Goal: Task Accomplishment & Management: Complete application form

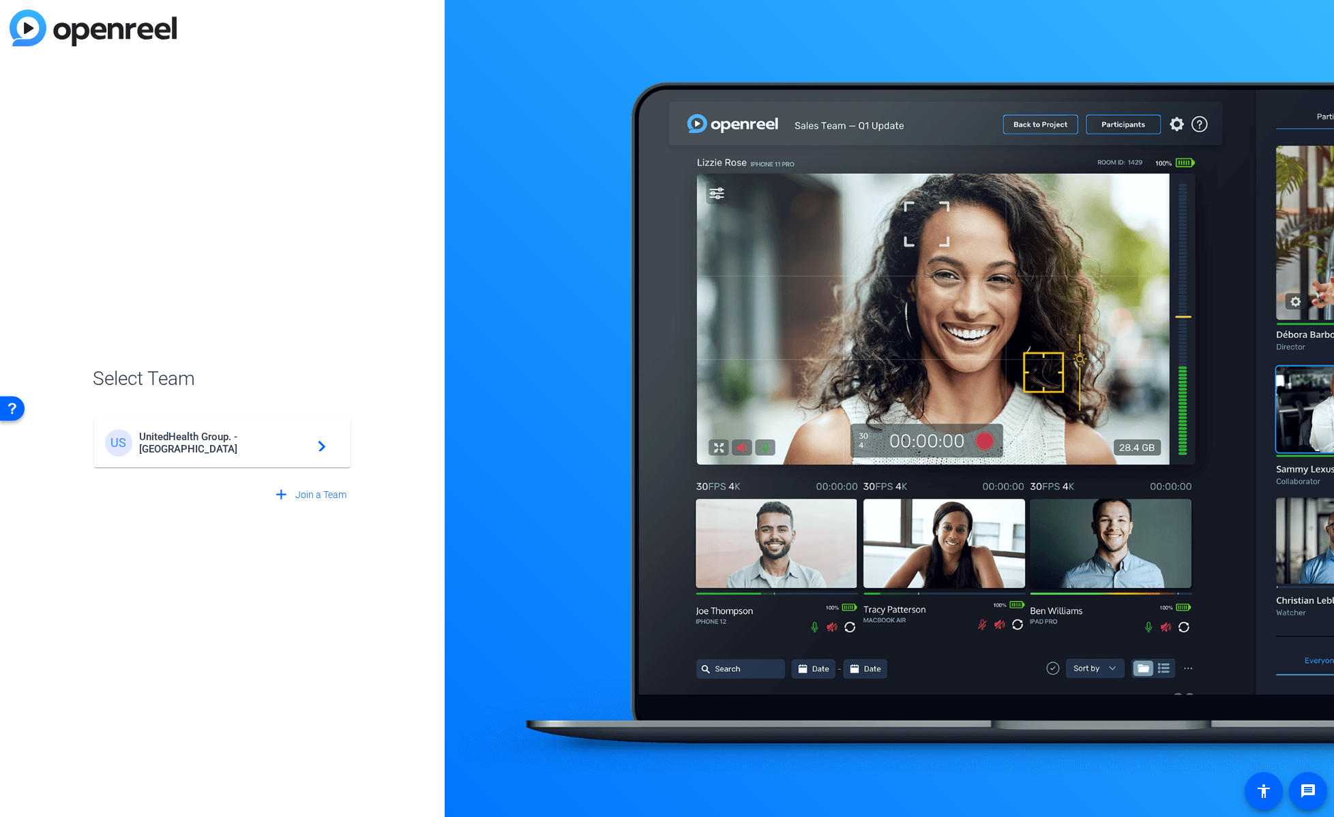
click at [292, 434] on div "US UnitedHealth Group. - Tilt Studios navigate_next" at bounding box center [222, 443] width 235 height 27
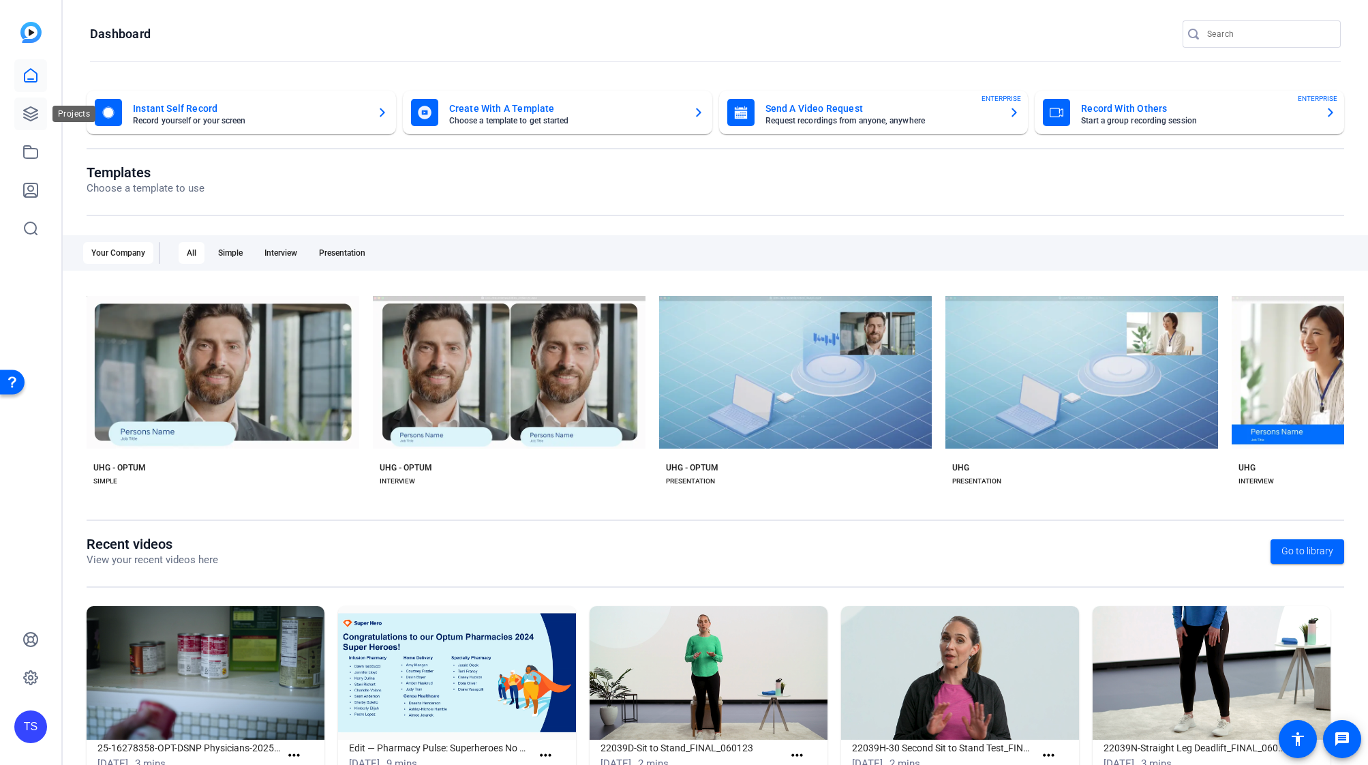
click at [27, 111] on icon at bounding box center [30, 114] width 16 height 16
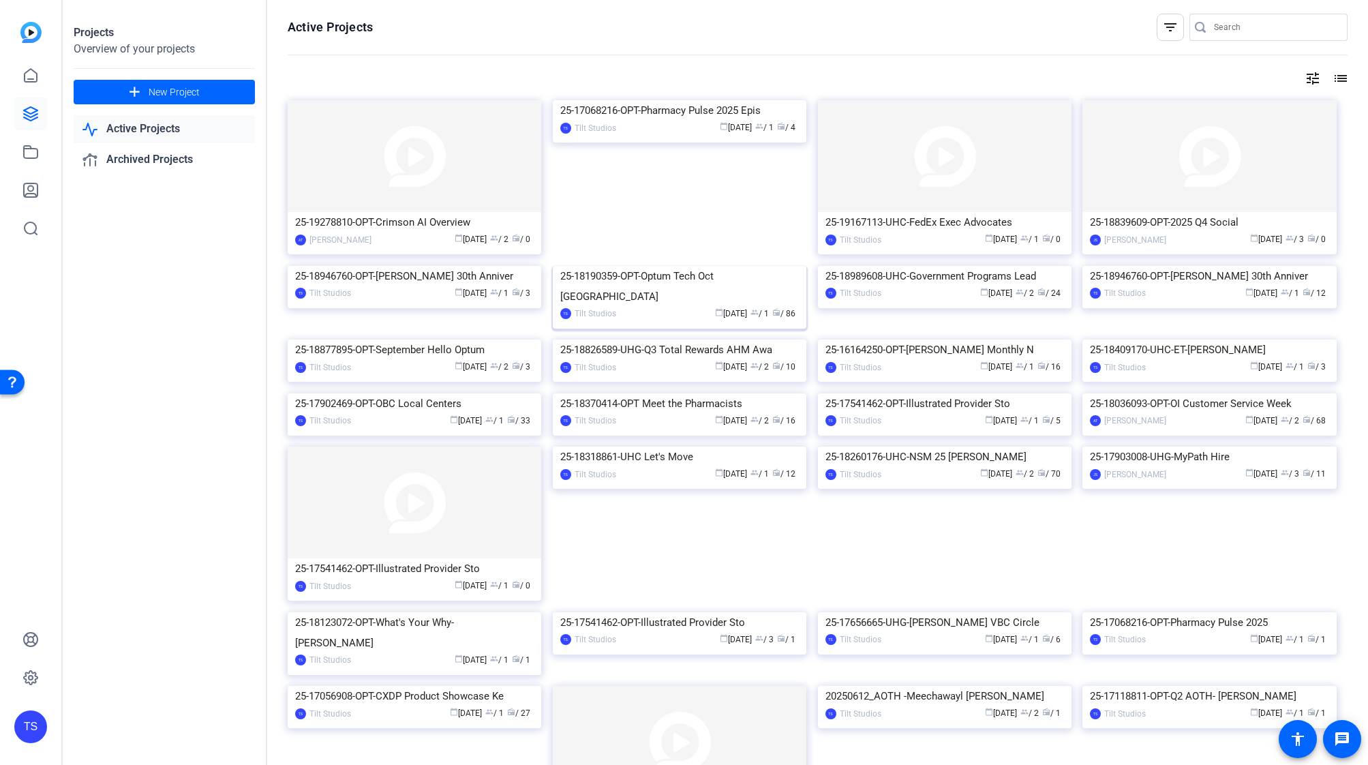
click at [681, 266] on img at bounding box center [680, 266] width 254 height 0
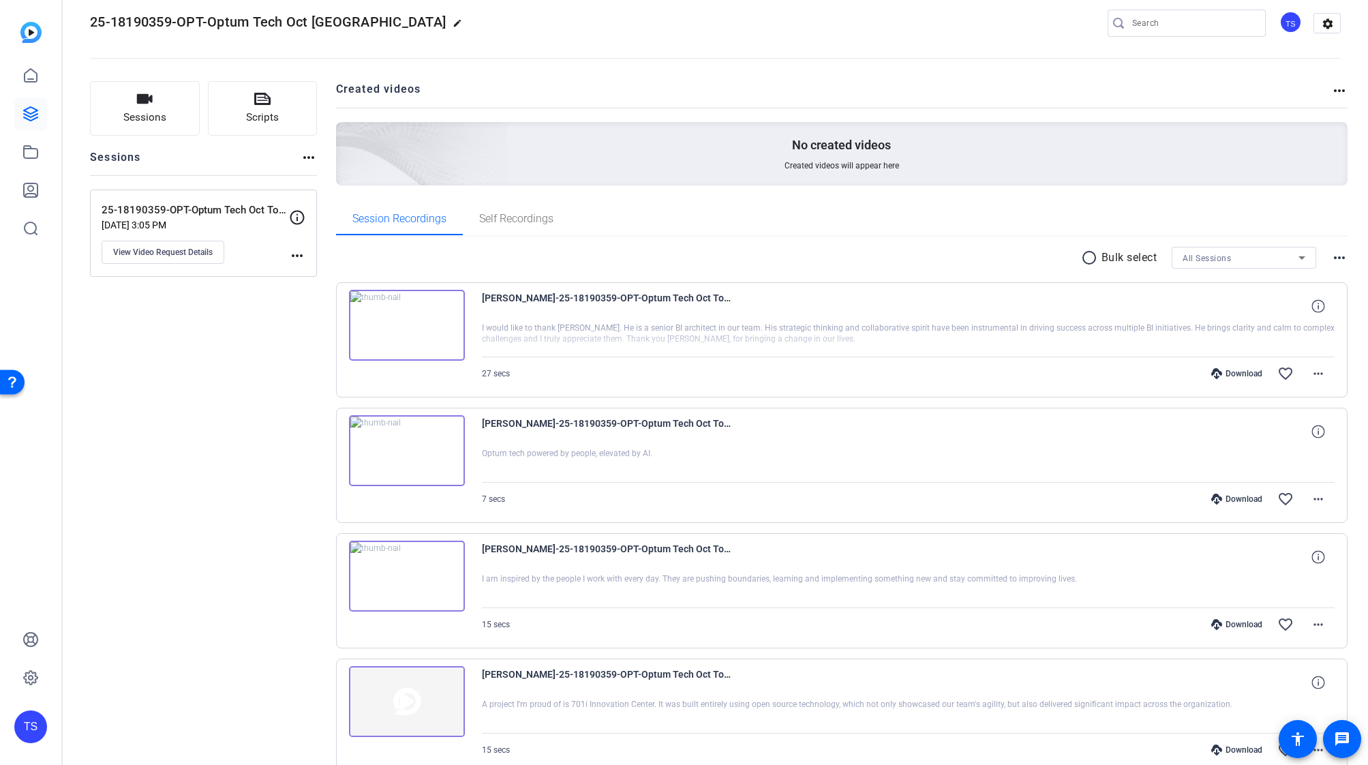
scroll to position [18, 0]
click at [304, 254] on mat-icon "more_horiz" at bounding box center [297, 255] width 16 height 16
drag, startPoint x: 162, startPoint y: 304, endPoint x: 157, endPoint y: 290, distance: 14.2
click at [162, 303] on div at bounding box center [684, 382] width 1368 height 765
click at [161, 250] on span "View Video Request Details" at bounding box center [163, 251] width 100 height 11
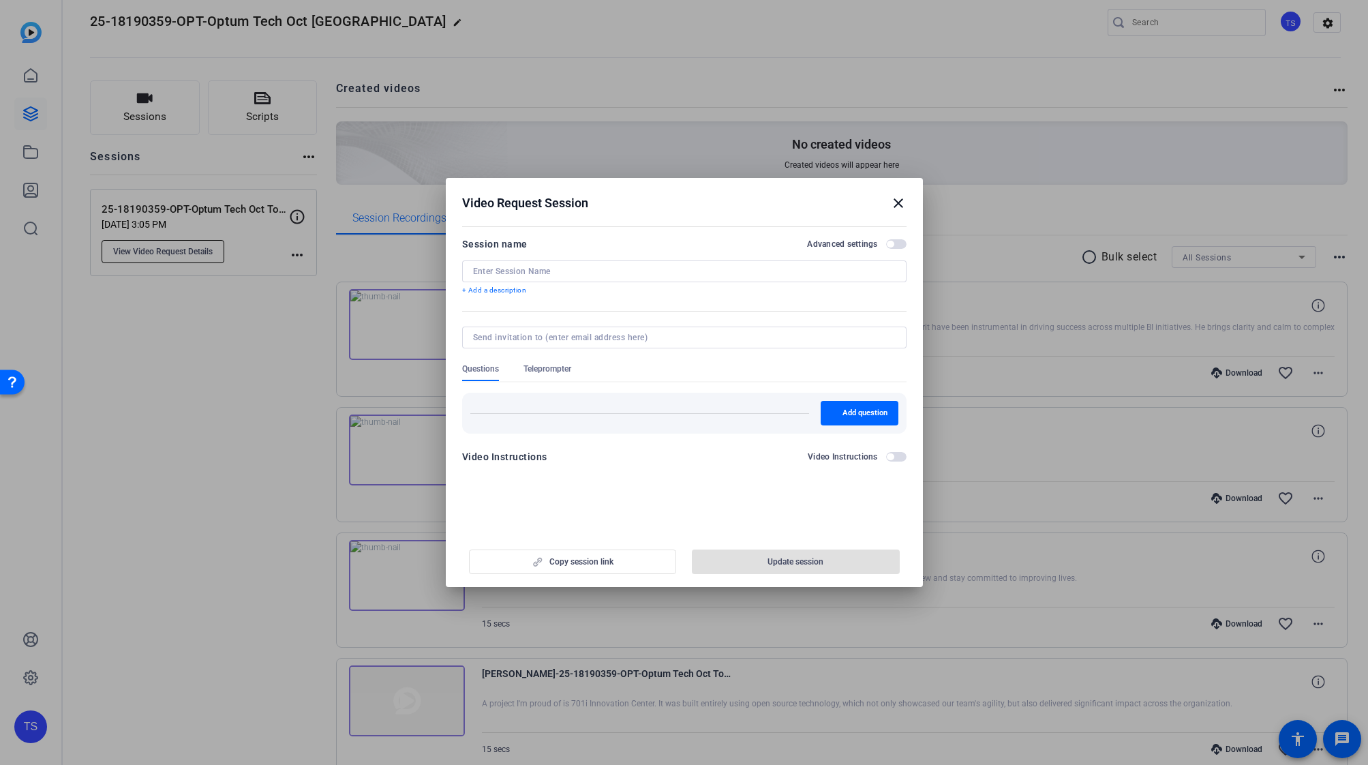
type input "25-18190359-OPT-Optum Tech Oct Town Hall self-reco"
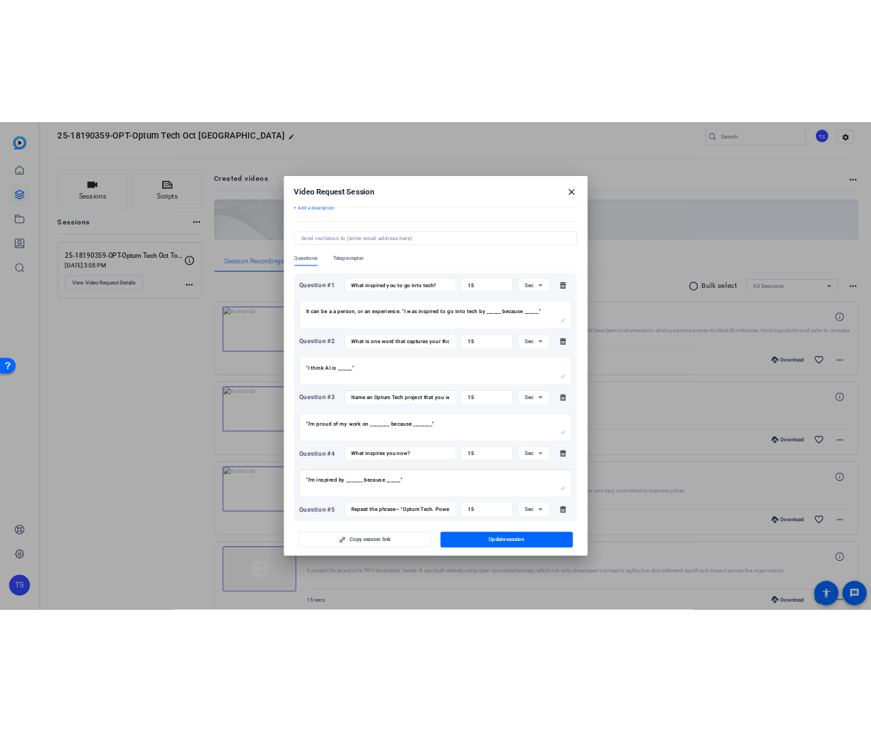
scroll to position [65, 0]
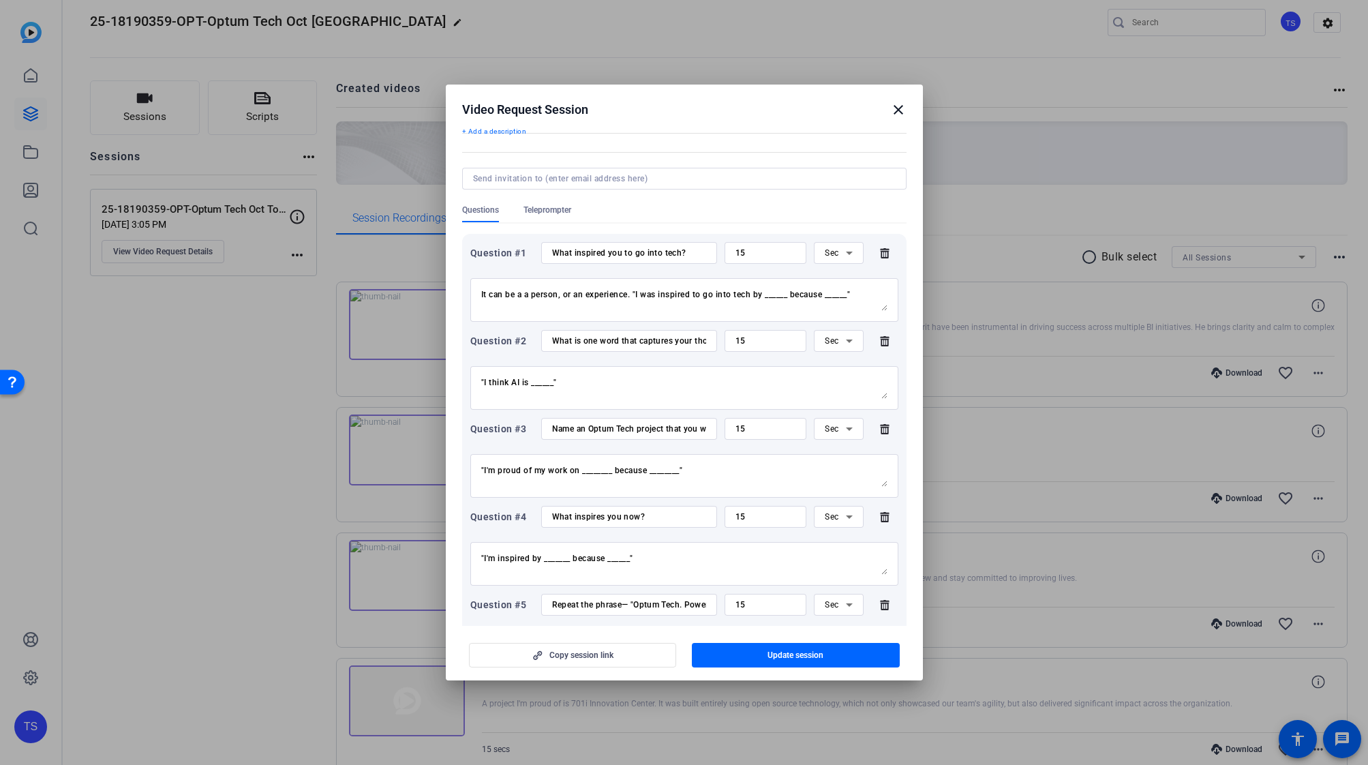
click at [609, 252] on input "What inspired you to go into tech?" at bounding box center [629, 252] width 154 height 11
click at [622, 337] on input "What is one word that captures your thoughts about AI?" at bounding box center [629, 340] width 154 height 11
click at [588, 342] on input "What is one word that captures your thoughts about AI?" at bounding box center [629, 340] width 154 height 11
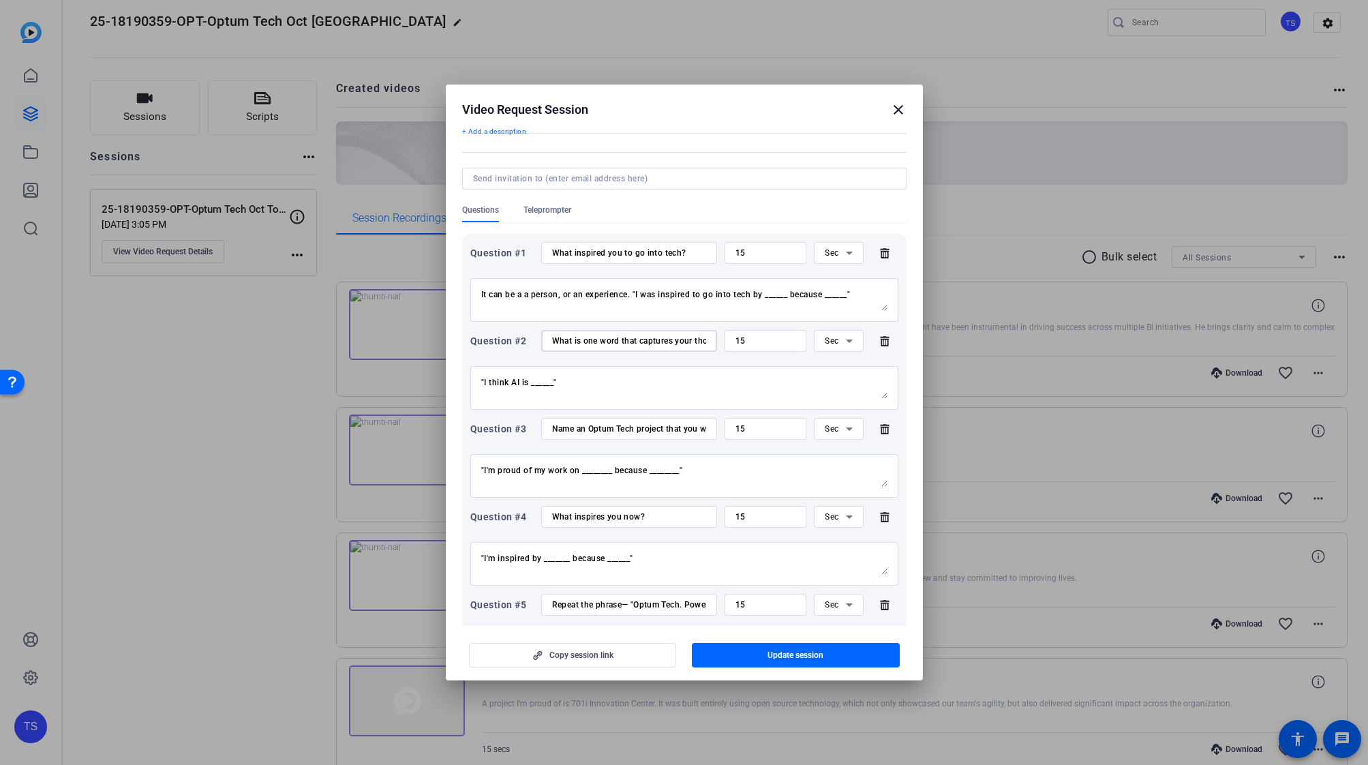
click at [588, 342] on input "What is one word that captures your thoughts about AI?" at bounding box center [629, 340] width 154 height 11
type input "What most excites you about AI?"
click at [483, 380] on textarea ""I think AI is ______"" at bounding box center [684, 388] width 406 height 22
type textarea ""The thing most excited about is ______""
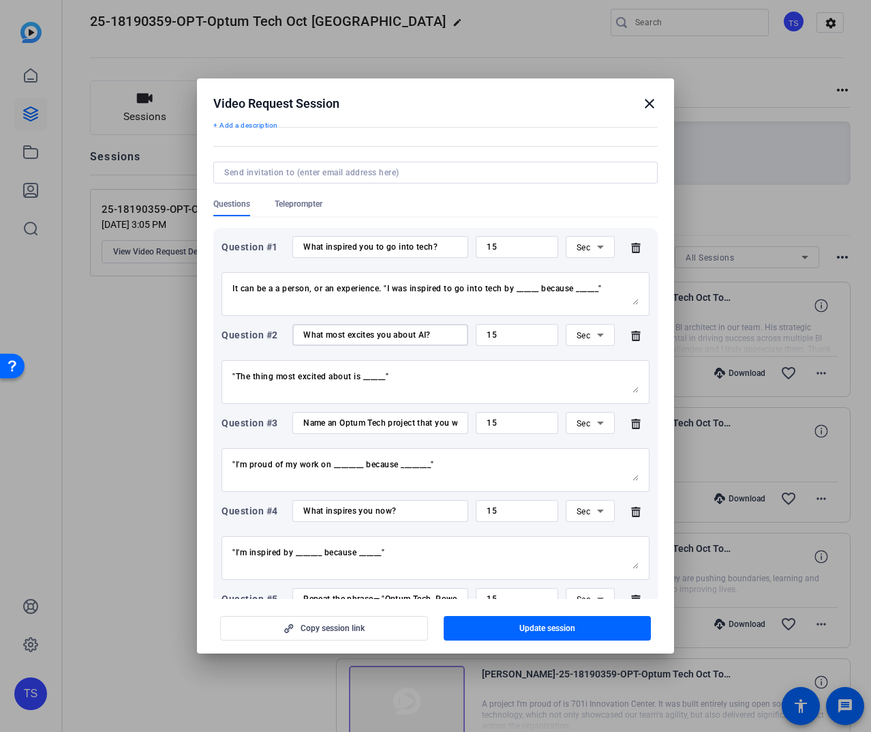
drag, startPoint x: 436, startPoint y: 333, endPoint x: 282, endPoint y: 328, distance: 154.8
click at [286, 325] on div "Question #2 What most excites you about AI? 15 Sec" at bounding box center [436, 335] width 428 height 22
click at [433, 251] on input "What inspired you to go into tech?" at bounding box center [380, 246] width 154 height 11
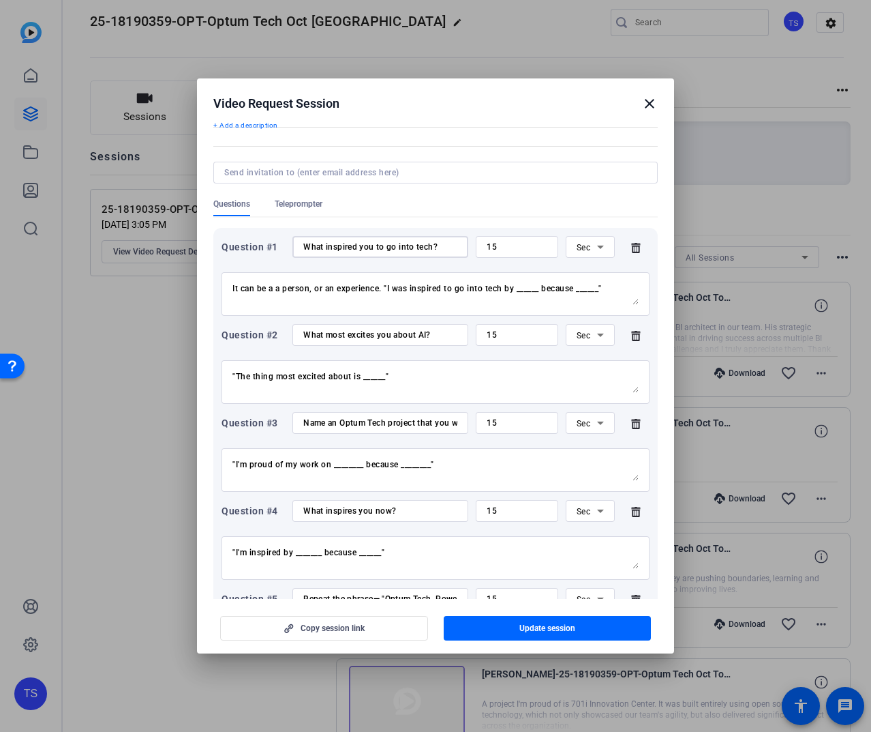
click at [423, 245] on input "What inspired you to go into tech?" at bounding box center [380, 246] width 154 height 11
click at [427, 243] on input "What inspired you to go into tech?" at bounding box center [380, 246] width 154 height 11
click at [426, 244] on input "What inspired you to go into tech?" at bounding box center [380, 246] width 154 height 11
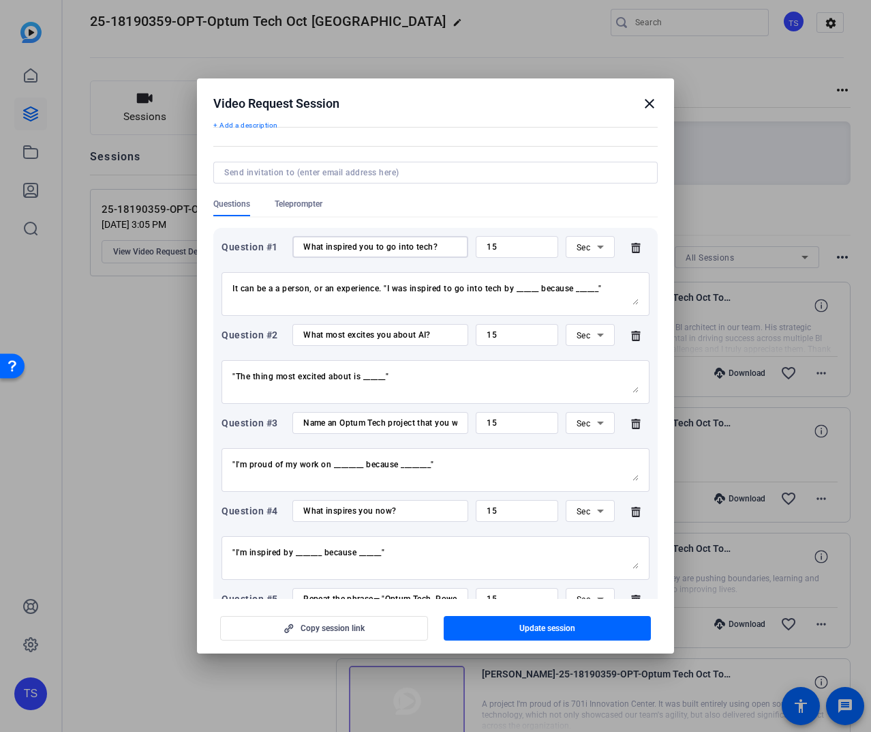
click at [426, 244] on input "What inspired you to go into tech?" at bounding box center [380, 246] width 154 height 11
click at [385, 245] on input "What inspired you to go into tech?" at bounding box center [380, 246] width 154 height 11
click at [365, 248] on input "What inspired you to go into tech?" at bounding box center [380, 246] width 154 height 11
drag, startPoint x: 365, startPoint y: 248, endPoint x: 462, endPoint y: 243, distance: 97.0
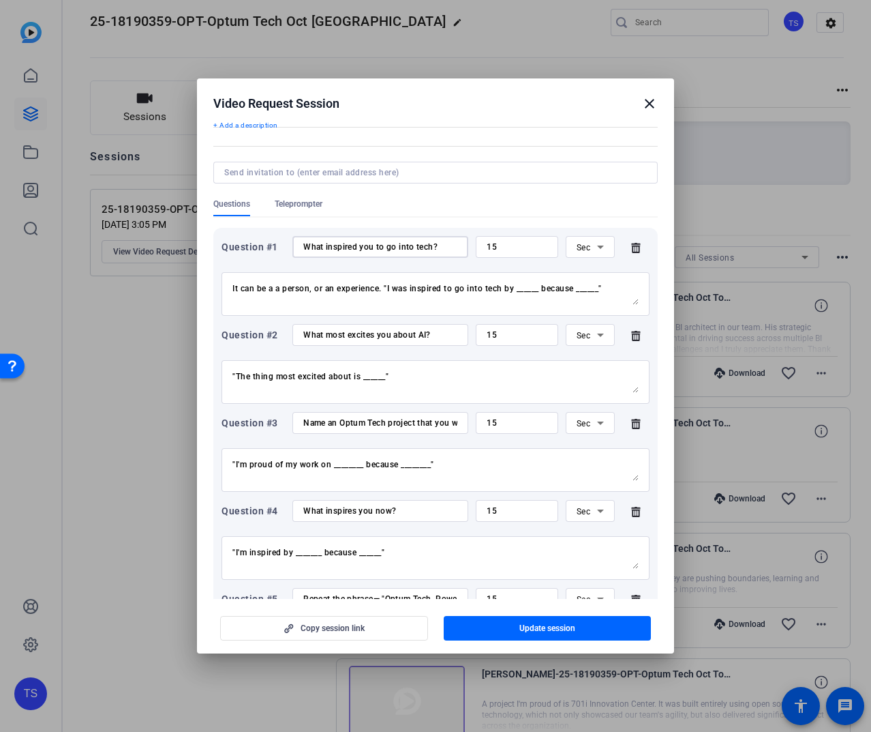
click at [462, 243] on div "Question #1 What inspired you to go into tech? 15 Sec" at bounding box center [436, 247] width 428 height 22
drag, startPoint x: 419, startPoint y: 246, endPoint x: 297, endPoint y: 235, distance: 122.5
click at [297, 236] on div "Why do you work for a healthcare company?" at bounding box center [380, 247] width 176 height 22
type input "Why do you work for a healthcare company?"
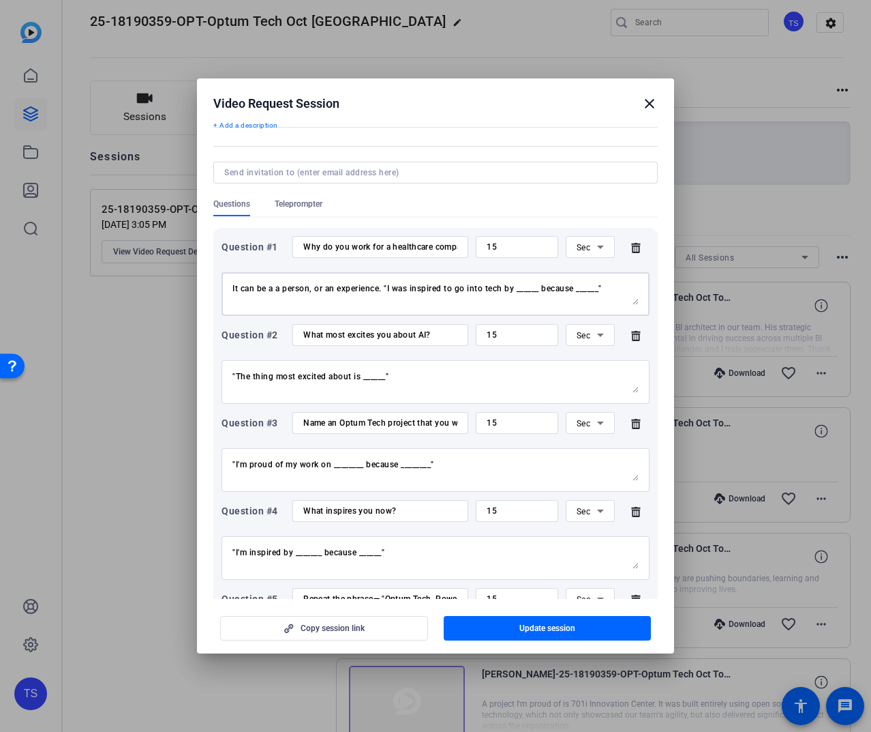
click at [321, 290] on textarea "It can be a a person, or an experience. "I was inspired to go into tech by ____…" at bounding box center [435, 294] width 406 height 22
type textarea ""I work in healthcare because ______""
drag, startPoint x: 324, startPoint y: 250, endPoint x: 472, endPoint y: 249, distance: 148.6
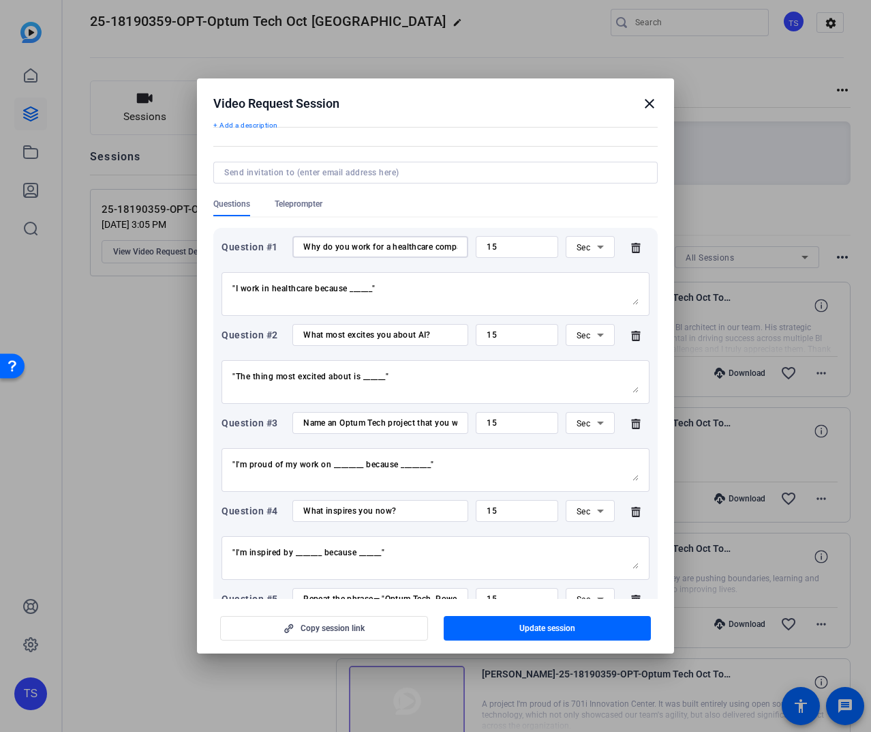
click at [472, 249] on div "Question #1 Why do you work for a healthcare company? 15 Sec" at bounding box center [436, 247] width 428 height 22
drag, startPoint x: 396, startPoint y: 248, endPoint x: 470, endPoint y: 249, distance: 73.6
click at [470, 249] on div "Question #1 Why do you work for a healthcare company? 15 Sec" at bounding box center [436, 247] width 428 height 22
click at [394, 244] on input "Why do you work for a healthcare company?" at bounding box center [380, 246] width 154 height 11
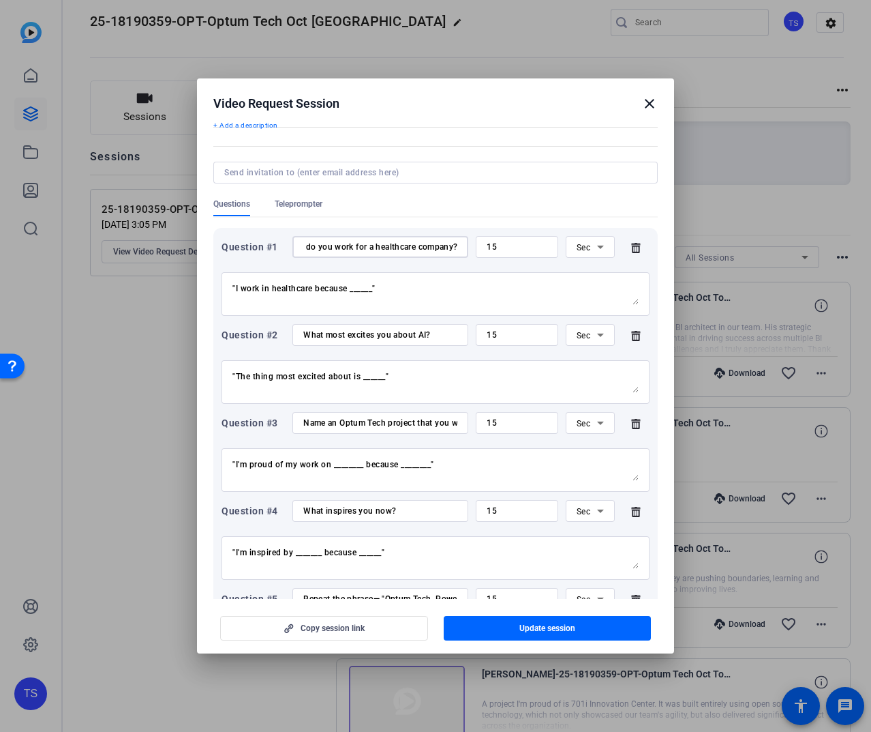
drag, startPoint x: 387, startPoint y: 244, endPoint x: 423, endPoint y: 245, distance: 36.2
click at [468, 248] on div "Question #1 Why do you work for a healthcare company? 15 Sec" at bounding box center [436, 247] width 428 height 22
click at [410, 245] on input "Why do you work for a healthcare company?" at bounding box center [380, 246] width 154 height 11
drag, startPoint x: 350, startPoint y: 247, endPoint x: 333, endPoint y: 247, distance: 17.0
click at [350, 247] on input "Why do you work for a healthcare company?" at bounding box center [380, 246] width 154 height 11
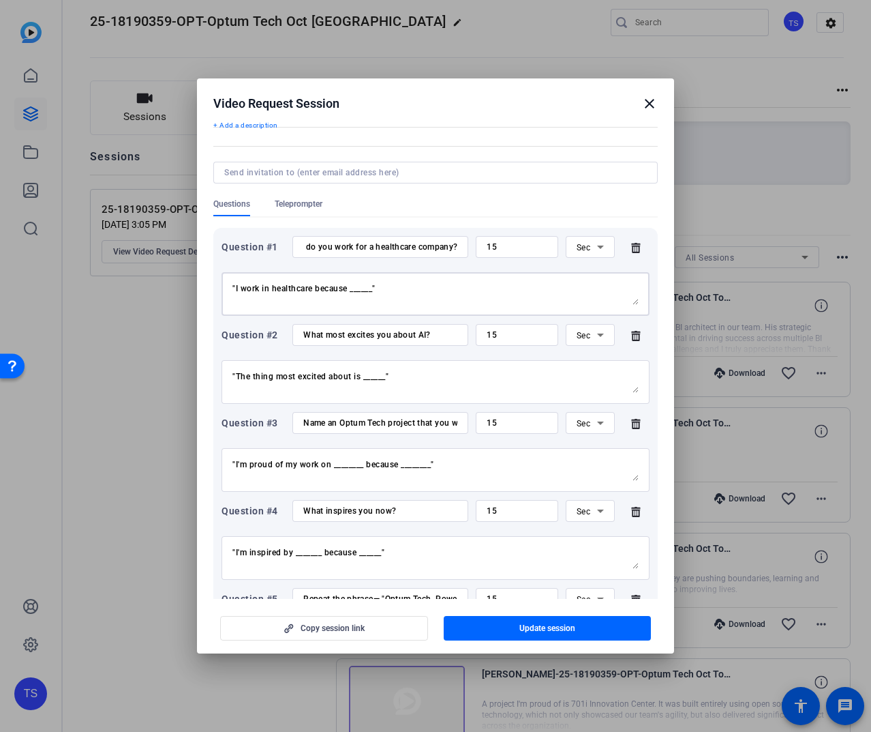
scroll to position [0, 0]
click at [382, 292] on textarea ""I work in healthcare because ______"" at bounding box center [435, 294] width 406 height 22
drag, startPoint x: 418, startPoint y: 288, endPoint x: 287, endPoint y: 288, distance: 130.9
click at [265, 274] on div ""I work in healthcare because ______"" at bounding box center [435, 294] width 406 height 44
click at [288, 288] on textarea ""I work in healthcare because ______"" at bounding box center [435, 294] width 406 height 22
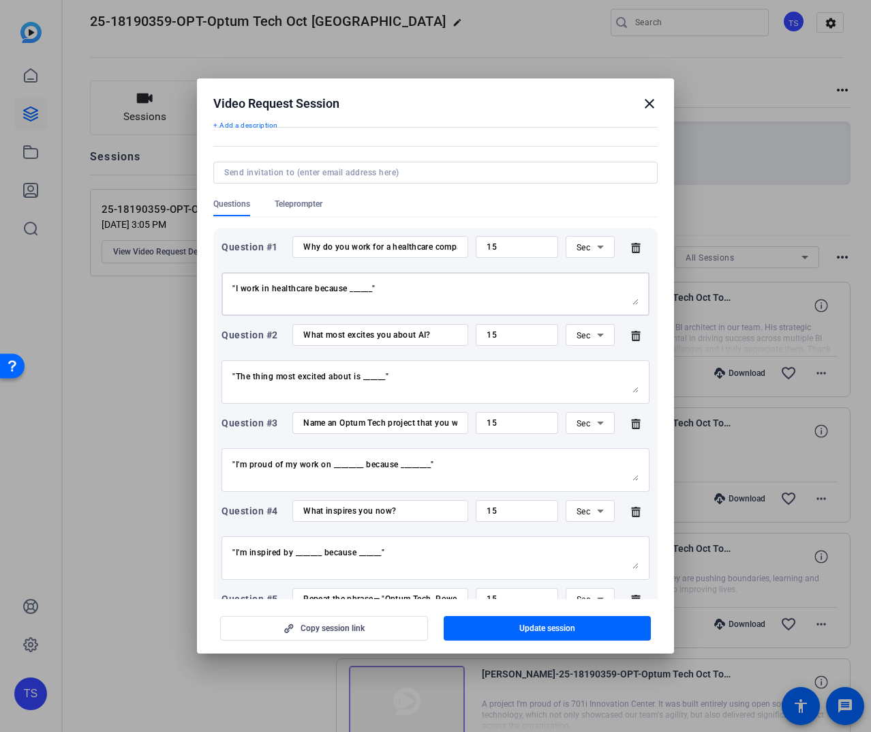
click at [329, 337] on input "What most excites you about AI?" at bounding box center [380, 334] width 154 height 11
drag, startPoint x: 424, startPoint y: 383, endPoint x: 458, endPoint y: 378, distance: 34.5
click at [424, 383] on textarea ""The thing most excited about is ______"" at bounding box center [435, 382] width 406 height 22
drag, startPoint x: 473, startPoint y: 376, endPoint x: 462, endPoint y: 370, distance: 12.8
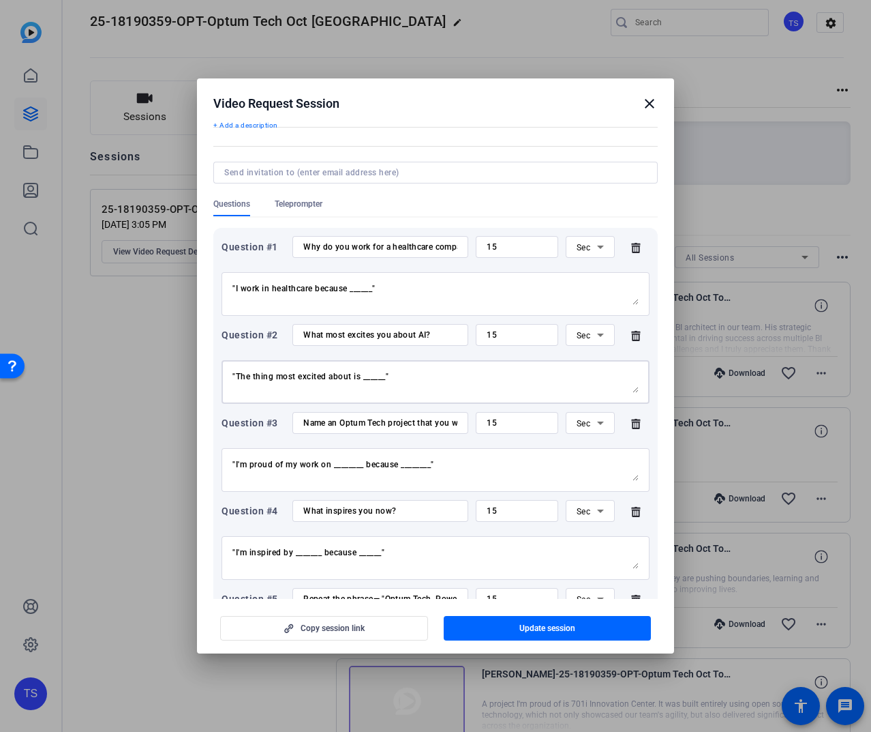
click at [462, 371] on textarea ""The thing most excited about is ______"" at bounding box center [435, 382] width 406 height 22
click at [449, 376] on textarea ""The thing most excited about is ______"" at bounding box center [435, 382] width 406 height 22
drag, startPoint x: 330, startPoint y: 371, endPoint x: 360, endPoint y: 461, distance: 94.9
click at [333, 382] on textarea ""The thing most excited about is ______"" at bounding box center [435, 382] width 406 height 22
type textarea ""The thing most excites me about AI is ______""
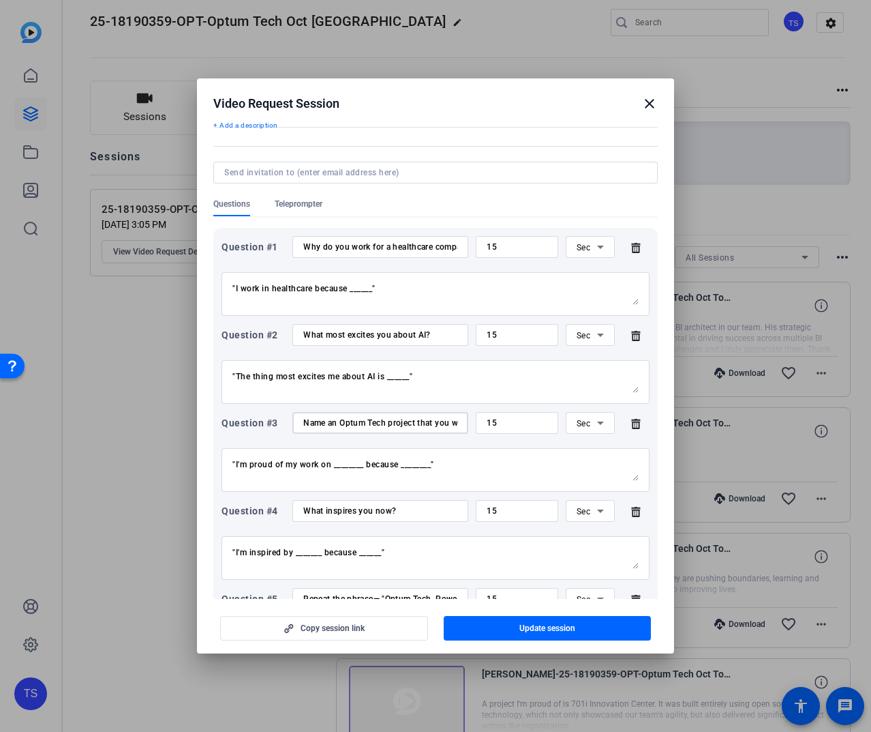
click at [407, 425] on input "Name an Optum Tech project that you worked on that you're proud of" at bounding box center [380, 422] width 154 height 11
click at [431, 422] on input "Name an Optum Tech project that you worked on that you're proud of" at bounding box center [380, 422] width 154 height 11
click at [631, 422] on icon at bounding box center [635, 424] width 9 height 10
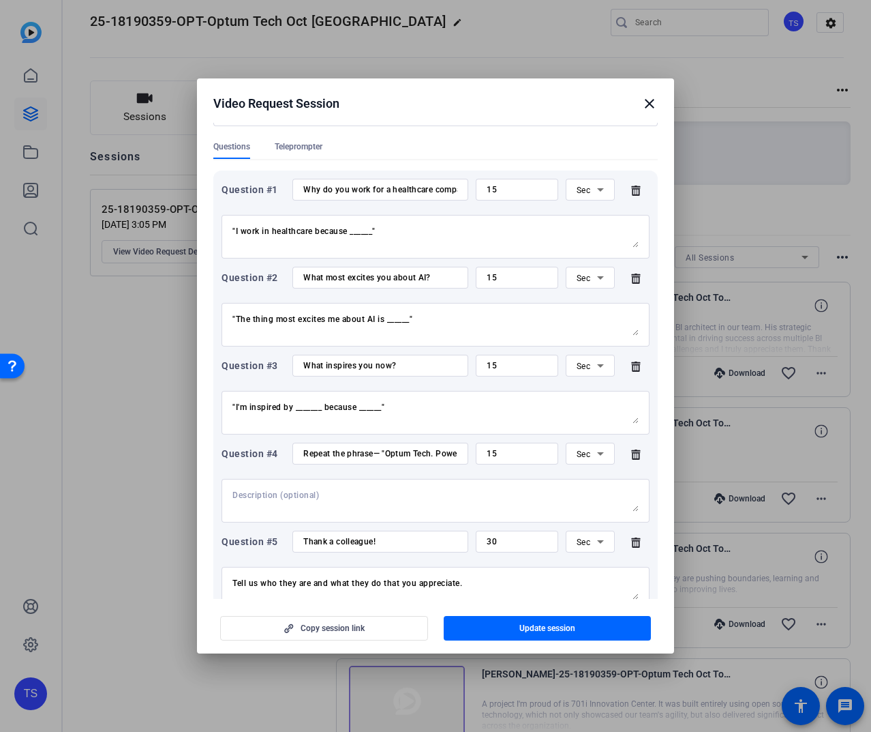
scroll to position [107, 0]
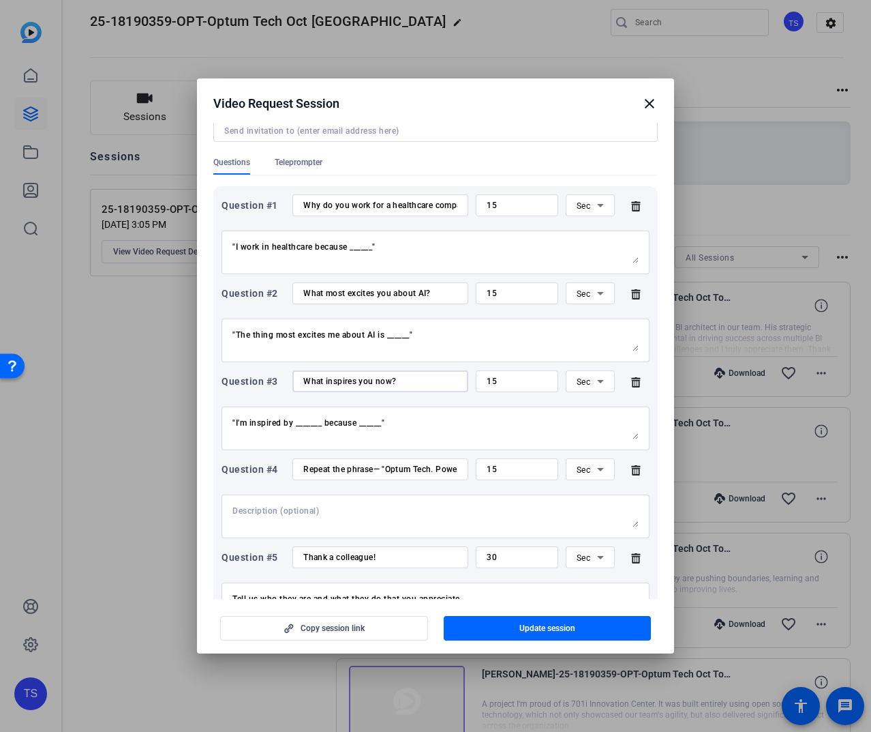
click at [382, 382] on input "What inspires you now?" at bounding box center [380, 381] width 154 height 11
drag, startPoint x: 382, startPoint y: 382, endPoint x: 361, endPoint y: 381, distance: 21.8
click at [361, 381] on input "What inspires you now?" at bounding box center [380, 381] width 154 height 11
click at [373, 381] on input "What inspires you now?" at bounding box center [380, 381] width 154 height 11
drag, startPoint x: 415, startPoint y: 425, endPoint x: 330, endPoint y: 423, distance: 84.6
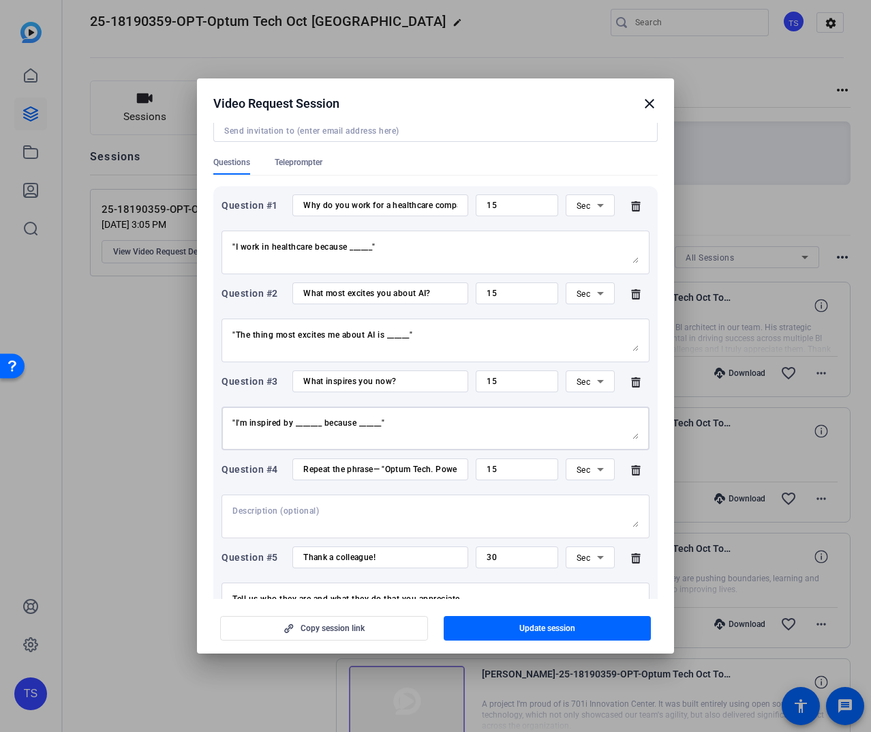
click at [276, 402] on div ""I'm inspired by _______ because ______"" at bounding box center [436, 425] width 428 height 50
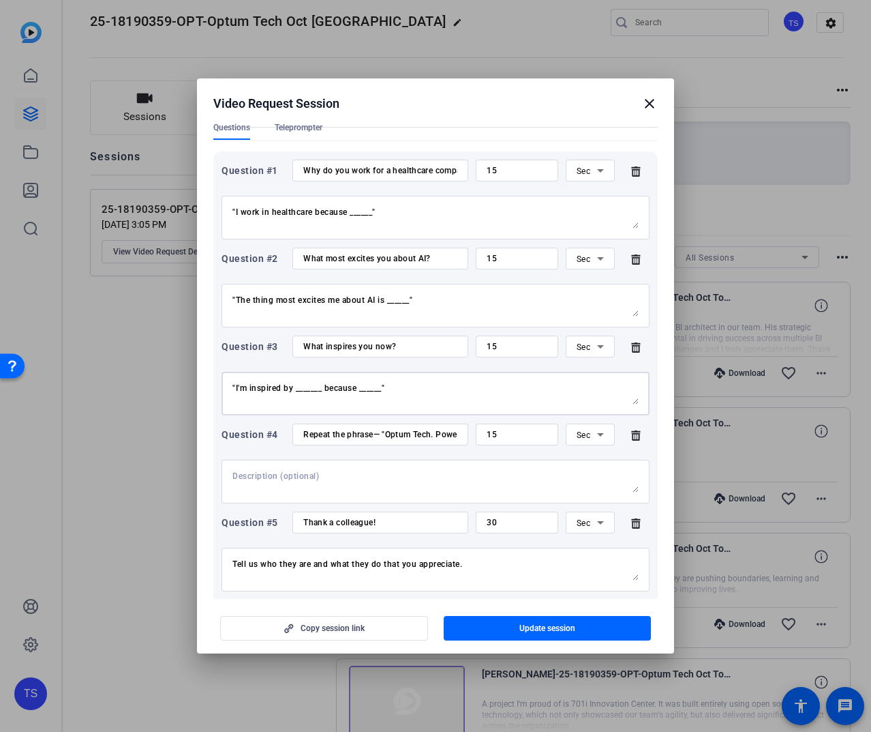
scroll to position [138, 0]
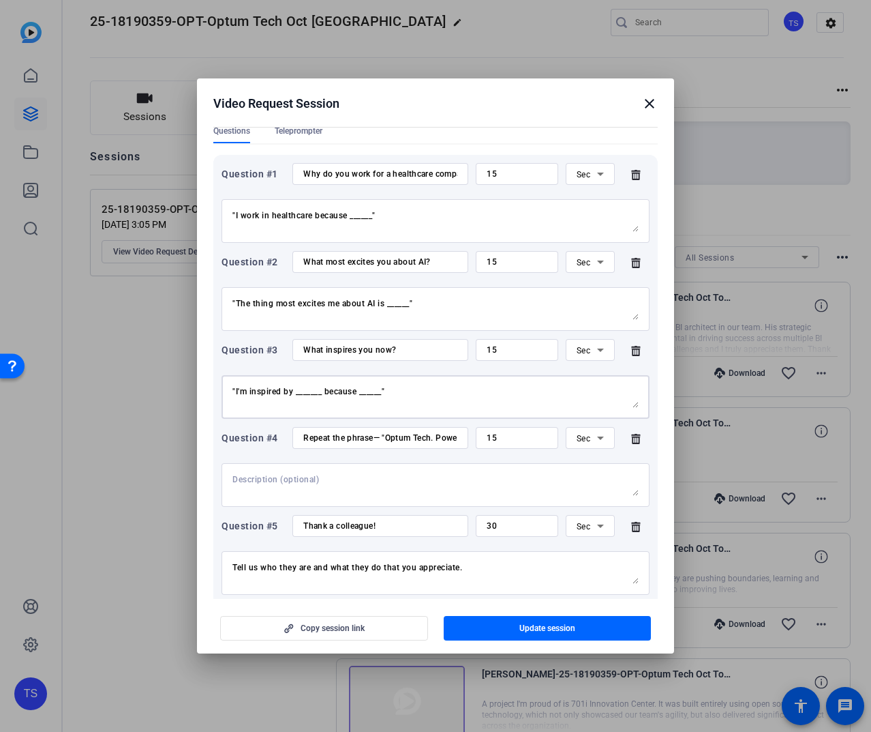
click at [380, 389] on textarea ""I'm inspired by _______ because ______"" at bounding box center [435, 397] width 406 height 22
click at [422, 396] on textarea ""I'm inspired by _______ because ______"" at bounding box center [435, 397] width 406 height 22
drag, startPoint x: 418, startPoint y: 387, endPoint x: 278, endPoint y: 391, distance: 139.8
click at [307, 392] on textarea ""I'm inspired by _______ because ______"" at bounding box center [435, 397] width 406 height 22
click at [275, 390] on textarea ""I'm inspired by _______ because ______"" at bounding box center [435, 397] width 406 height 22
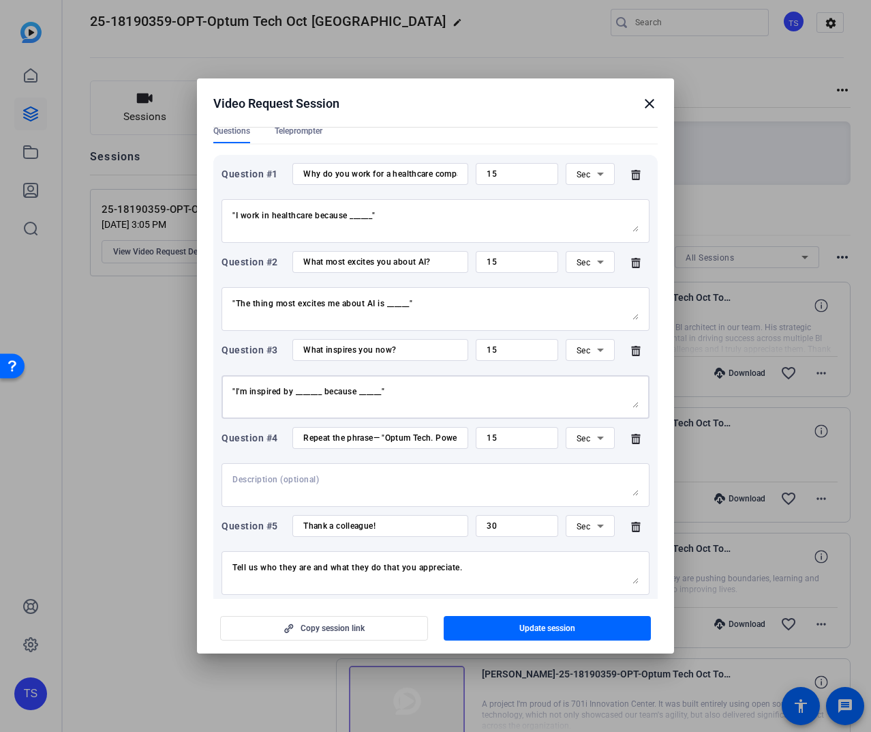
click at [250, 391] on textarea ""I'm inspired by _______ because ______"" at bounding box center [435, 397] width 406 height 22
drag, startPoint x: 262, startPoint y: 393, endPoint x: 354, endPoint y: 389, distance: 92.2
click at [354, 389] on textarea ""I'm inspired by _______ because ______"" at bounding box center [435, 397] width 406 height 22
click at [374, 388] on textarea ""I'm inspired by _______ because ______"" at bounding box center [435, 397] width 406 height 22
click at [399, 388] on textarea ""I'm inspired by _______ because ______"" at bounding box center [435, 397] width 406 height 22
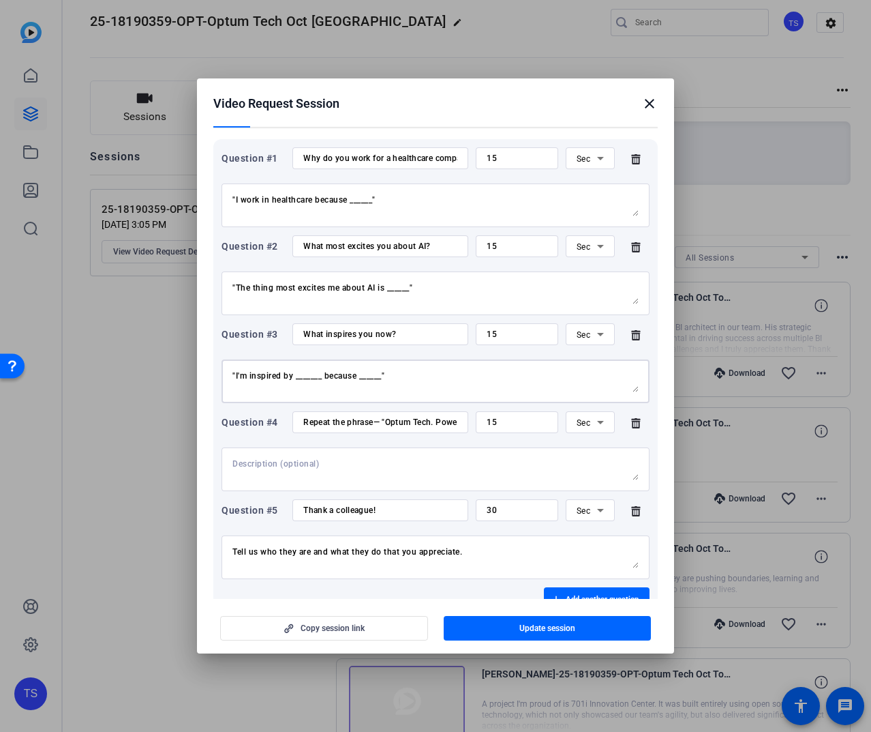
scroll to position [198, 0]
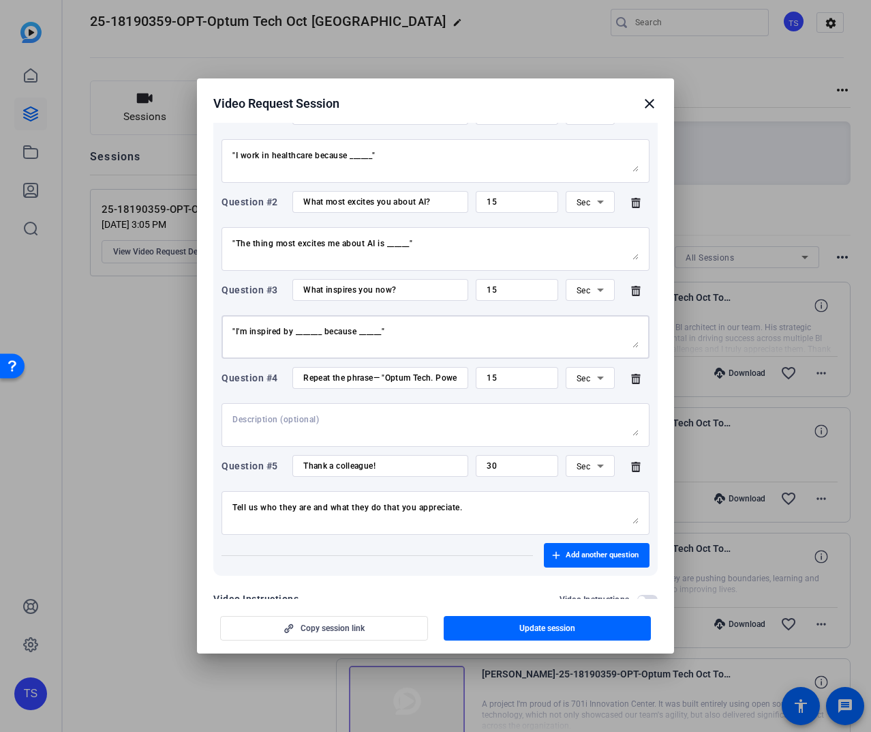
click at [393, 376] on input "Repeat the phrase— "Optum Tech. Powered by people. Elevated by AI."" at bounding box center [380, 377] width 154 height 11
drag, startPoint x: 393, startPoint y: 377, endPoint x: 359, endPoint y: 376, distance: 34.8
click at [359, 376] on input "Repeat the phrase— "Optum Tech. Powered by people. Elevated by AI."" at bounding box center [380, 377] width 154 height 11
click at [357, 376] on input "Repeat the phrase— "Optum Tech. Powered by people. Elevated by AI."" at bounding box center [380, 377] width 154 height 11
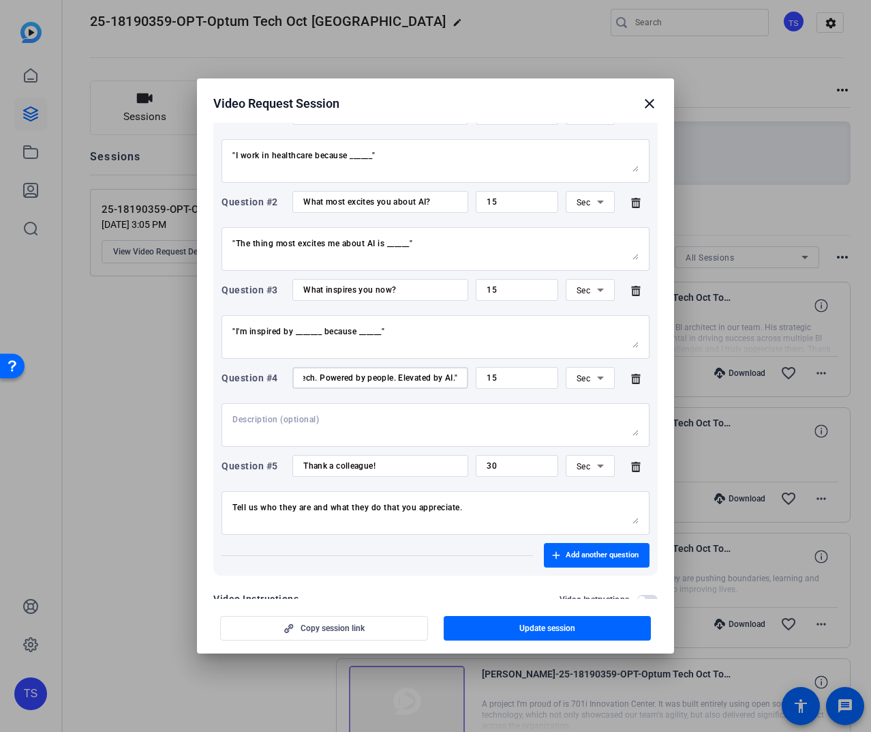
scroll to position [0, 0]
drag, startPoint x: 361, startPoint y: 379, endPoint x: 391, endPoint y: 380, distance: 30.0
click at [387, 371] on div "Repeat the phrase— "Optum Tech. Powered by people. Elevated by AI."" at bounding box center [380, 378] width 154 height 22
click at [391, 380] on input "Repeat the phrase— "Optum Tech. Powered by people. Elevated by AI."" at bounding box center [380, 377] width 154 height 11
click at [392, 380] on input "Repeat the phrase— "Optum Tech. Powered by people. Elevated by AI."" at bounding box center [380, 377] width 154 height 11
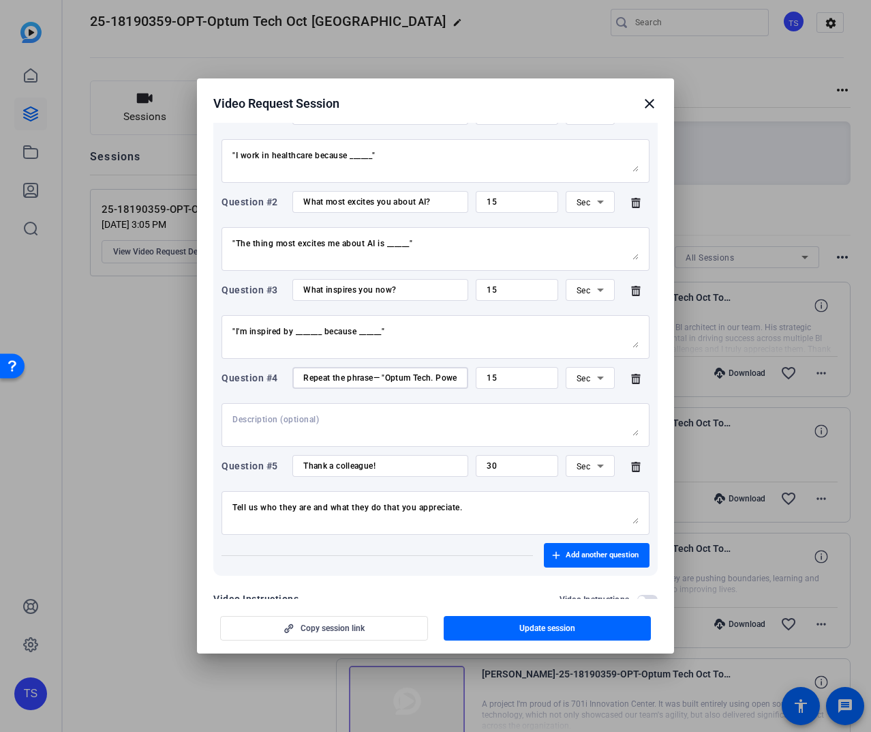
drag, startPoint x: 392, startPoint y: 380, endPoint x: 412, endPoint y: 380, distance: 20.5
click at [412, 380] on input "Repeat the phrase— "Optum Tech. Powered by people. Elevated by AI."" at bounding box center [380, 377] width 154 height 11
drag, startPoint x: 412, startPoint y: 376, endPoint x: 456, endPoint y: 375, distance: 43.6
click at [456, 375] on div "Repeat the phrase— "Powered by people. Elevated by AI."" at bounding box center [380, 378] width 176 height 22
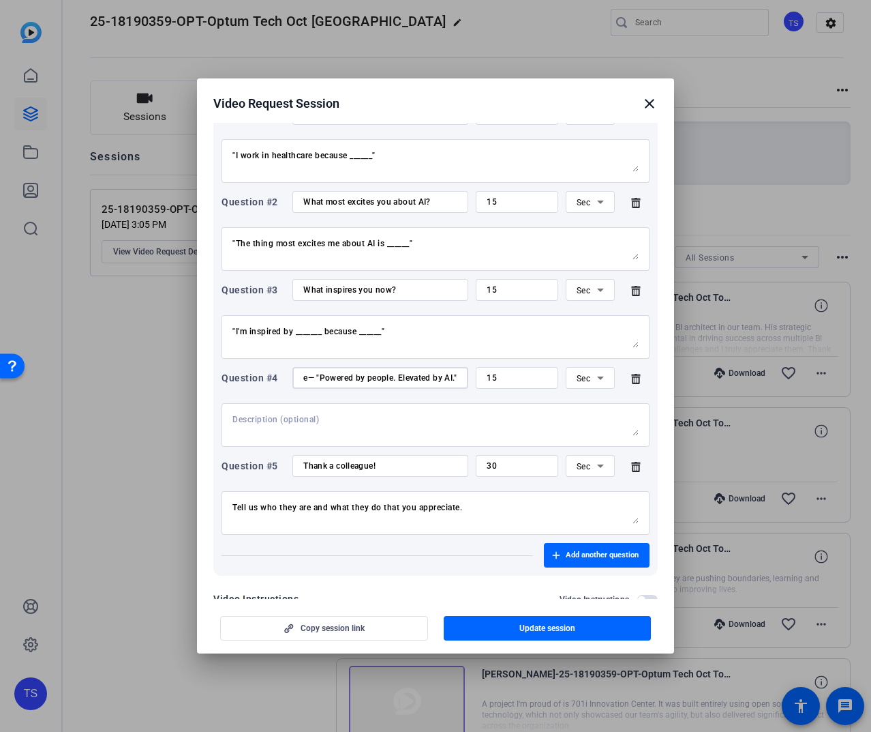
type input "Repeat the phrase— "Powered by people. Elevated by AI.""
click at [347, 438] on div at bounding box center [435, 425] width 406 height 44
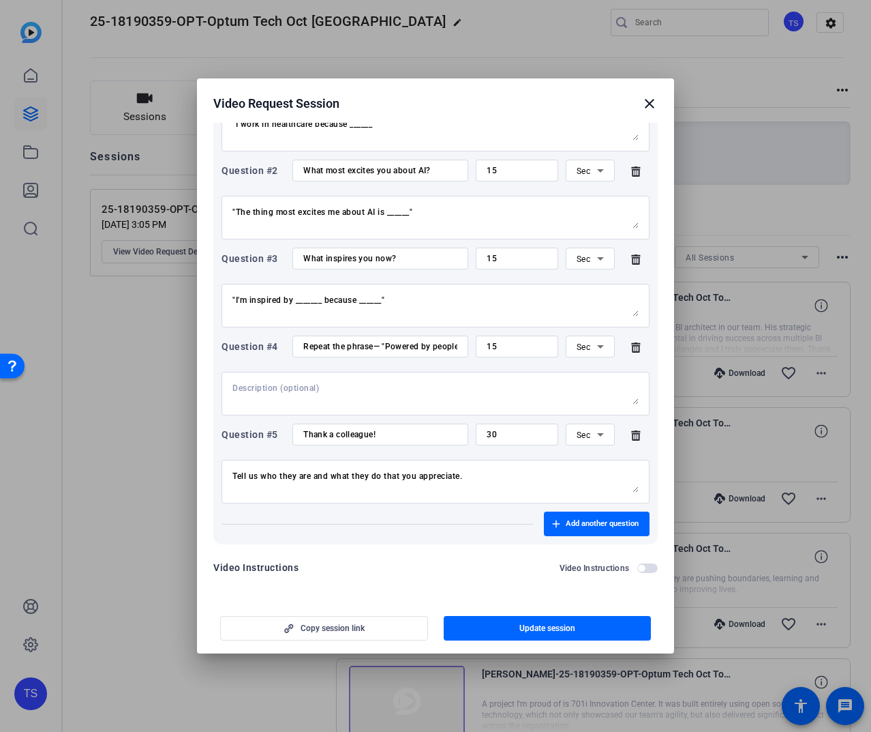
click at [630, 434] on icon at bounding box center [635, 435] width 27 height 11
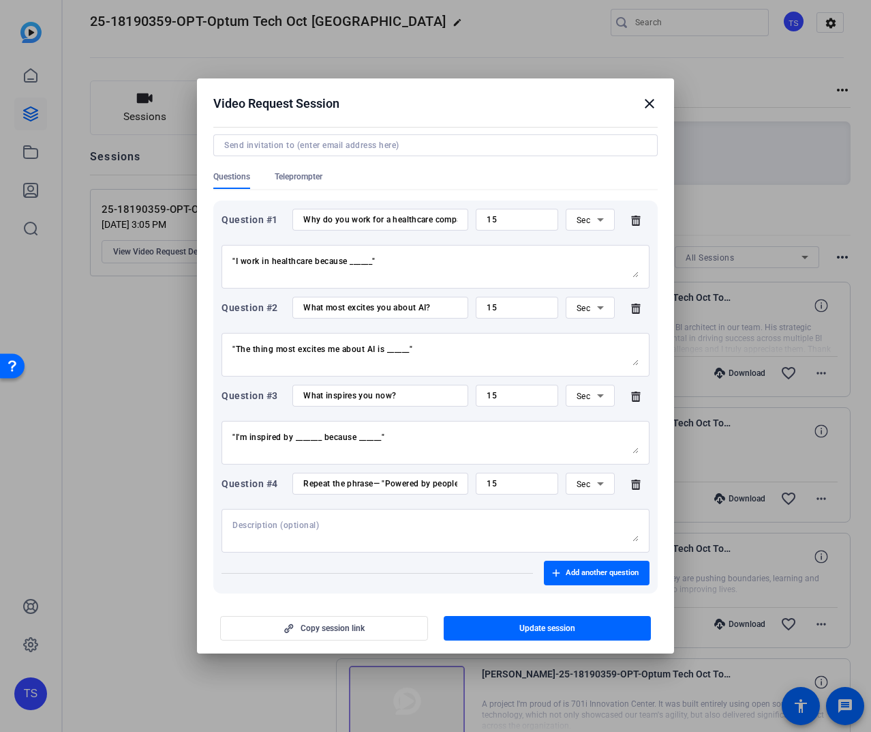
scroll to position [128, 0]
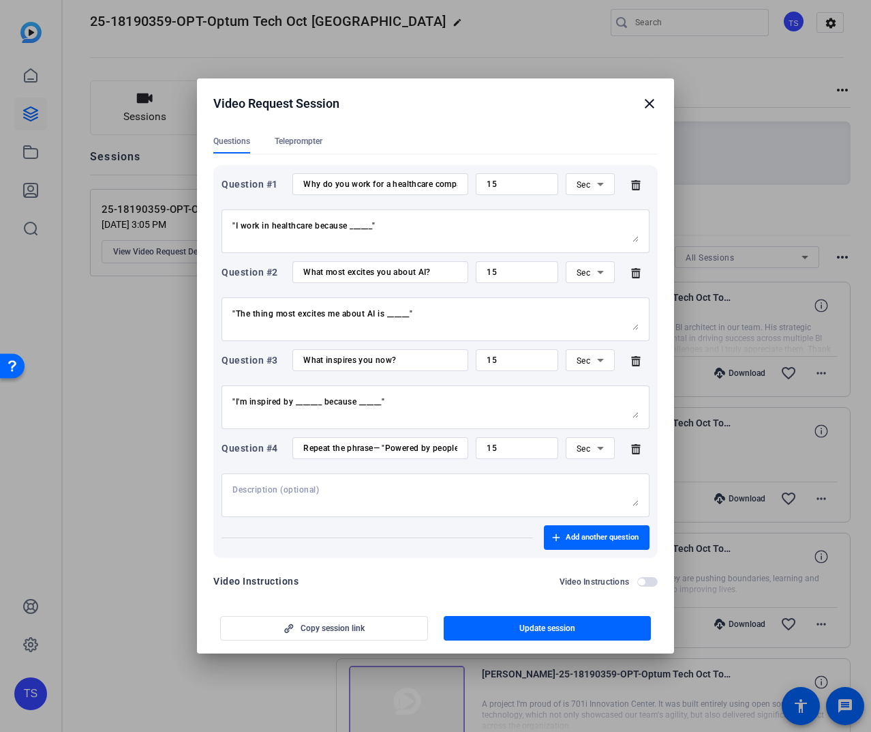
click at [230, 448] on div "Question #4" at bounding box center [253, 448] width 63 height 16
click at [520, 631] on span "Update session" at bounding box center [548, 627] width 56 height 11
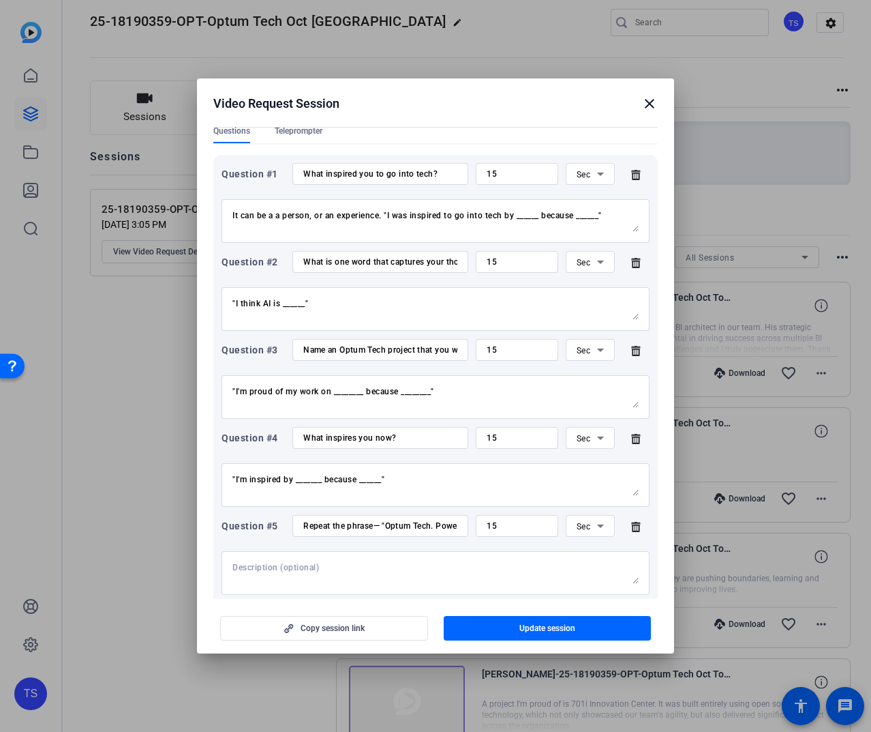
scroll to position [150, 0]
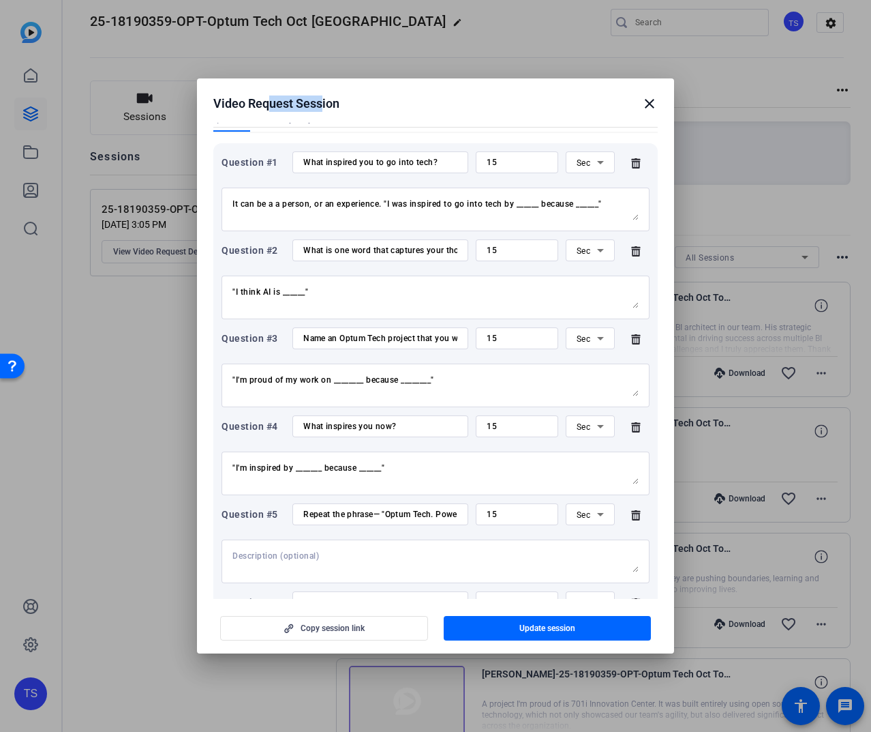
drag, startPoint x: 318, startPoint y: 105, endPoint x: 256, endPoint y: 104, distance: 62.1
click at [258, 104] on div "Video Request Session close" at bounding box center [435, 103] width 445 height 16
click at [231, 104] on div "Video Request Session close" at bounding box center [435, 103] width 445 height 16
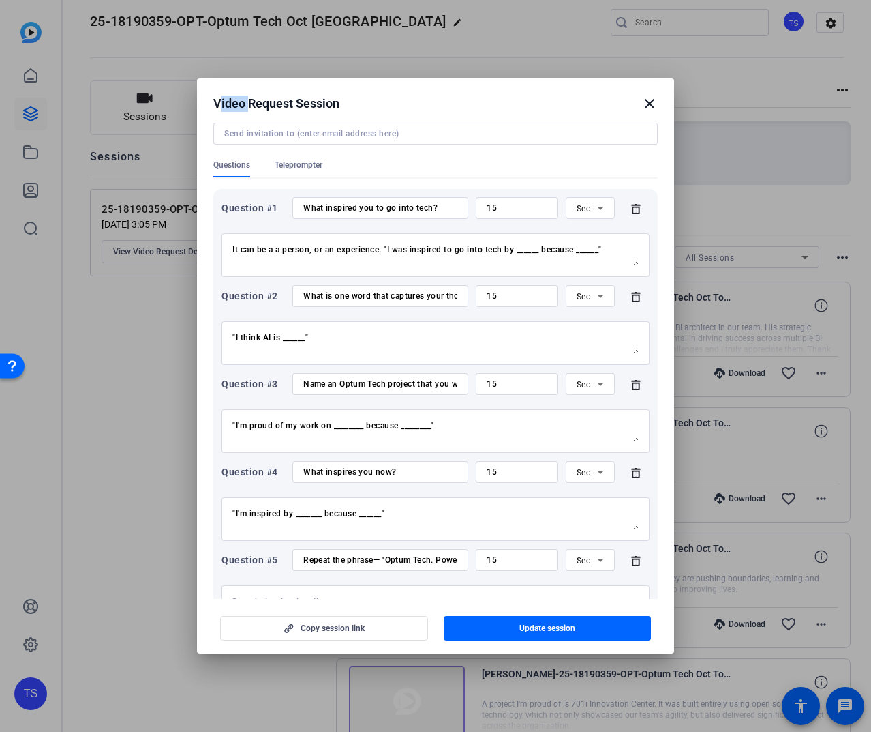
scroll to position [103, 0]
click at [305, 112] on h2 "Video Request Session close" at bounding box center [435, 100] width 477 height 44
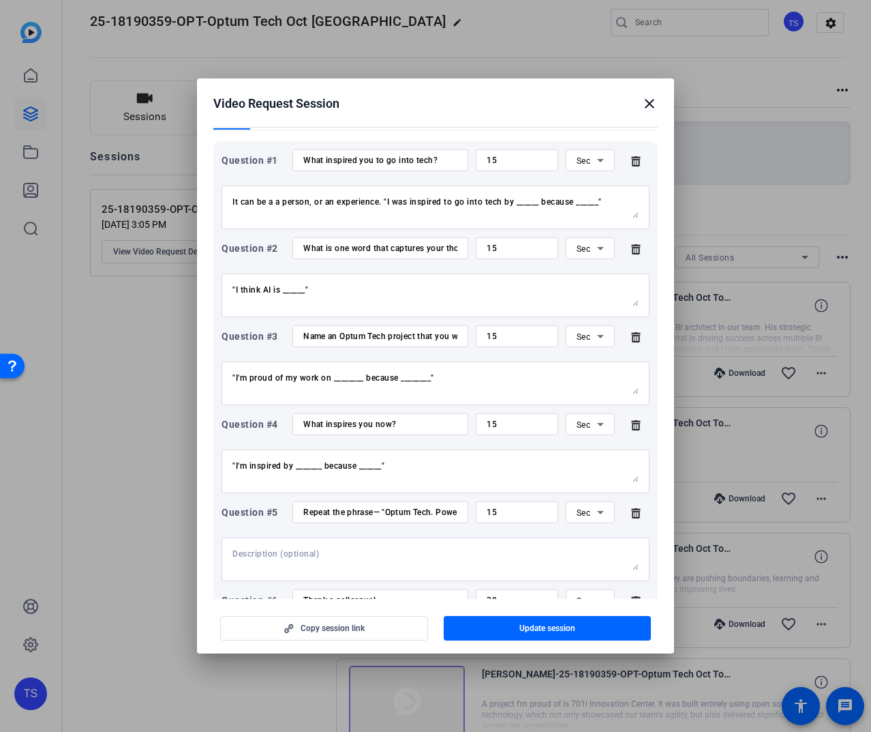
scroll to position [171, 0]
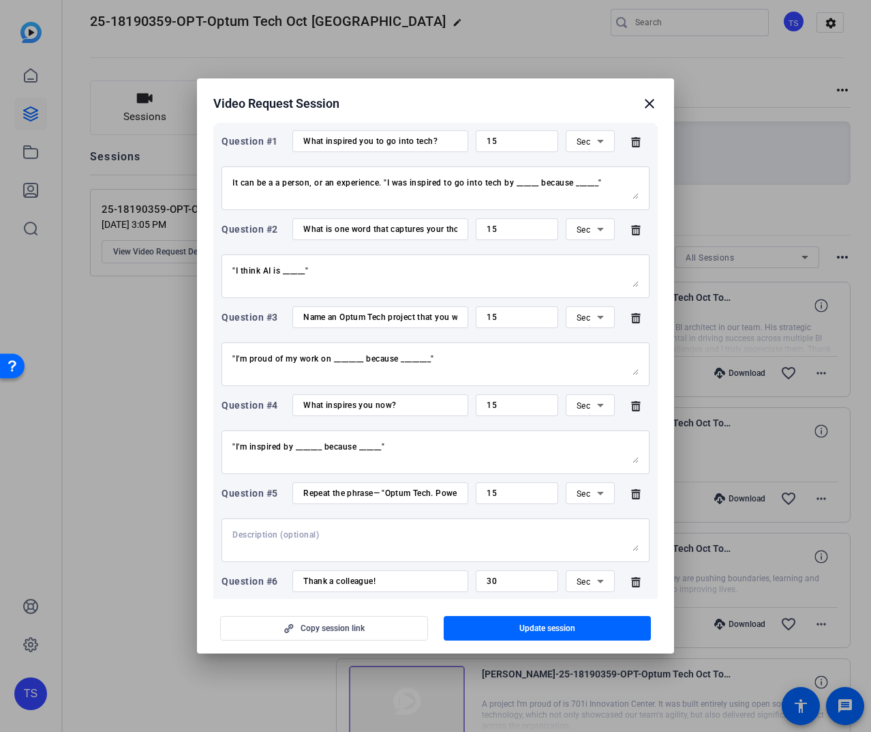
click at [367, 169] on div "It can be a a person, or an experience. "I was inspired to go into tech by ____…" at bounding box center [435, 188] width 406 height 44
click at [359, 142] on input "What inspired you to go into tech?" at bounding box center [380, 141] width 154 height 11
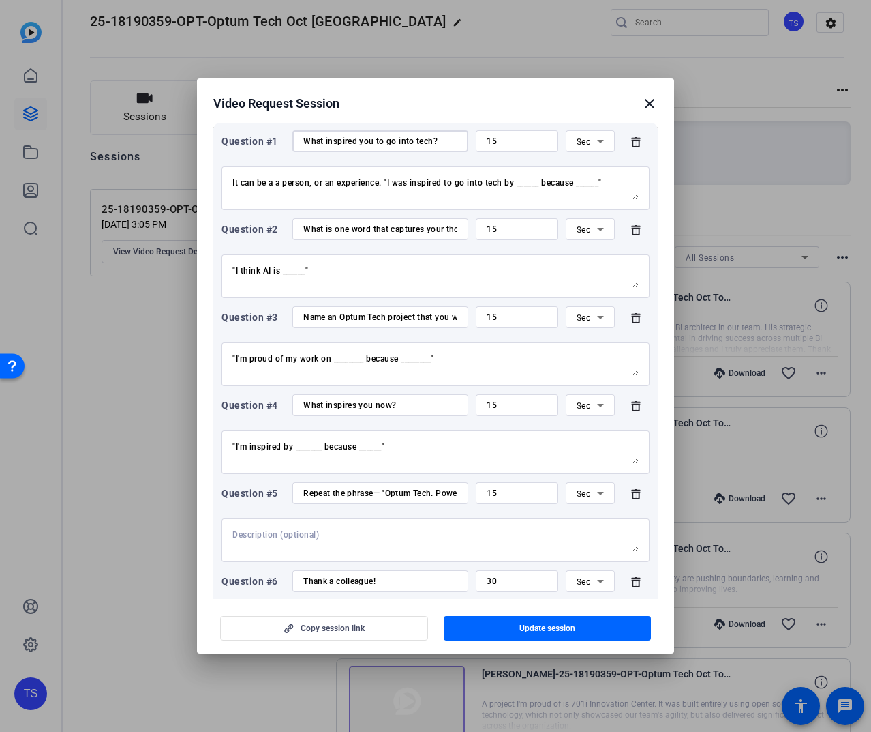
scroll to position [163, 0]
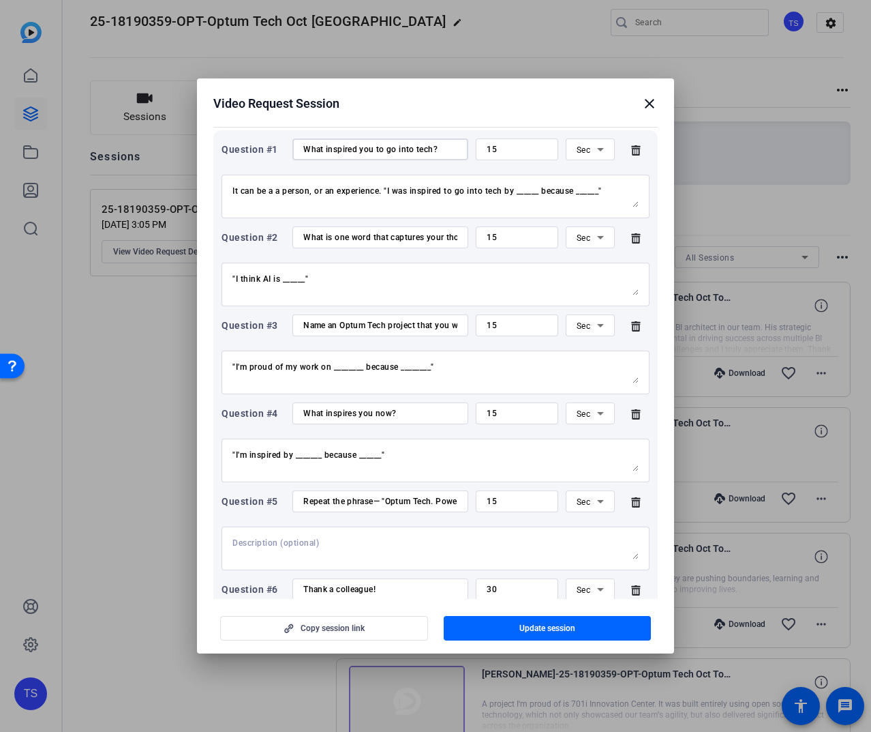
click at [339, 193] on textarea "It can be a a person, or an experience. "I was inspired to go into tech by ____…" at bounding box center [435, 196] width 406 height 22
click at [344, 153] on input "What inspired you to go into tech?" at bounding box center [380, 149] width 154 height 11
click at [370, 413] on input "What inspires you now?" at bounding box center [380, 413] width 154 height 11
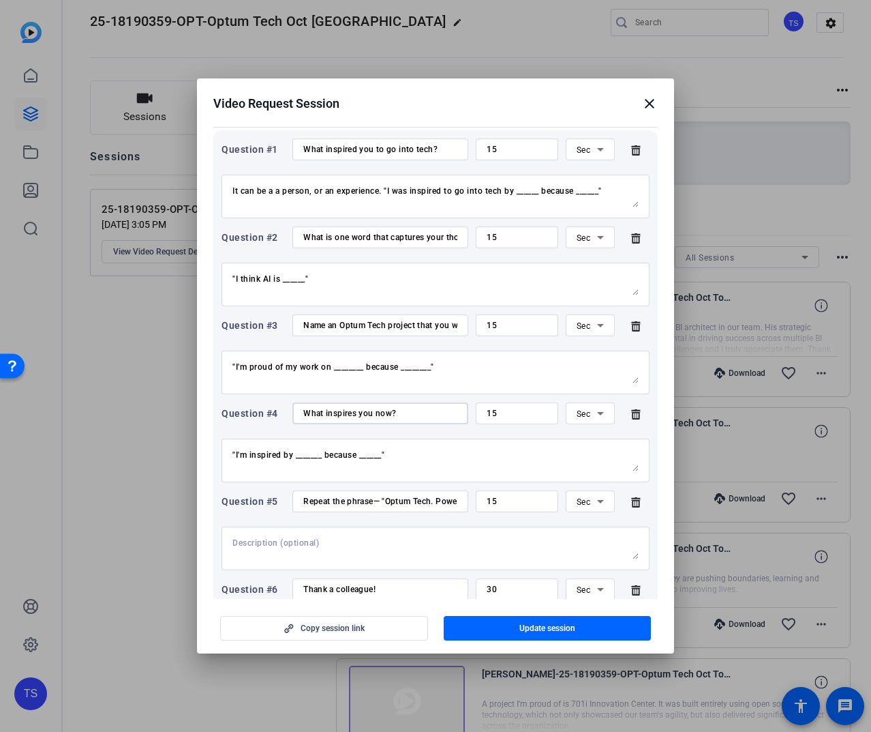
click at [370, 413] on input "What inspires you now?" at bounding box center [380, 413] width 154 height 11
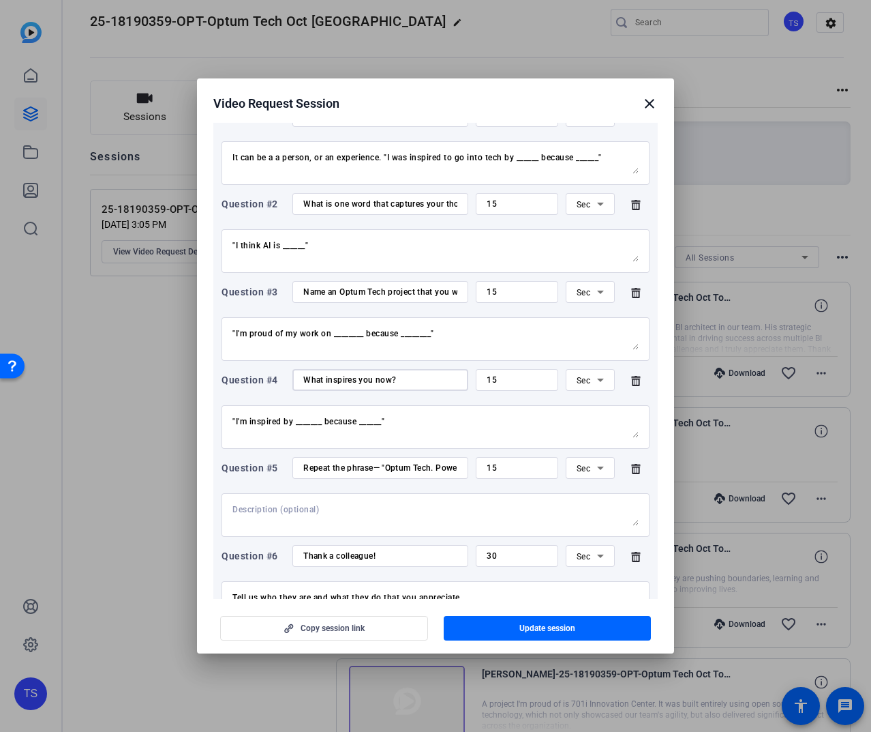
scroll to position [198, 0]
click at [391, 469] on input "Repeat the phrase— "Optum Tech. Powered by people. Elevated by AI."" at bounding box center [380, 466] width 154 height 11
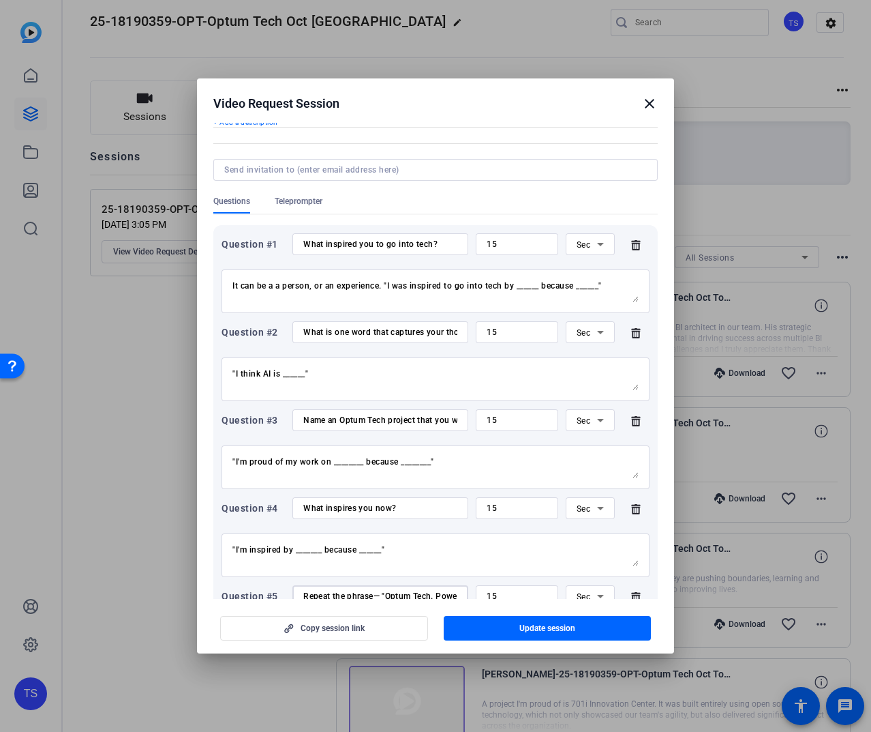
scroll to position [3, 0]
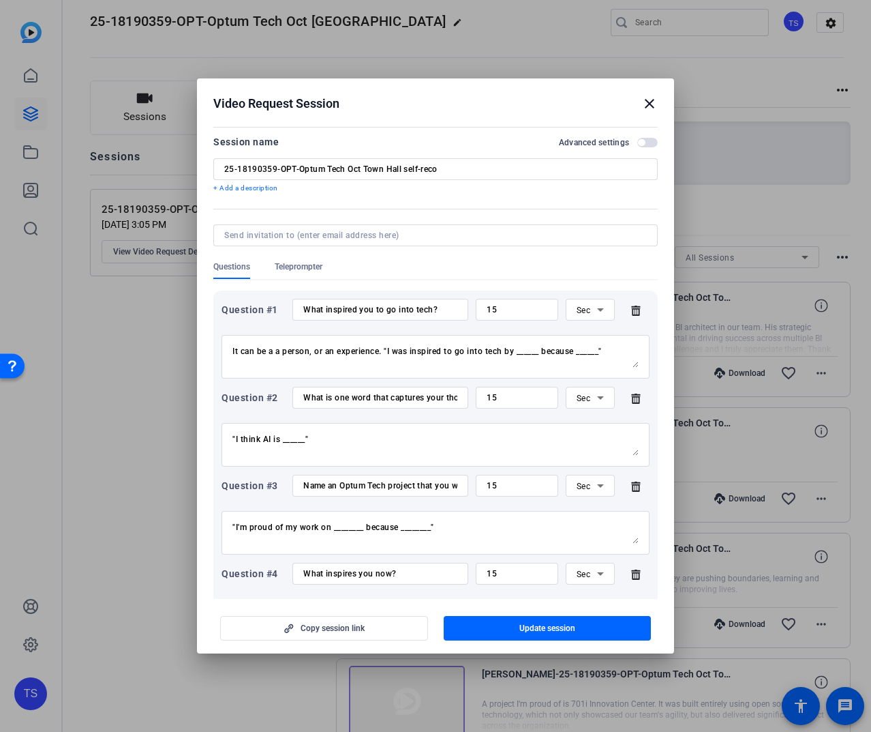
click at [421, 164] on input "25-18190359-OPT-Optum Tech Oct Town Hall self-reco" at bounding box center [435, 169] width 423 height 11
click at [652, 106] on mat-icon "close" at bounding box center [650, 103] width 16 height 16
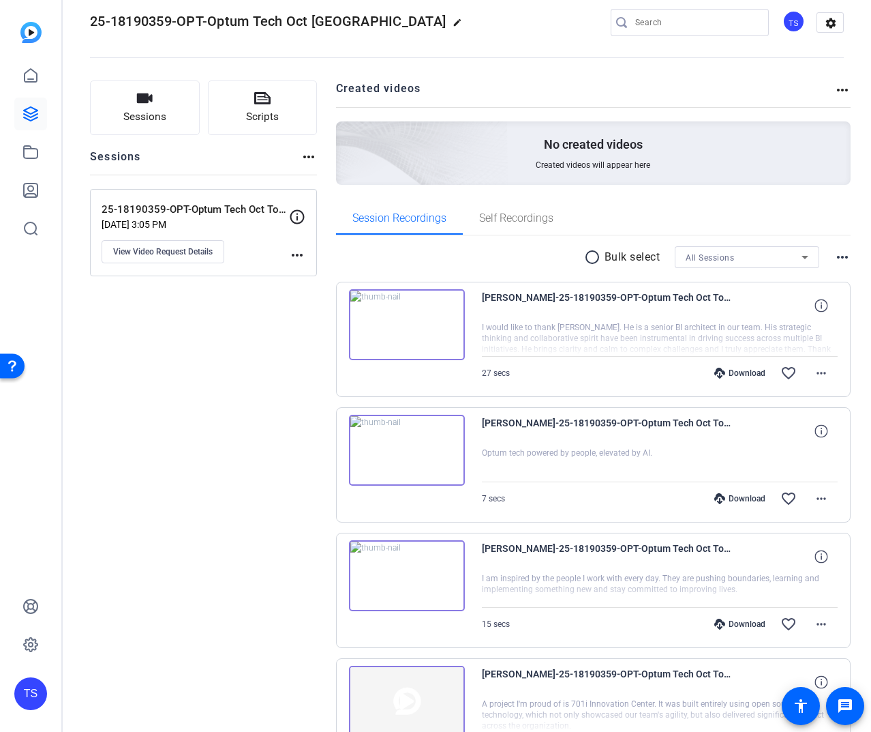
drag, startPoint x: 202, startPoint y: 350, endPoint x: 265, endPoint y: 291, distance: 85.8
click at [295, 253] on mat-icon "more_horiz" at bounding box center [297, 255] width 16 height 16
drag, startPoint x: 243, startPoint y: 361, endPoint x: 149, endPoint y: 139, distance: 240.7
click at [240, 355] on div at bounding box center [435, 366] width 871 height 732
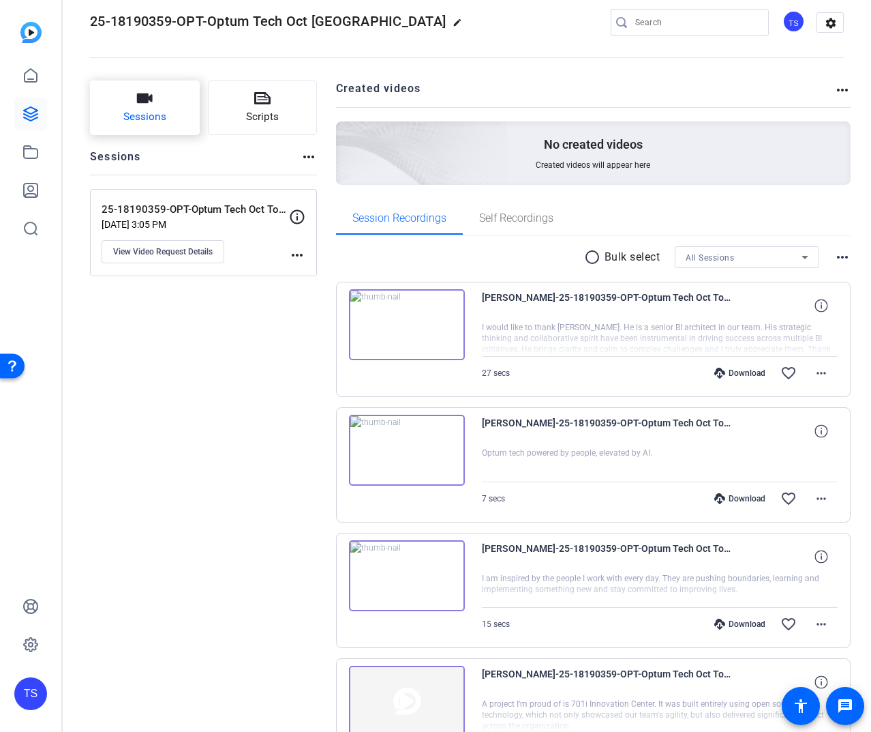
click at [140, 115] on span "Sessions" at bounding box center [144, 117] width 43 height 16
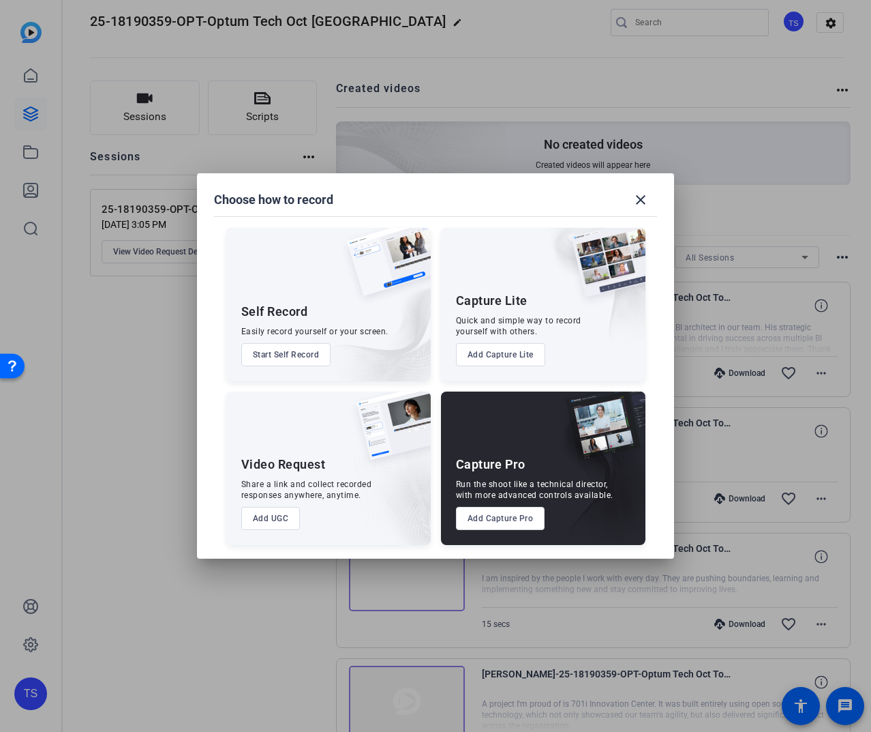
click at [266, 521] on button "Add UGC" at bounding box center [270, 518] width 59 height 23
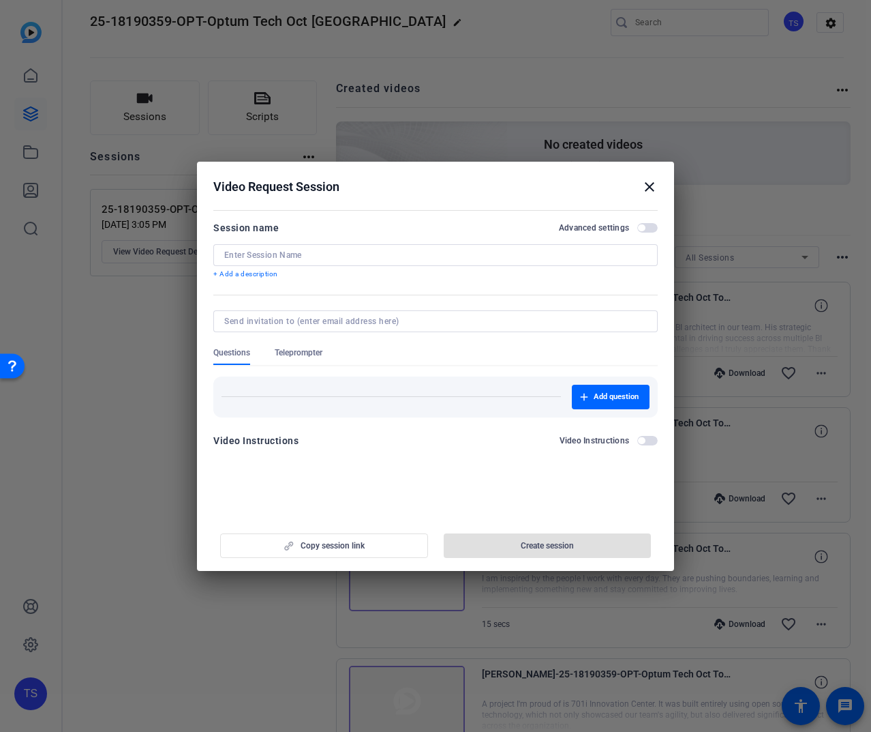
click at [292, 254] on input at bounding box center [435, 255] width 423 height 11
paste input "25-18190359-OPT-Optum Tech Oct Town Hall self-reco"
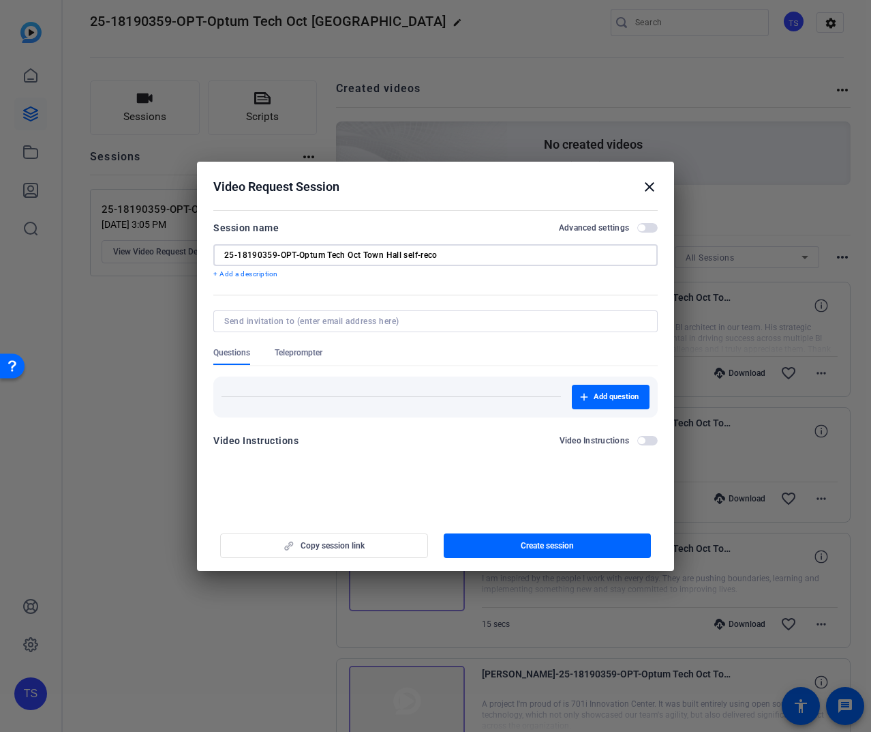
click at [413, 252] on input "25-18190359-OPT-Optum Tech Oct Town Hall self-reco" at bounding box center [435, 255] width 423 height 11
drag, startPoint x: 413, startPoint y: 252, endPoint x: 492, endPoint y: 244, distance: 79.4
click at [492, 244] on div "25-18190359-OPT-Optum Tech Oct Town Hall self-reco" at bounding box center [435, 255] width 423 height 22
type input "25-18190359-OPT-Optum Tech Oct Town Hall r2"
click at [592, 397] on span "button" at bounding box center [611, 396] width 78 height 33
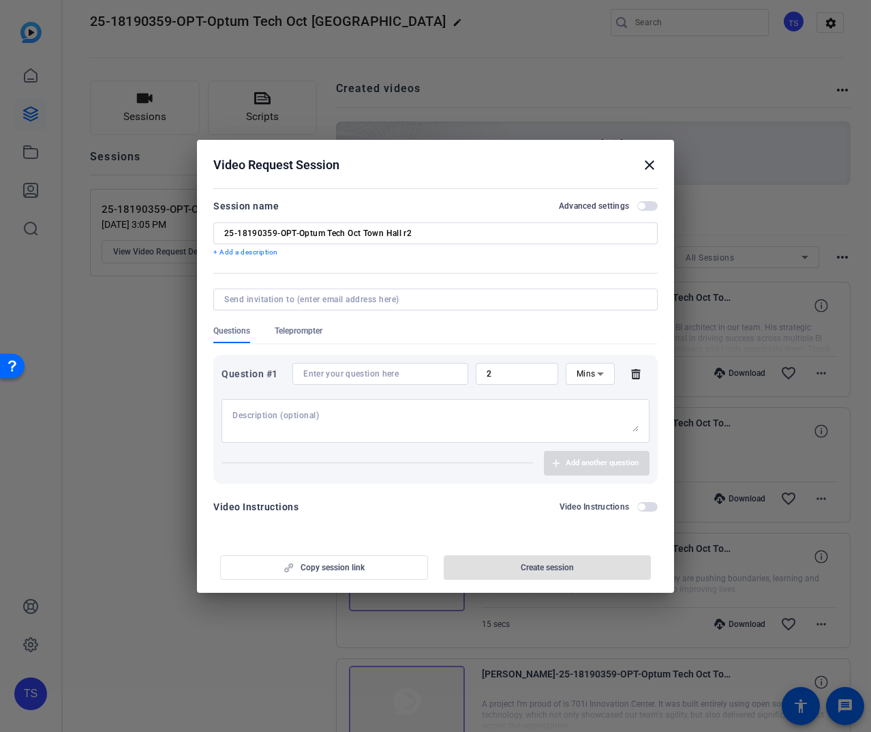
click at [378, 372] on input at bounding box center [380, 373] width 154 height 11
paste input "Why do you work for a healthcare company?"
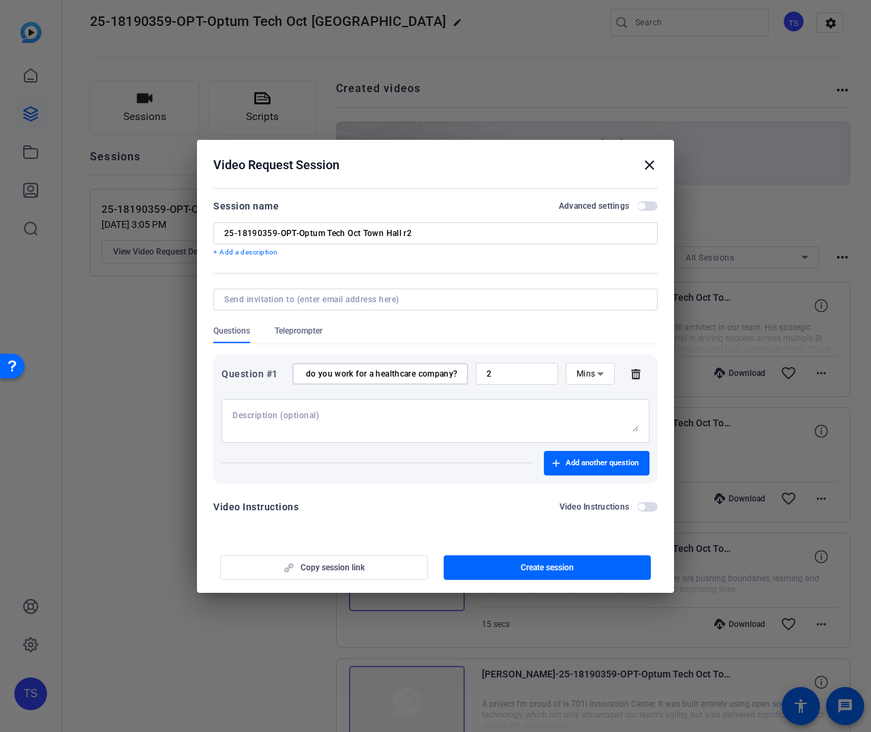
type input "Why do you work for a healthcare company?"
drag, startPoint x: 492, startPoint y: 373, endPoint x: 432, endPoint y: 370, distance: 59.4
click at [432, 370] on div "Question #1 Why do you work for a healthcare company? 2 Mins" at bounding box center [436, 374] width 428 height 22
click at [596, 378] on icon at bounding box center [600, 373] width 16 height 16
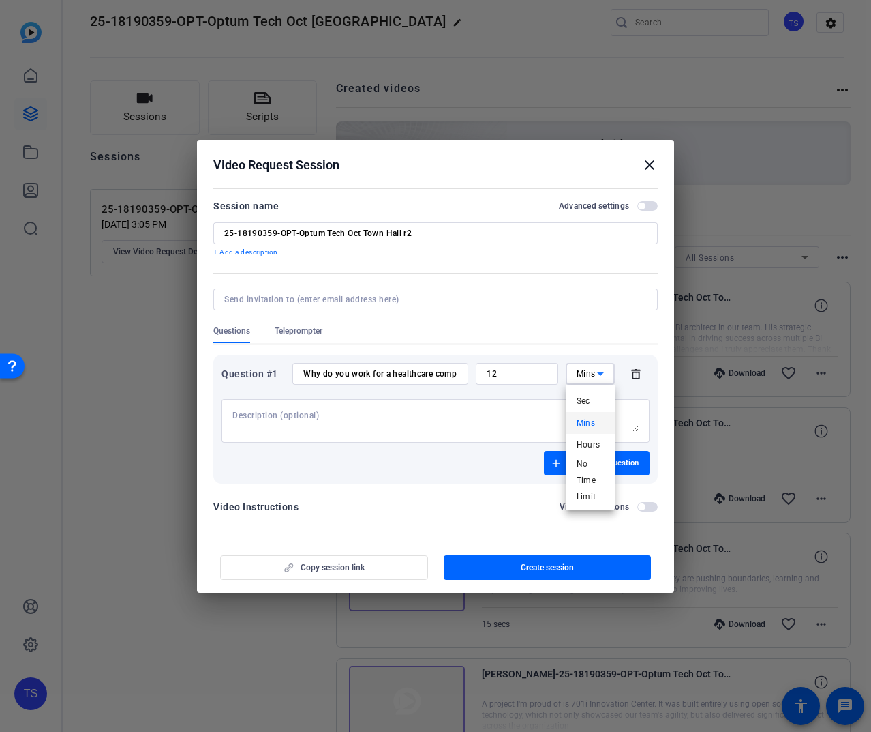
drag, startPoint x: 592, startPoint y: 406, endPoint x: 579, endPoint y: 401, distance: 13.4
click at [590, 405] on mat-option "Sec" at bounding box center [590, 401] width 49 height 22
click at [517, 378] on input "12" at bounding box center [517, 373] width 61 height 11
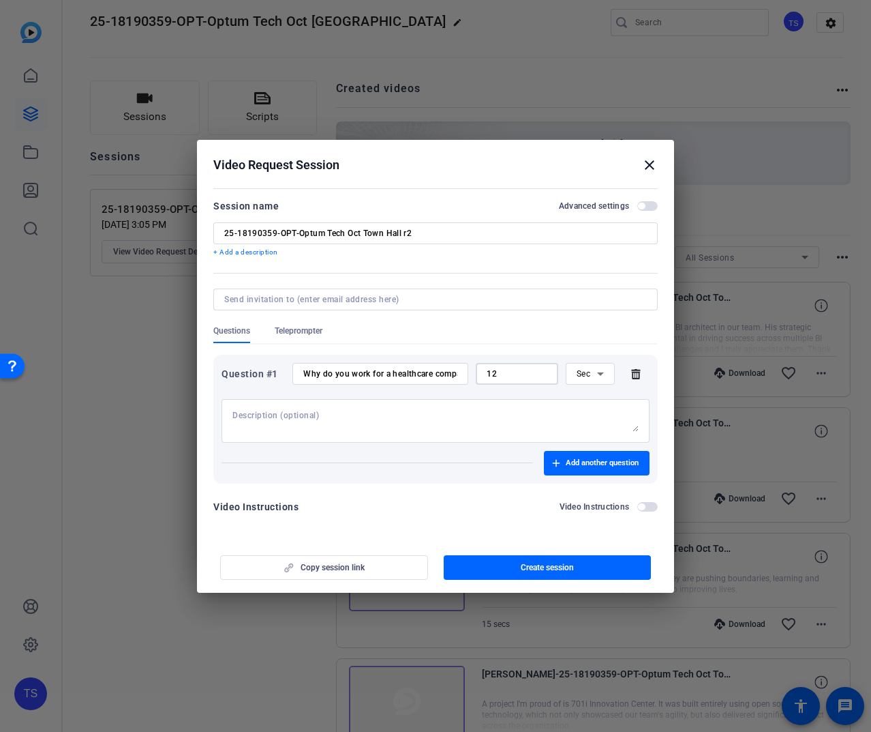
click at [517, 378] on input "12" at bounding box center [517, 373] width 61 height 11
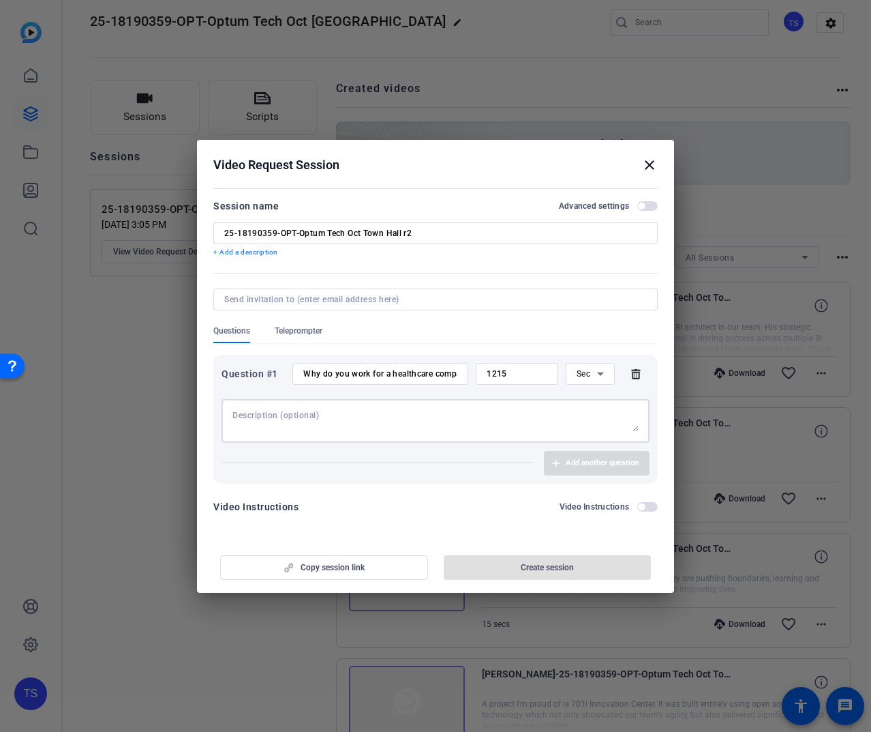
click at [480, 421] on textarea at bounding box center [435, 421] width 406 height 22
click at [507, 372] on input "1215" at bounding box center [517, 373] width 61 height 11
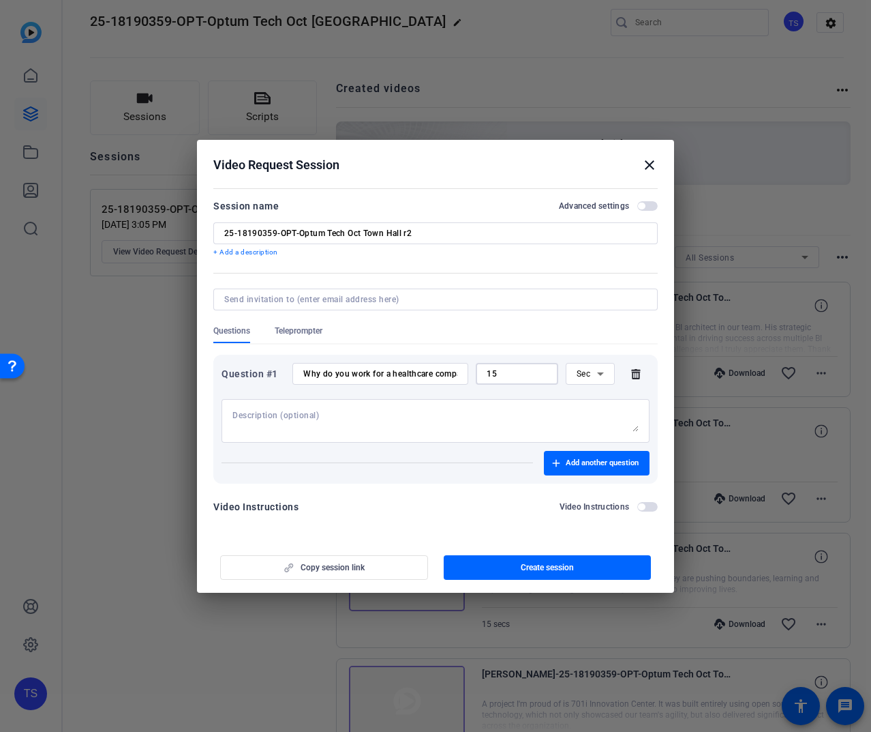
type input "15"
click at [505, 407] on div at bounding box center [435, 421] width 406 height 44
click at [410, 419] on textarea at bounding box center [435, 421] width 406 height 22
drag, startPoint x: 382, startPoint y: 374, endPoint x: 250, endPoint y: 370, distance: 132.3
click at [250, 370] on div "Question #1 Why do you work for a healthcare company? 15 Sec" at bounding box center [436, 374] width 428 height 22
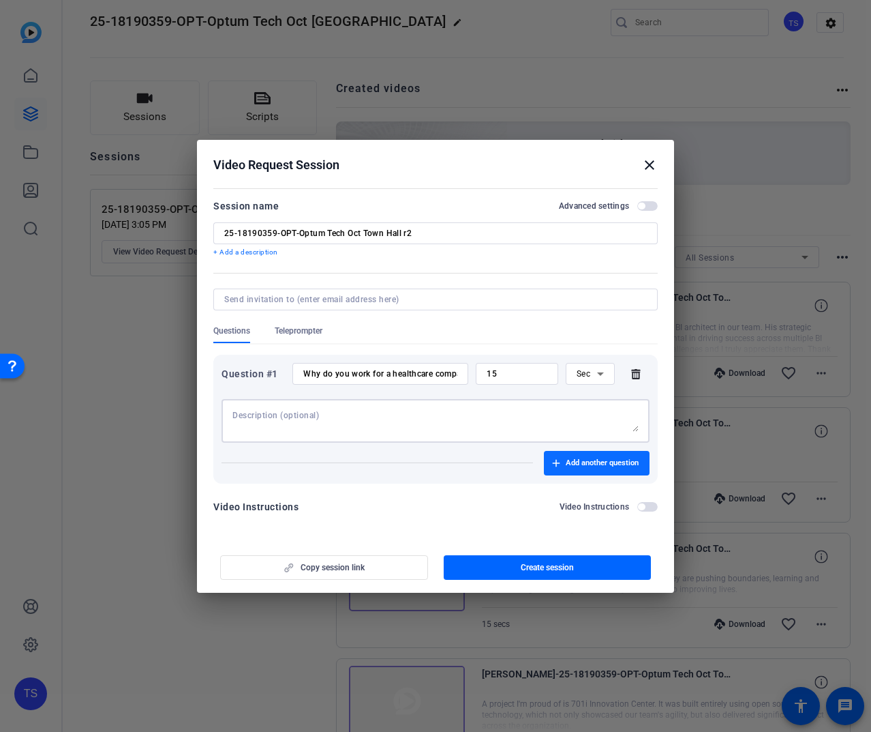
drag, startPoint x: 603, startPoint y: 430, endPoint x: 602, endPoint y: 457, distance: 27.3
click at [603, 430] on textarea at bounding box center [435, 421] width 406 height 22
click at [600, 466] on span "Add another question" at bounding box center [602, 462] width 73 height 11
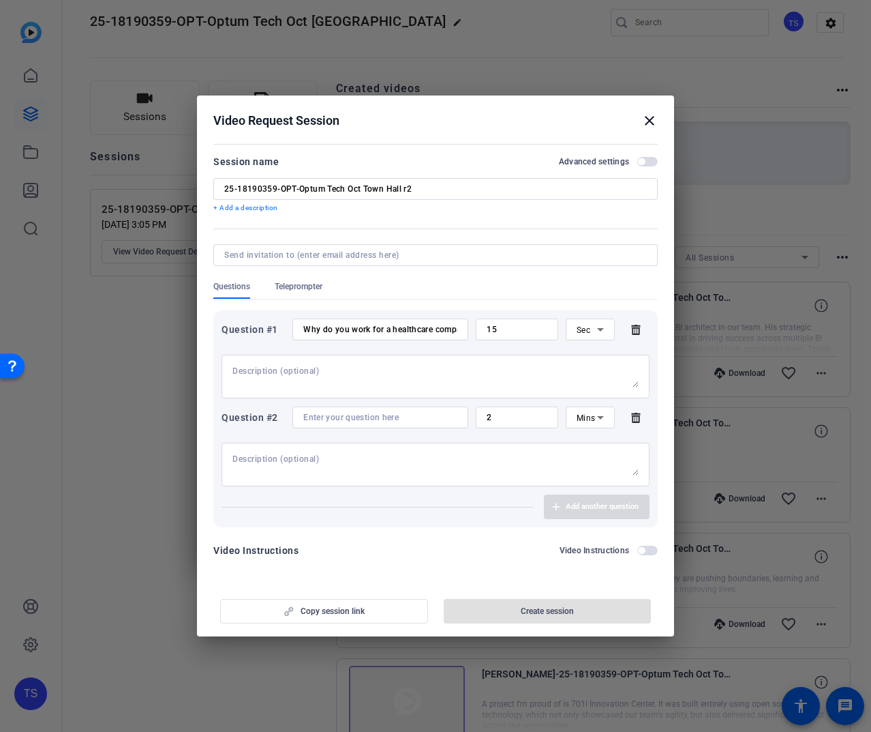
click at [349, 414] on input at bounding box center [380, 417] width 154 height 11
paste input "What excites you about AI?"
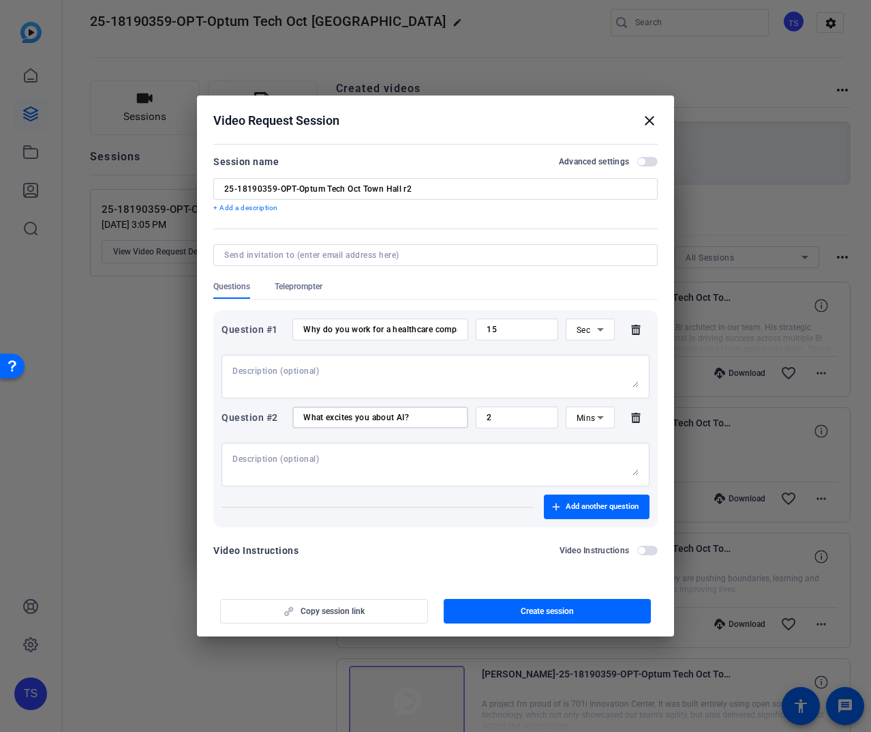
click at [323, 419] on input "What excites you about AI?" at bounding box center [380, 417] width 154 height 11
type input "What excites you about AI?"
click at [509, 421] on input "2" at bounding box center [517, 417] width 61 height 11
type input "15"
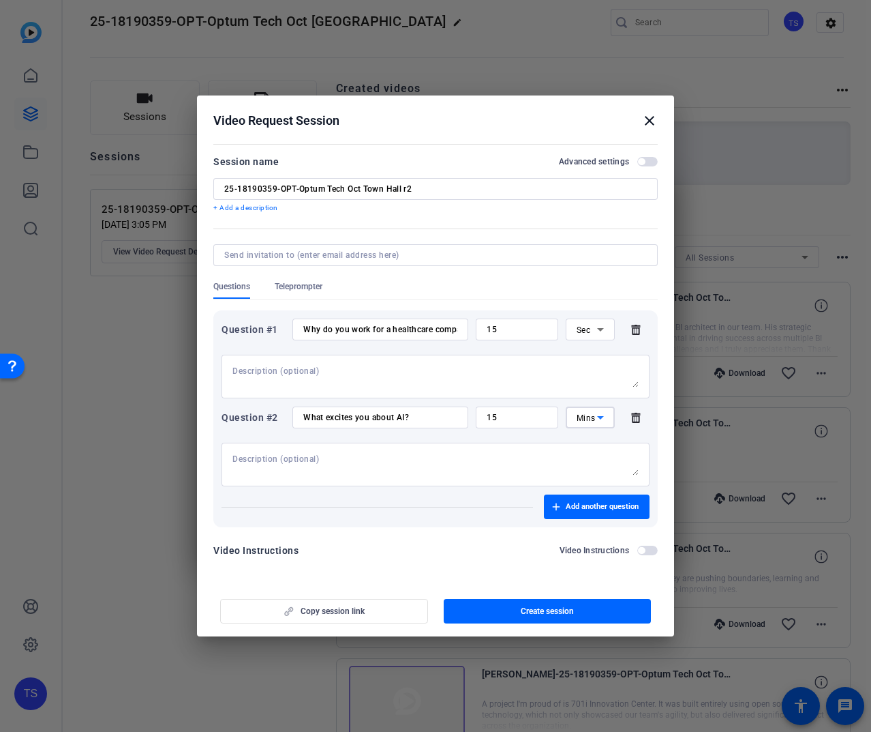
click at [605, 420] on icon at bounding box center [600, 417] width 16 height 16
click at [590, 446] on span "Sec" at bounding box center [584, 444] width 14 height 16
click at [488, 467] on textarea at bounding box center [435, 464] width 406 height 22
click at [595, 509] on span "Add another question" at bounding box center [602, 506] width 73 height 11
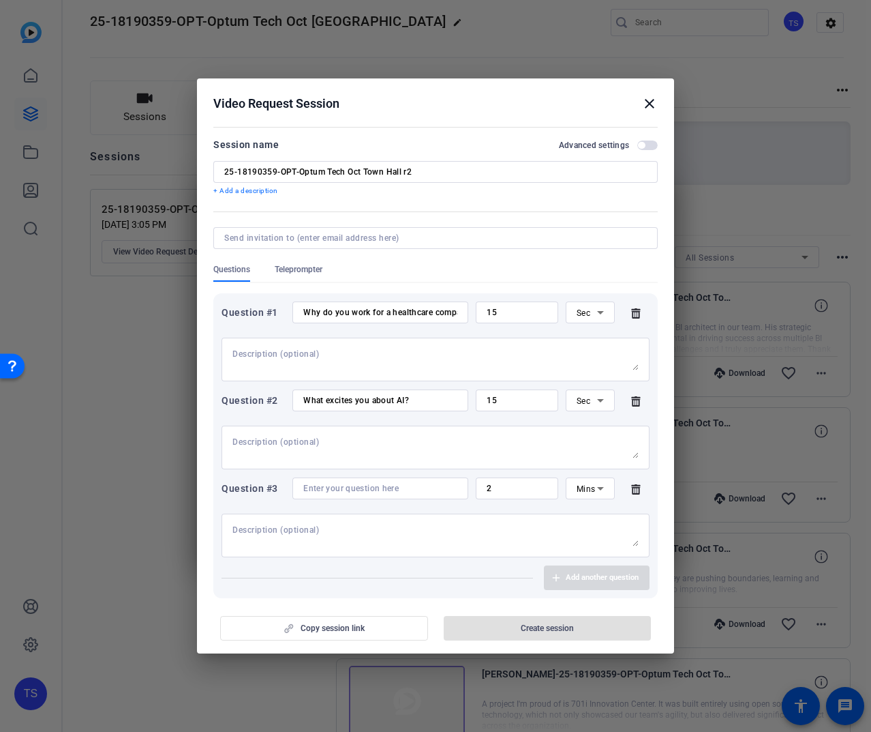
click at [363, 493] on input at bounding box center [380, 488] width 154 height 11
paste input "What inspires you now?"
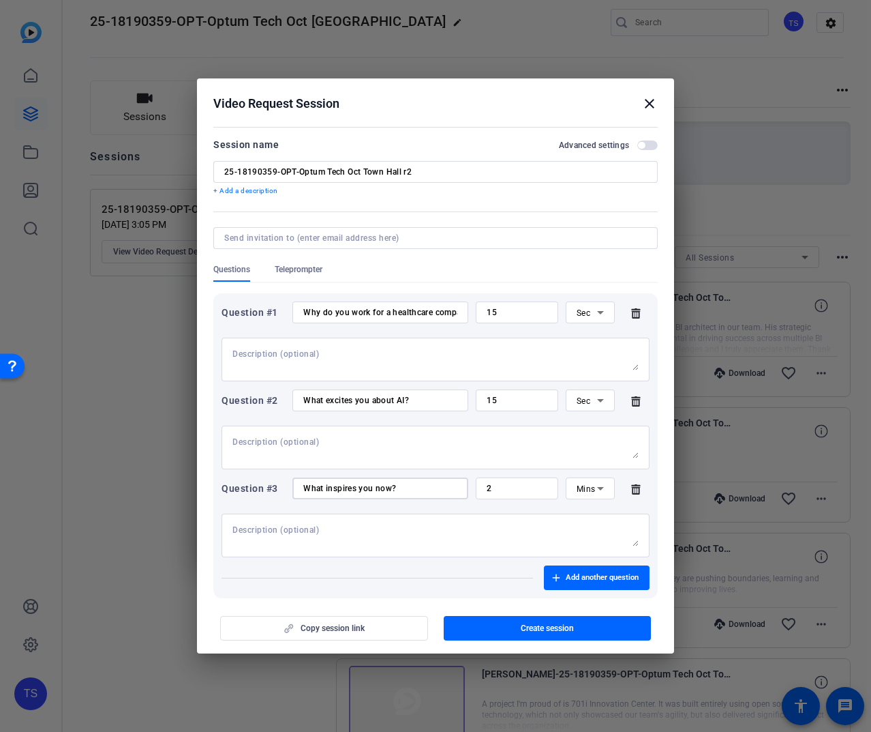
type input "What inspires you now?"
click at [494, 485] on input "2" at bounding box center [517, 488] width 61 height 11
type input "15"
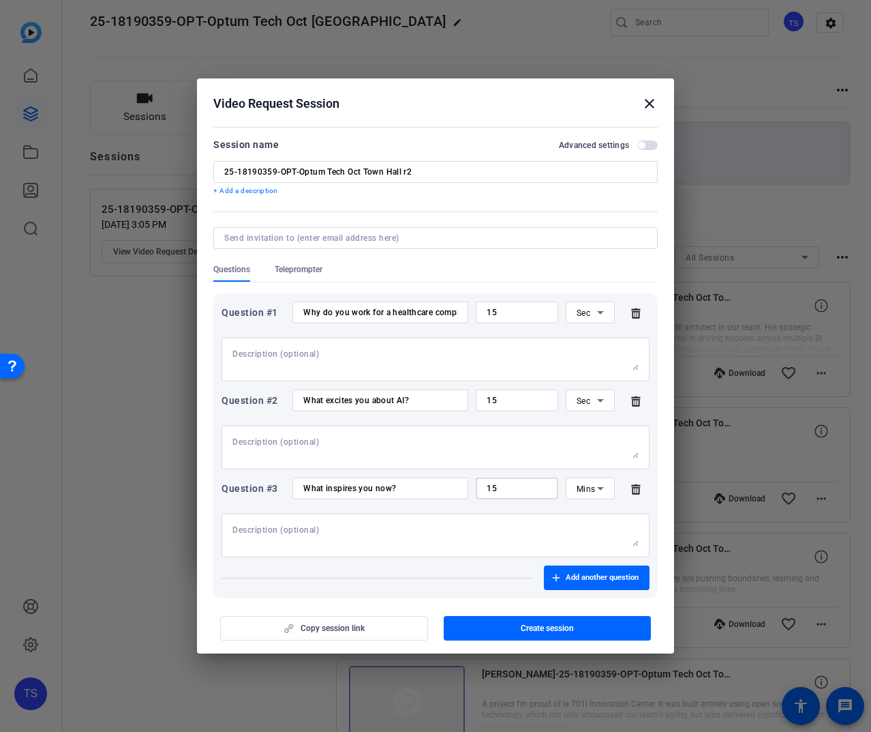
click at [577, 488] on span "Mins" at bounding box center [586, 489] width 19 height 10
click at [577, 512] on span "Sec" at bounding box center [577, 515] width 14 height 16
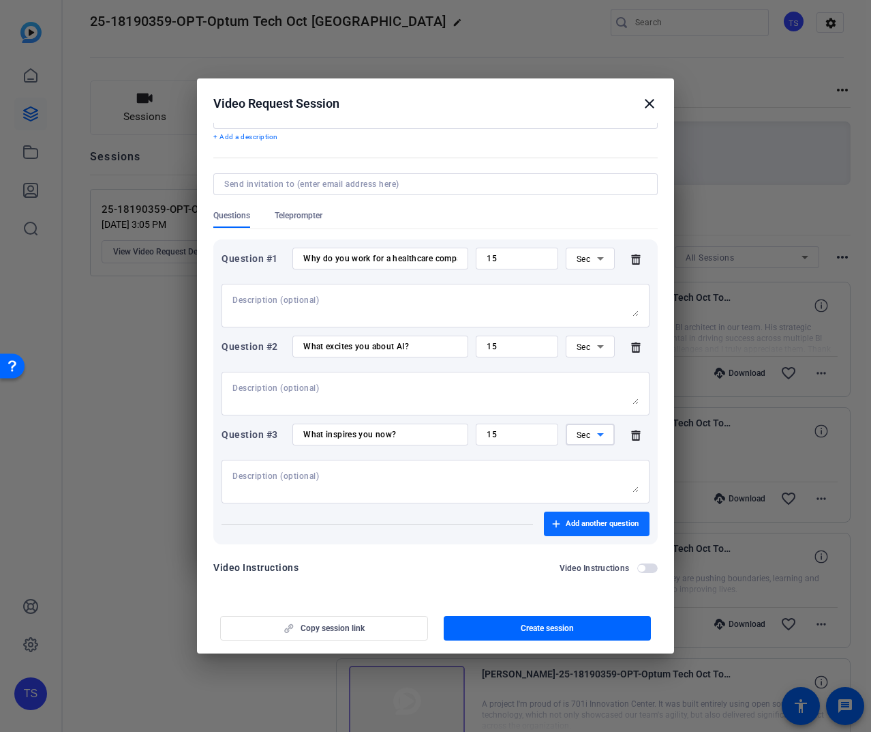
click at [591, 526] on span "Add another question" at bounding box center [602, 523] width 73 height 11
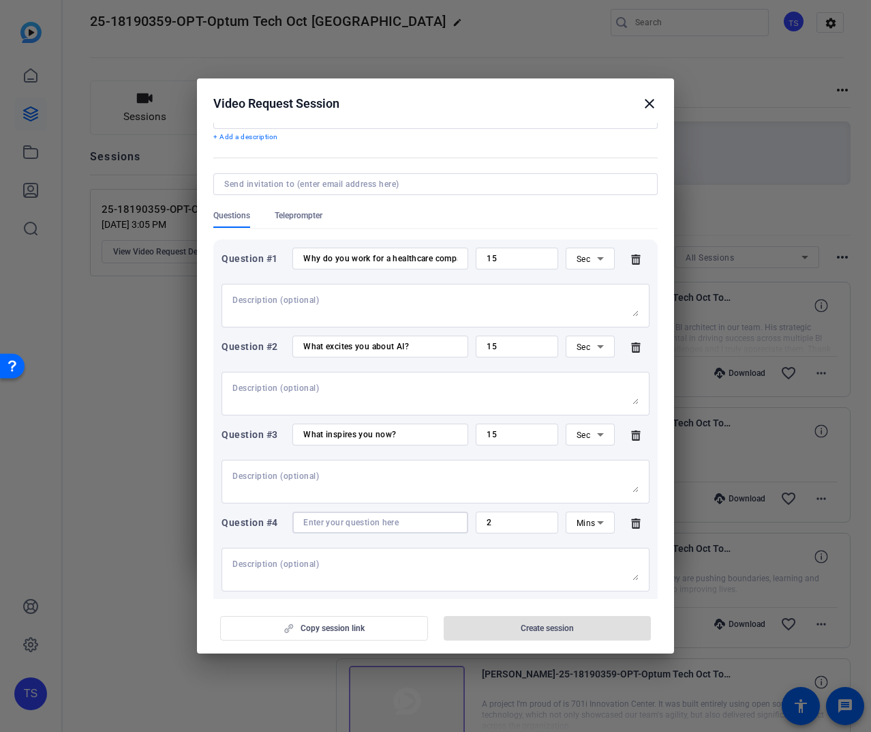
click at [362, 525] on input at bounding box center [380, 522] width 154 height 11
paste input "Repeat the phrase— "Powered by people. Elevated by AI.""
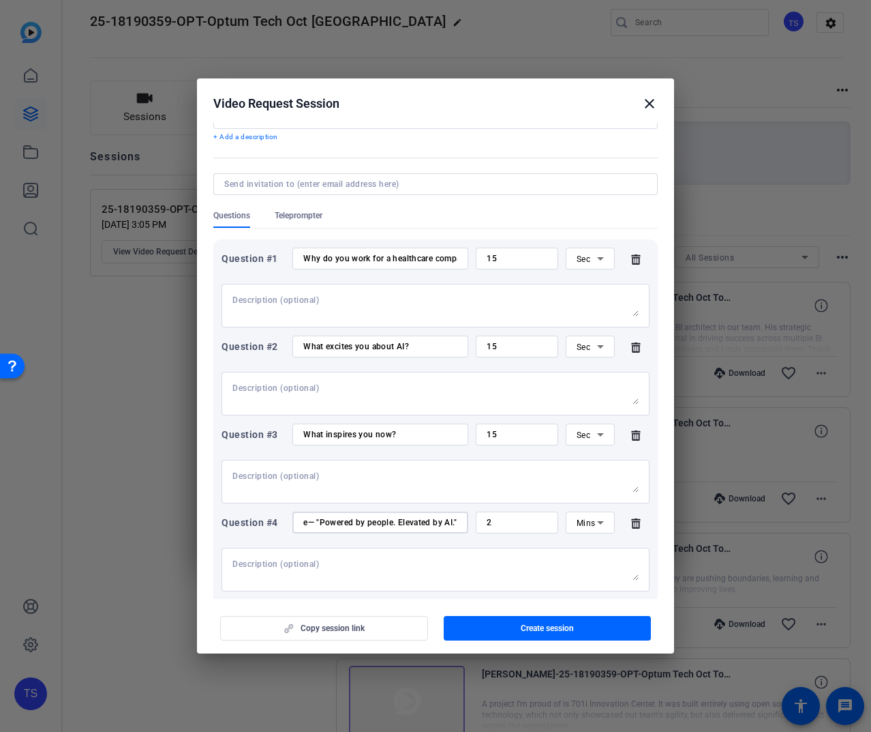
type input "Repeat the phrase— "Powered by people. Elevated by AI.""
click at [506, 517] on input "2" at bounding box center [517, 522] width 61 height 11
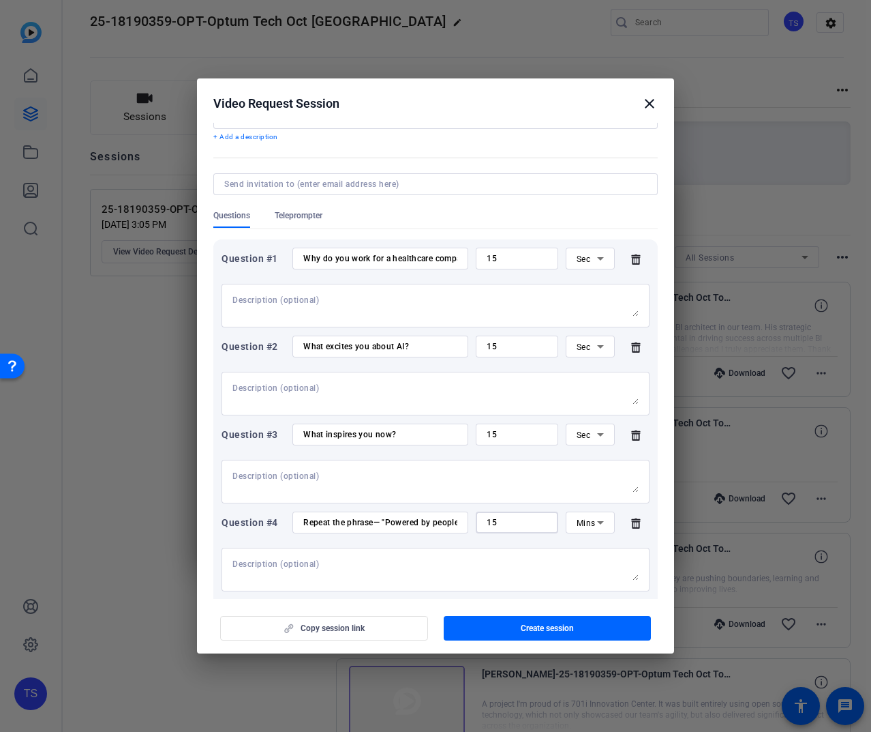
type input "15"
click at [582, 520] on span "Mins" at bounding box center [586, 523] width 19 height 10
click at [587, 548] on mat-option "Sec" at bounding box center [583, 550] width 48 height 22
click at [410, 573] on textarea at bounding box center [435, 569] width 406 height 22
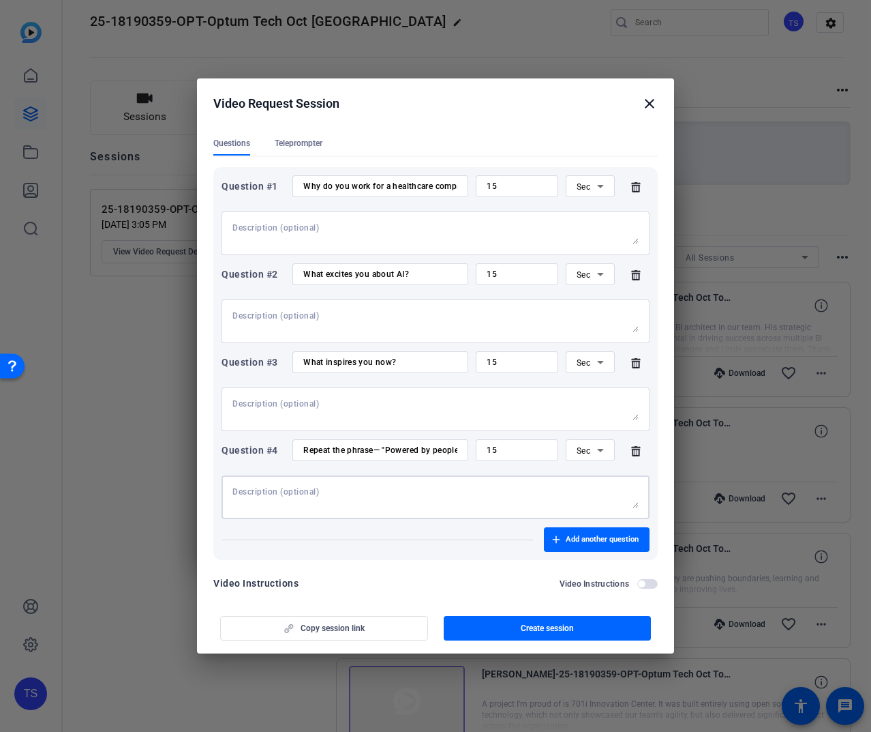
scroll to position [128, 0]
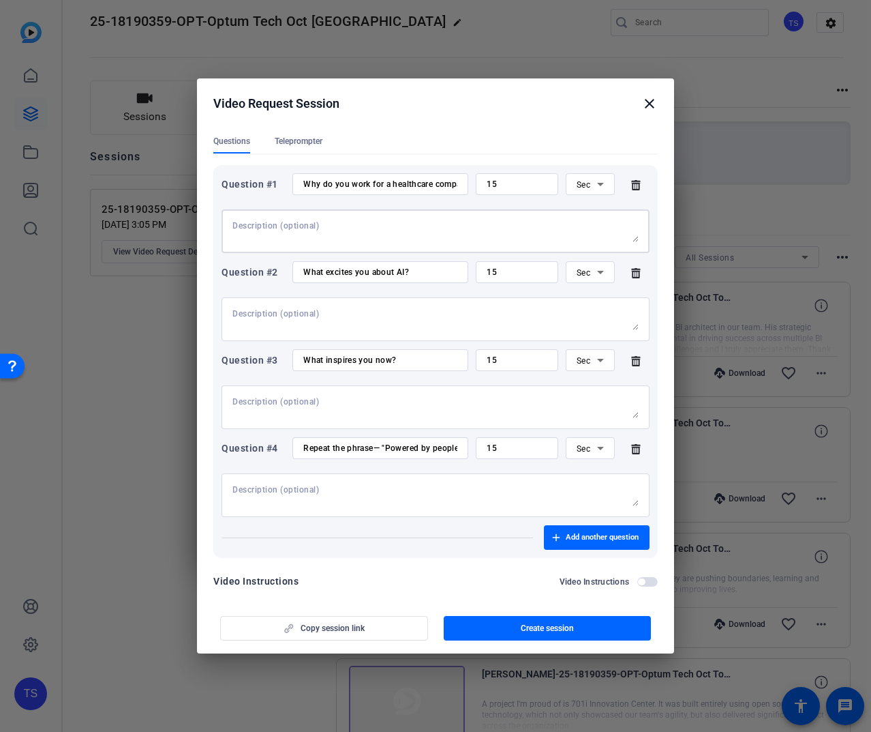
click at [269, 227] on textarea at bounding box center [435, 231] width 406 height 22
click at [425, 192] on div "Why do you work for a healthcare company?" at bounding box center [380, 184] width 154 height 22
drag, startPoint x: 414, startPoint y: 183, endPoint x: 481, endPoint y: 179, distance: 66.9
click at [481, 179] on div "Question #1 Why do you work for a healthcare company? 15 Sec" at bounding box center [436, 184] width 428 height 22
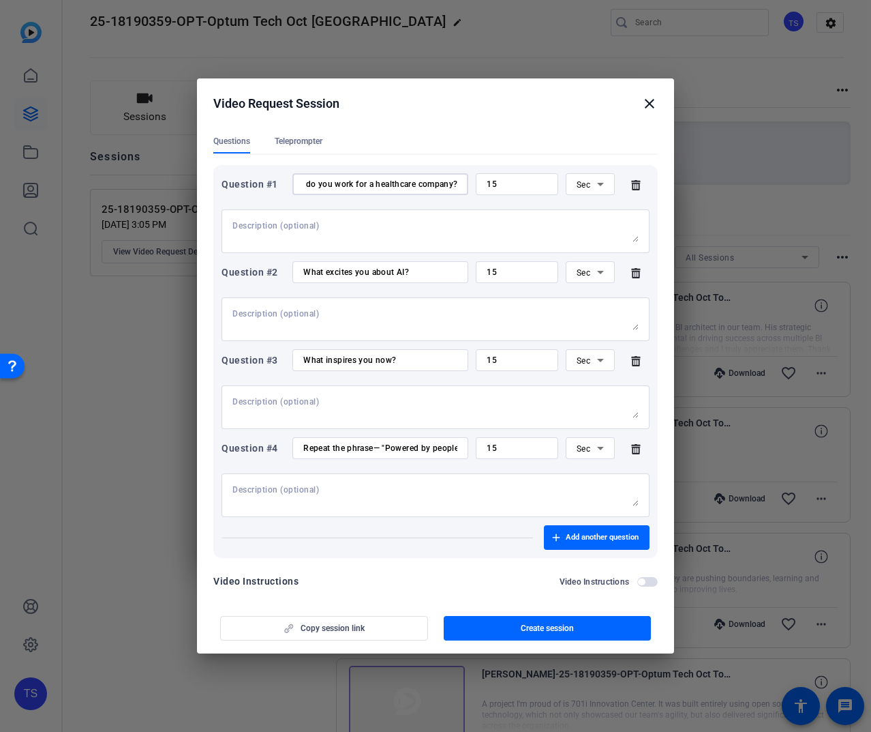
click at [420, 456] on div "Repeat the phrase— "Powered by people. Elevated by AI."" at bounding box center [380, 448] width 154 height 22
click at [413, 453] on input "Repeat the phrase— "Powered by people. Elevated by AI."" at bounding box center [380, 447] width 154 height 11
drag, startPoint x: 393, startPoint y: 449, endPoint x: 487, endPoint y: 450, distance: 94.1
click at [487, 450] on div "Question #4 Repeat the phrase— "Powered by people. Elevated by AI." 15 Sec" at bounding box center [436, 448] width 428 height 22
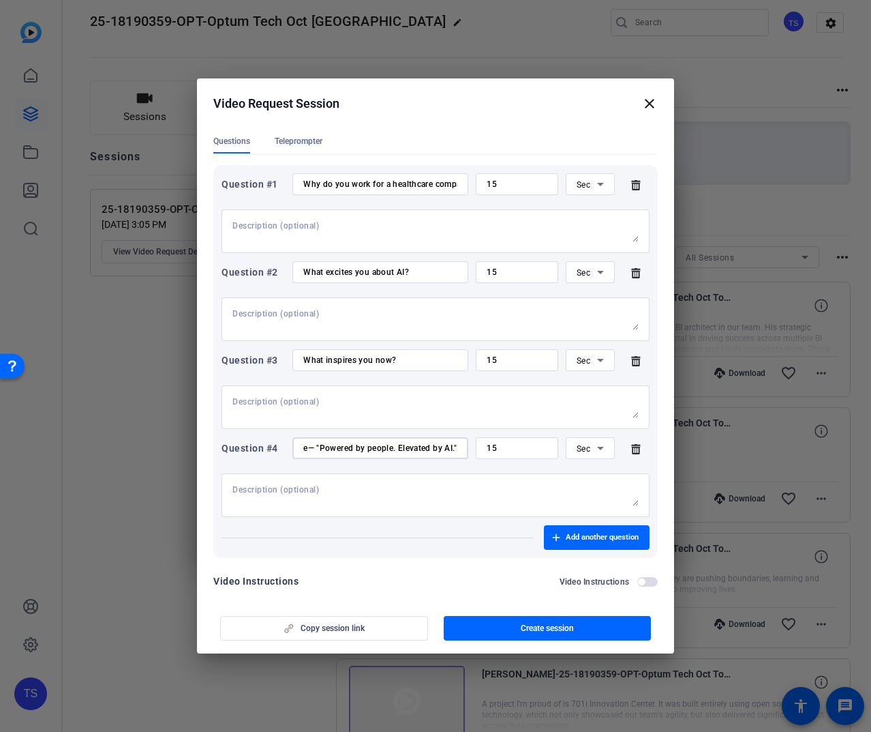
click at [421, 449] on input "Repeat the phrase— "Powered by people. Elevated by AI."" at bounding box center [380, 447] width 154 height 11
click at [521, 628] on span "Create session" at bounding box center [547, 627] width 53 height 11
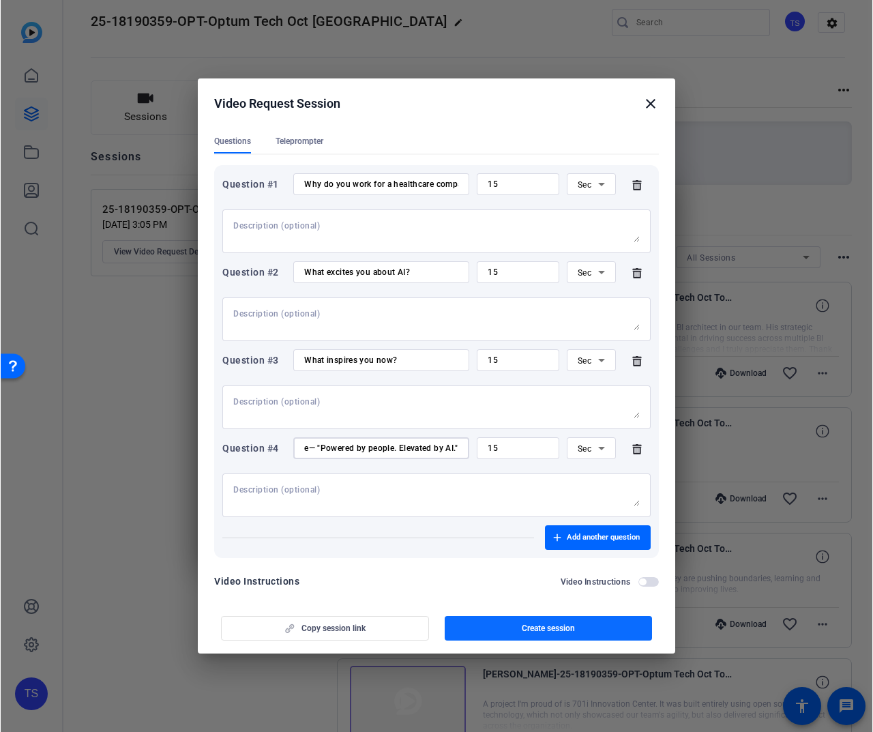
scroll to position [0, 0]
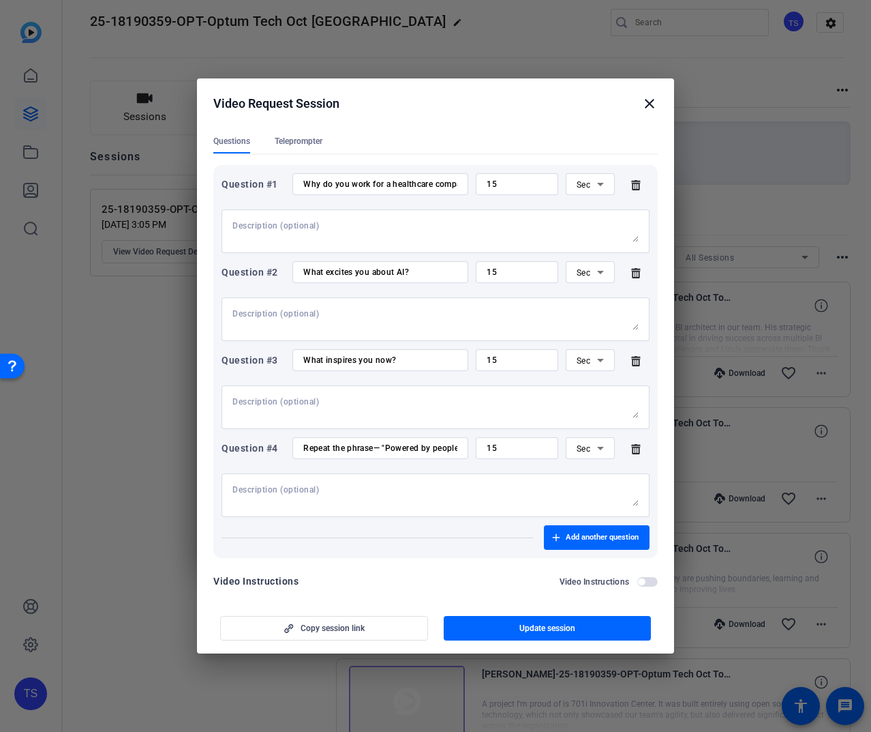
click at [649, 107] on mat-icon "close" at bounding box center [650, 103] width 16 height 16
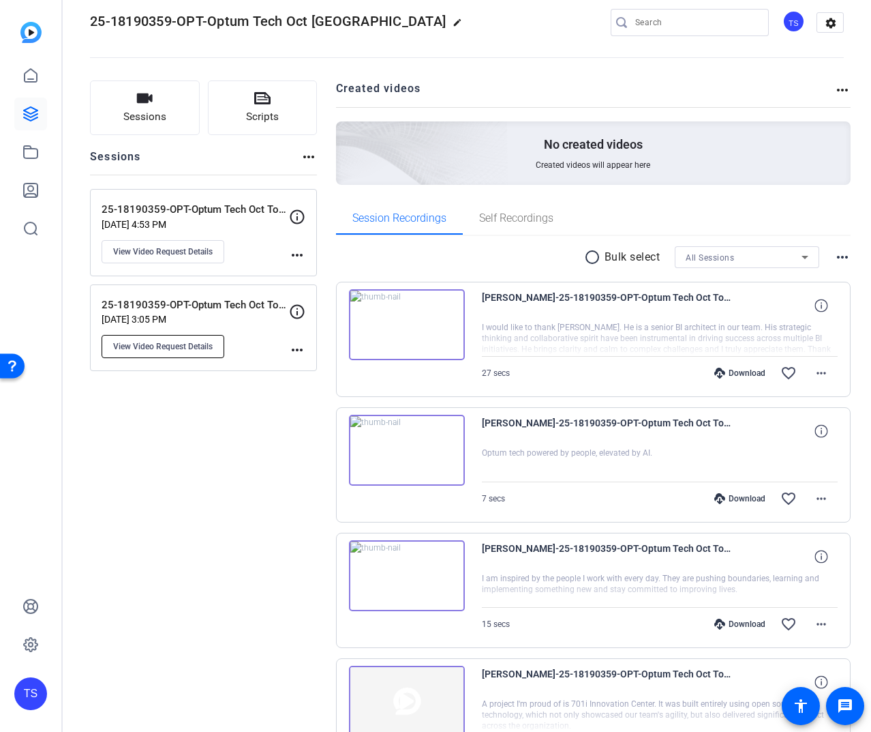
click at [187, 347] on span "View Video Request Details" at bounding box center [163, 346] width 100 height 11
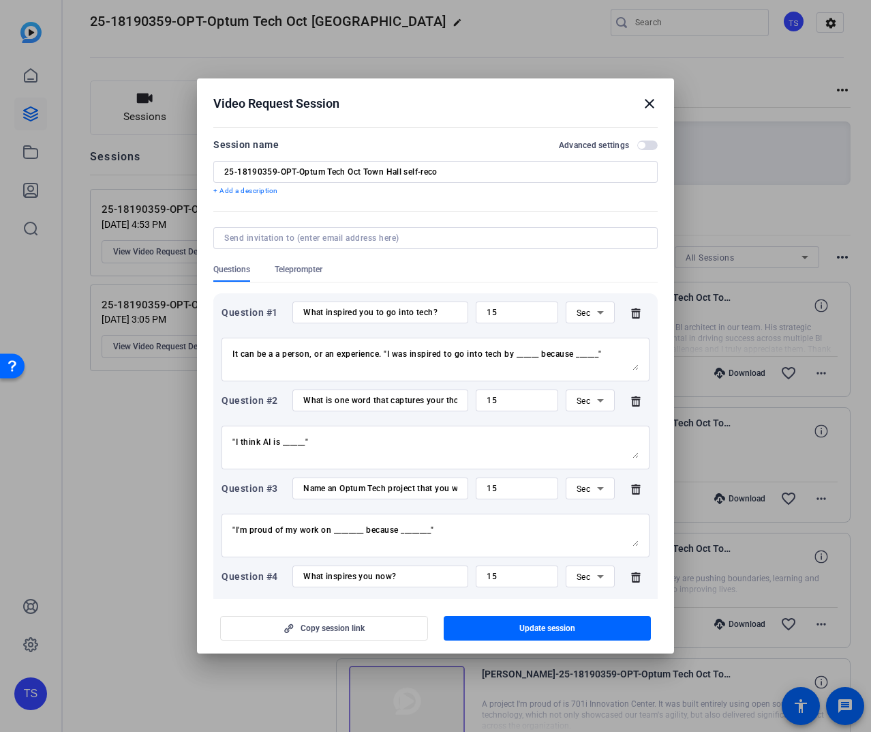
click at [366, 355] on textarea "It can be a a person, or an experience. "I was inspired to go into tech by ____…" at bounding box center [435, 359] width 406 height 22
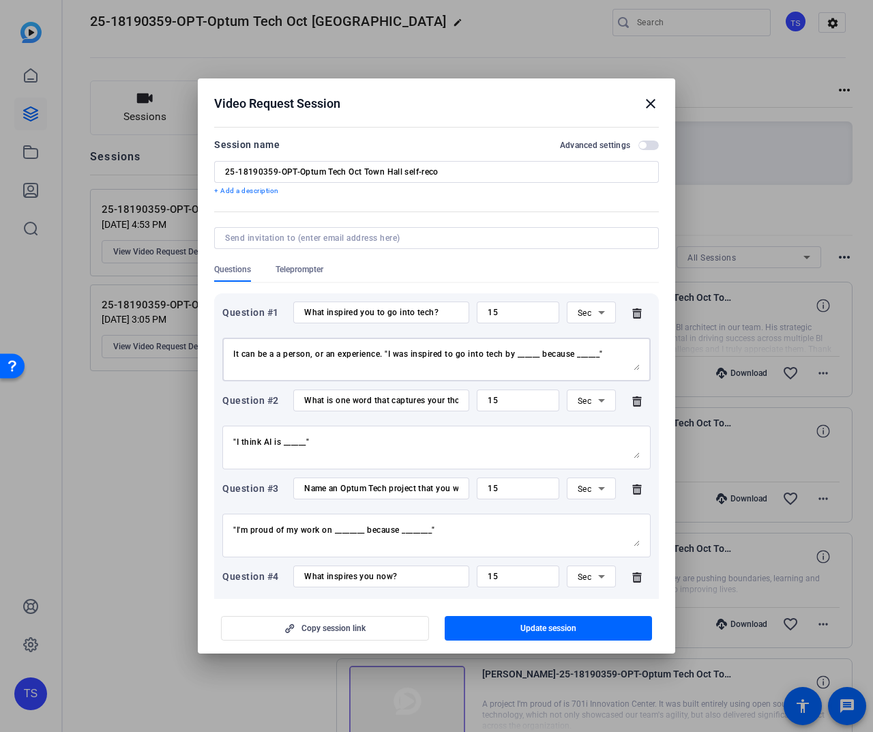
click at [649, 105] on mat-icon "close" at bounding box center [650, 103] width 16 height 16
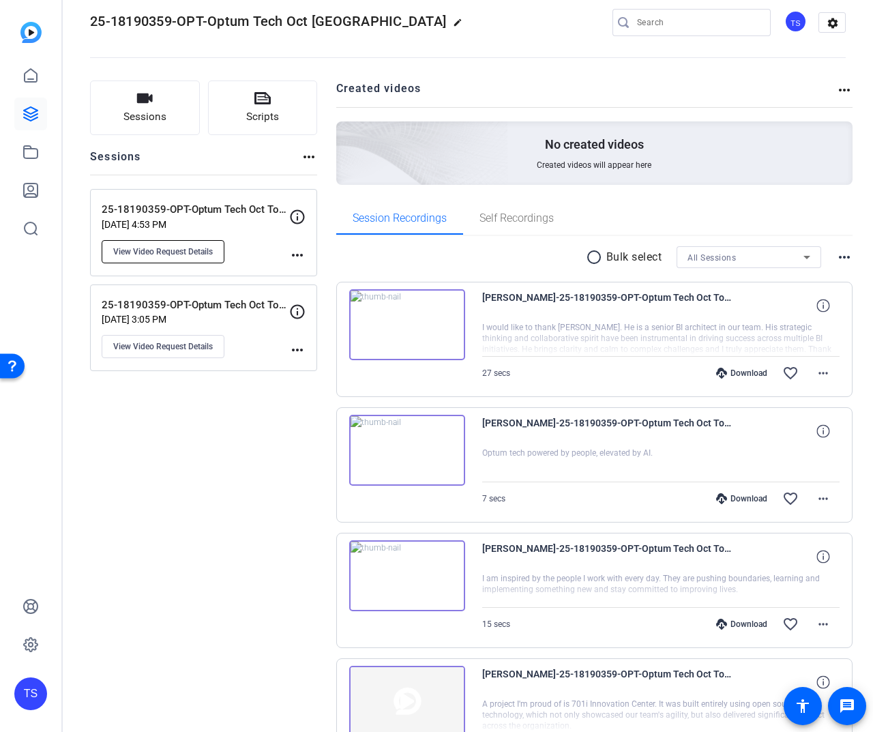
click at [166, 248] on span "View Video Request Details" at bounding box center [163, 251] width 100 height 11
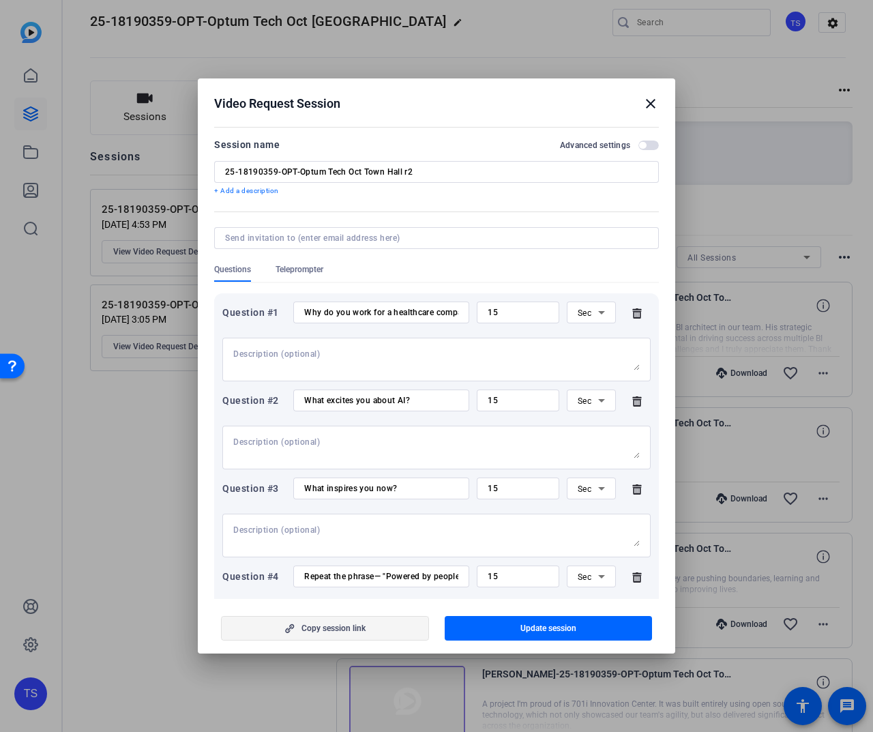
click at [385, 625] on span "button" at bounding box center [325, 628] width 207 height 33
click at [397, 363] on textarea at bounding box center [436, 359] width 406 height 22
click at [649, 102] on mat-icon "close" at bounding box center [650, 103] width 16 height 16
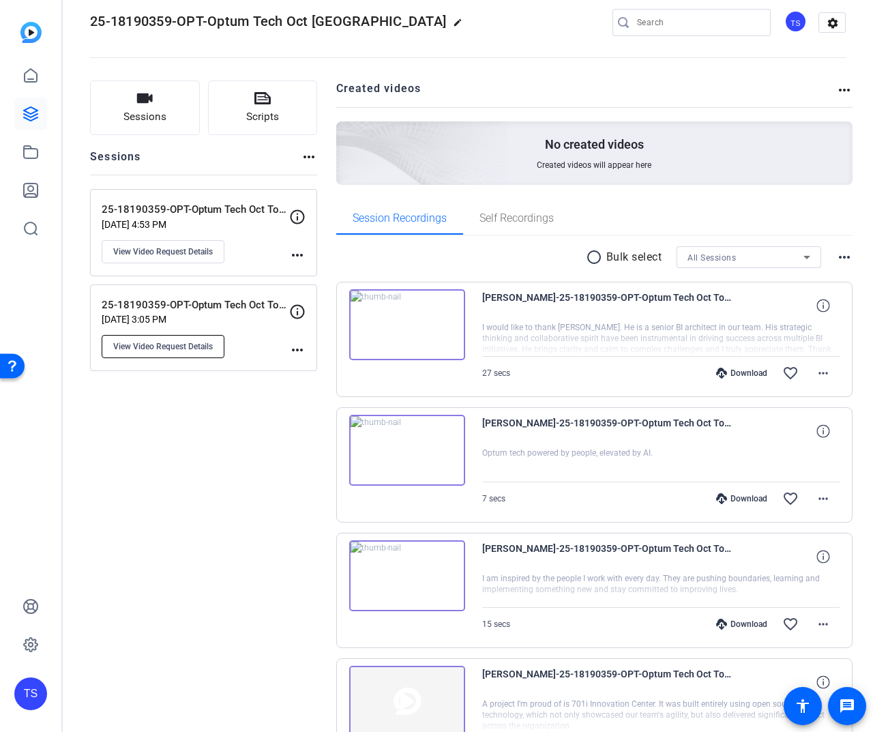
click at [164, 344] on span "View Video Request Details" at bounding box center [163, 346] width 100 height 11
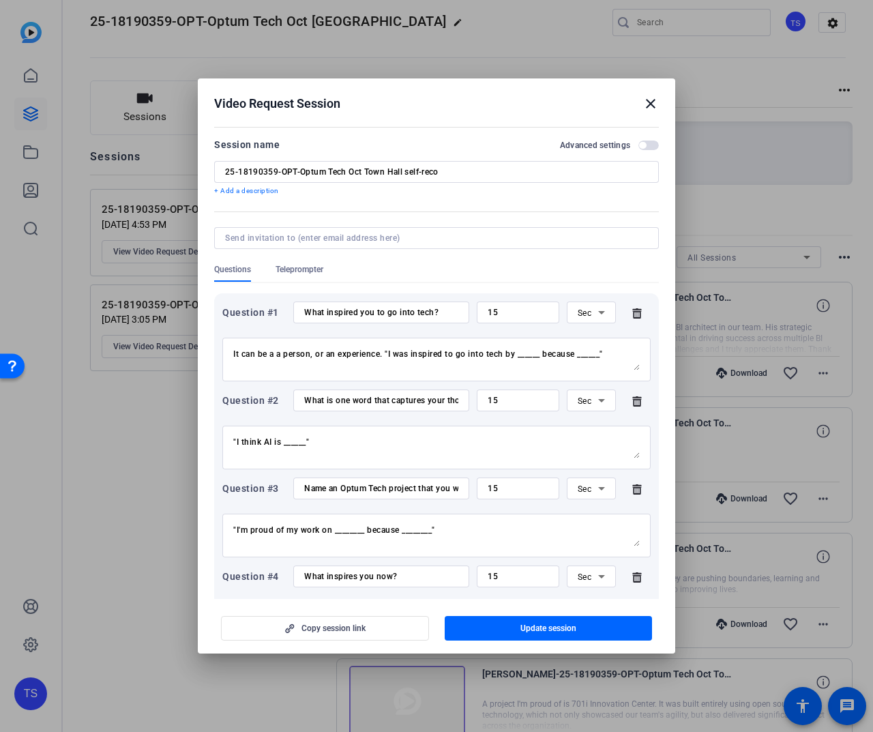
click at [359, 353] on textarea "It can be a a person, or an experience. "I was inspired to go into tech by ____…" at bounding box center [436, 359] width 406 height 22
click at [329, 437] on textarea ""I think AI is ______"" at bounding box center [436, 447] width 406 height 22
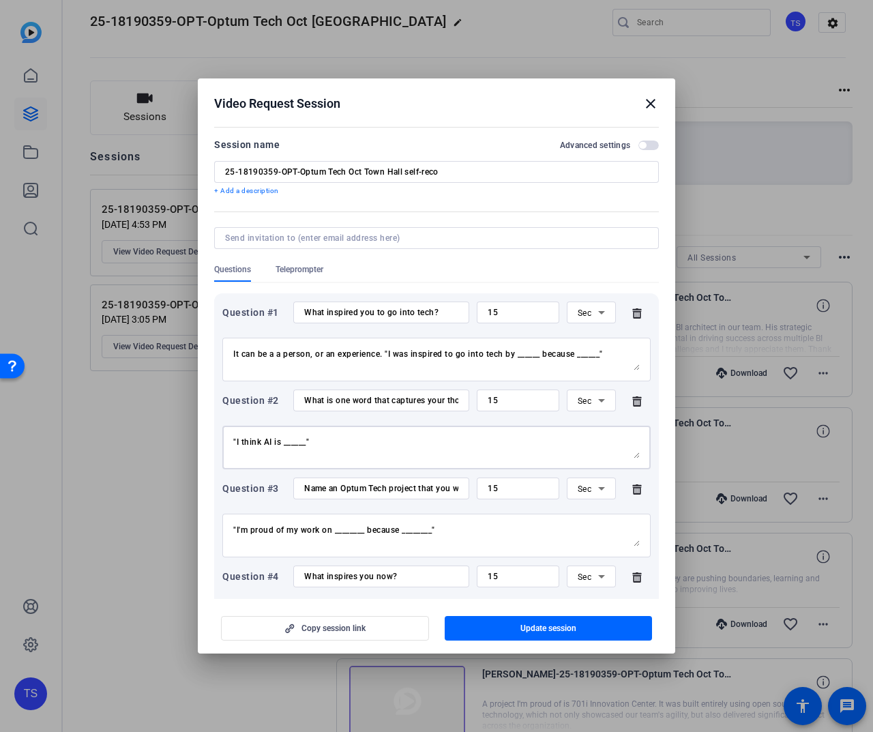
click at [329, 437] on textarea ""I think AI is ______"" at bounding box center [436, 447] width 406 height 22
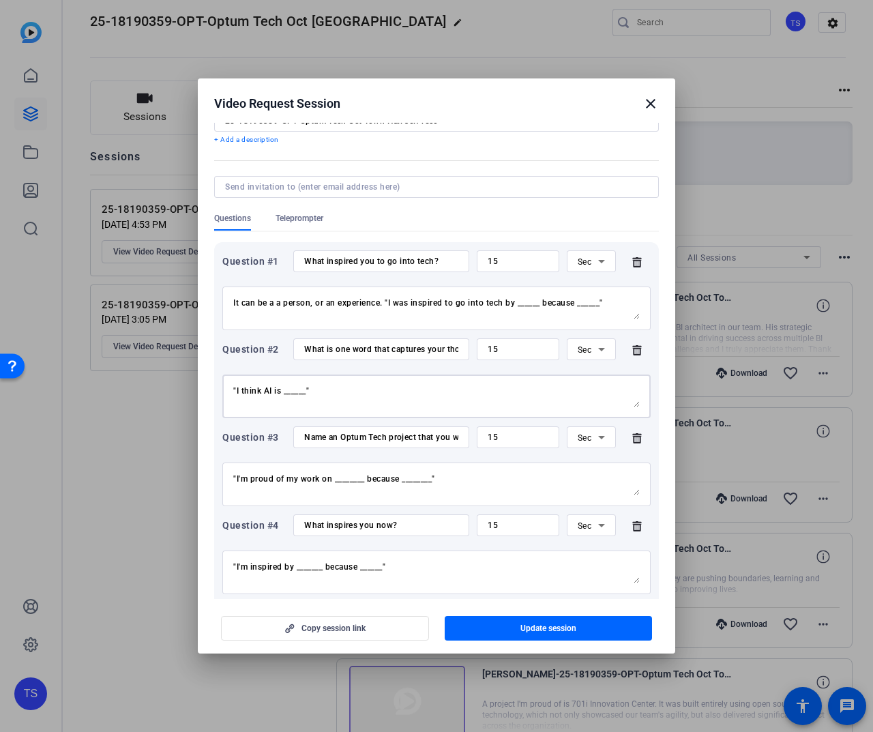
scroll to position [59, 0]
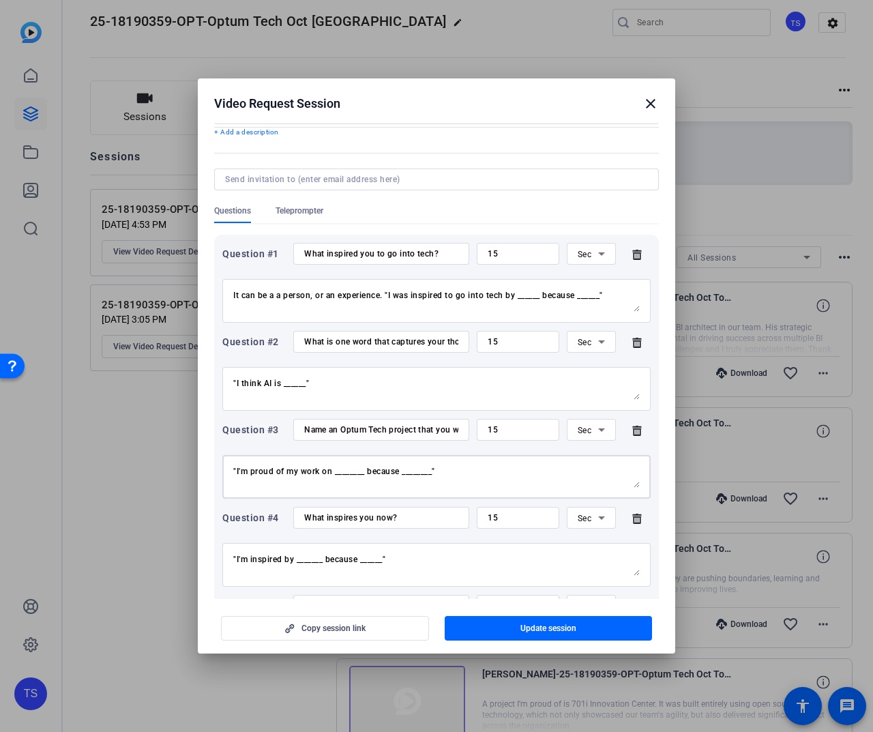
click at [313, 475] on textarea ""I'm proud of my work on ________ because ________"" at bounding box center [436, 477] width 406 height 22
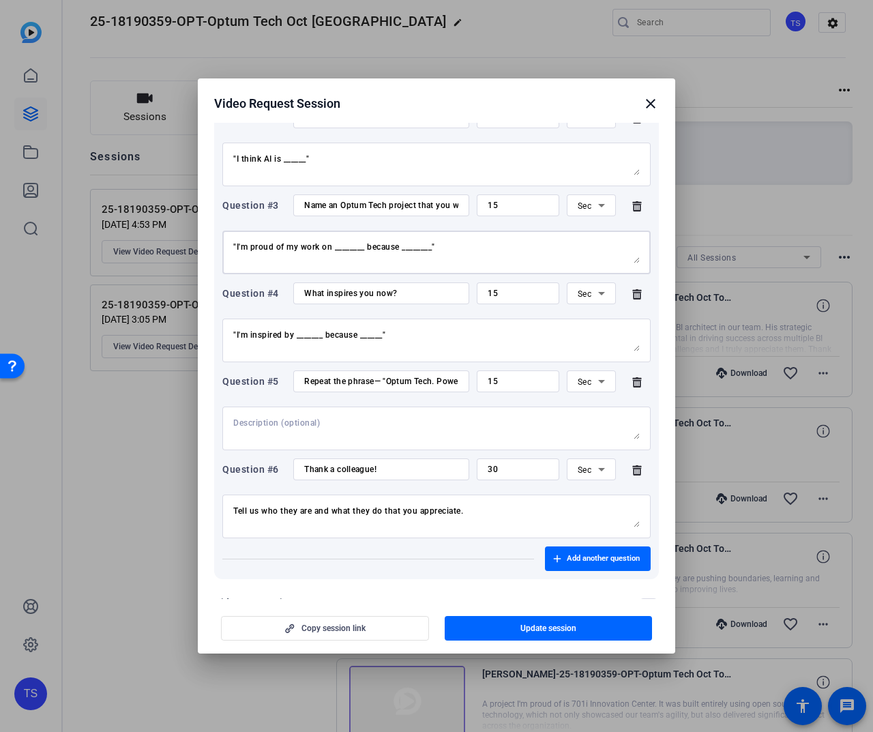
scroll to position [318, 0]
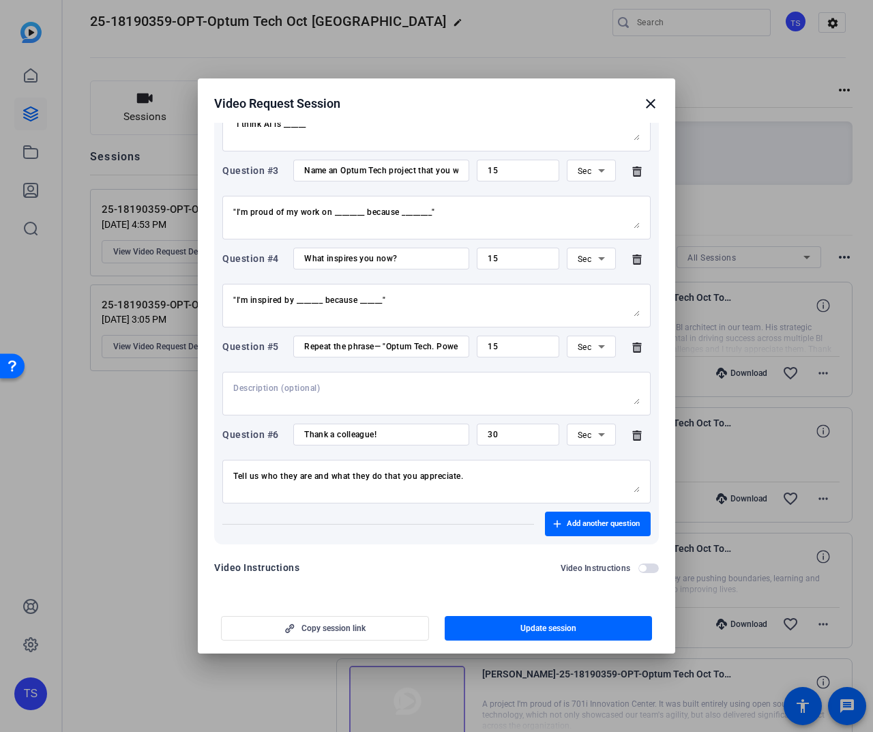
click at [318, 376] on div at bounding box center [436, 394] width 406 height 44
drag, startPoint x: 657, startPoint y: 97, endPoint x: 651, endPoint y: 104, distance: 8.2
click at [657, 97] on mat-icon "close" at bounding box center [650, 103] width 16 height 16
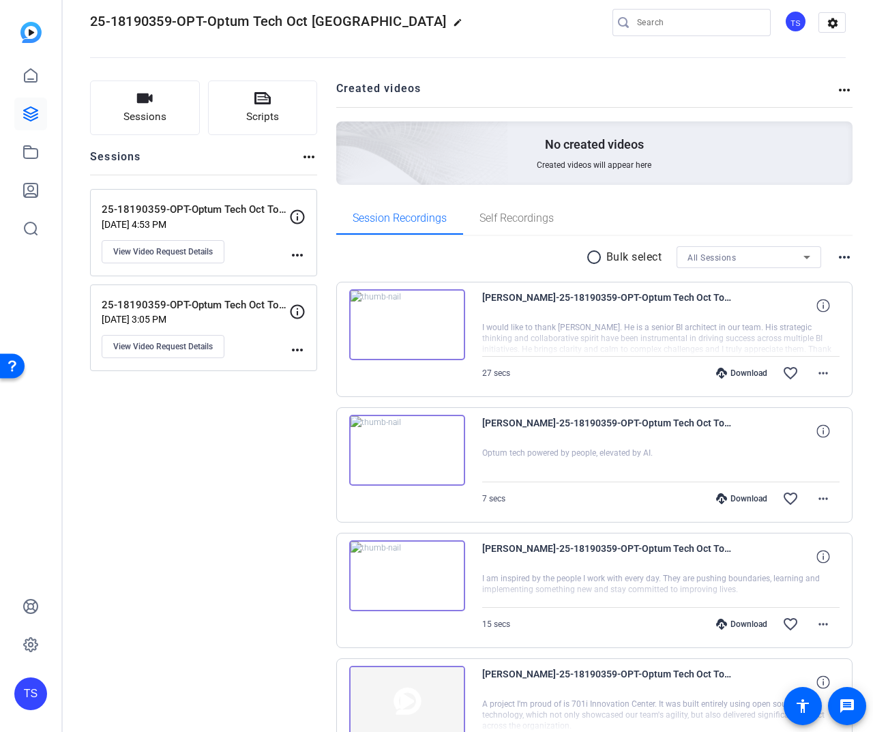
click at [651, 104] on h2 "Created videos" at bounding box center [586, 93] width 500 height 27
click at [190, 246] on span "View Video Request Details" at bounding box center [163, 251] width 100 height 11
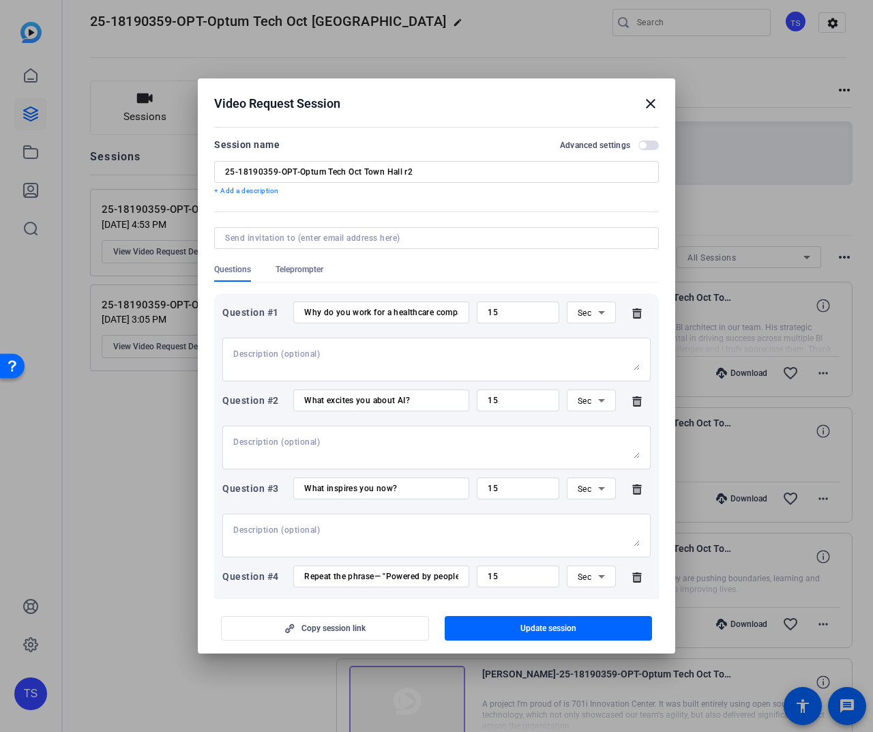
click at [286, 355] on textarea at bounding box center [436, 359] width 406 height 22
paste textarea "It can be a a person, or an experience. "I was inspired to go into tech by ____…"
click at [235, 352] on textarea "It can be a a person, or an experience. "I was inspired to go into tech by ____…" at bounding box center [436, 359] width 406 height 22
drag, startPoint x: 244, startPoint y: 354, endPoint x: 376, endPoint y: 499, distance: 196.4
click at [385, 357] on textarea "It can be a a person, or an experience. "I was inspired to go into tech by ____…" at bounding box center [436, 359] width 406 height 22
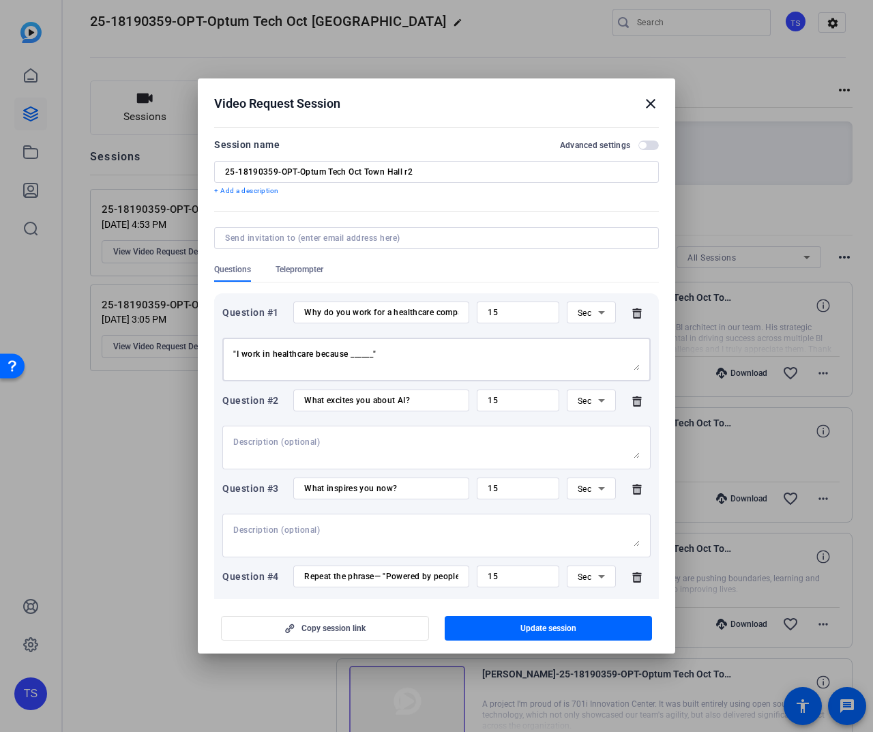
type textarea ""I work in healthcare because ______""
click at [301, 444] on textarea at bounding box center [436, 447] width 406 height 22
paste textarea ""I think AI is ______""
click at [243, 440] on textarea ""I think AI is ______"" at bounding box center [436, 447] width 406 height 22
drag, startPoint x: 243, startPoint y: 440, endPoint x: 274, endPoint y: 537, distance: 101.8
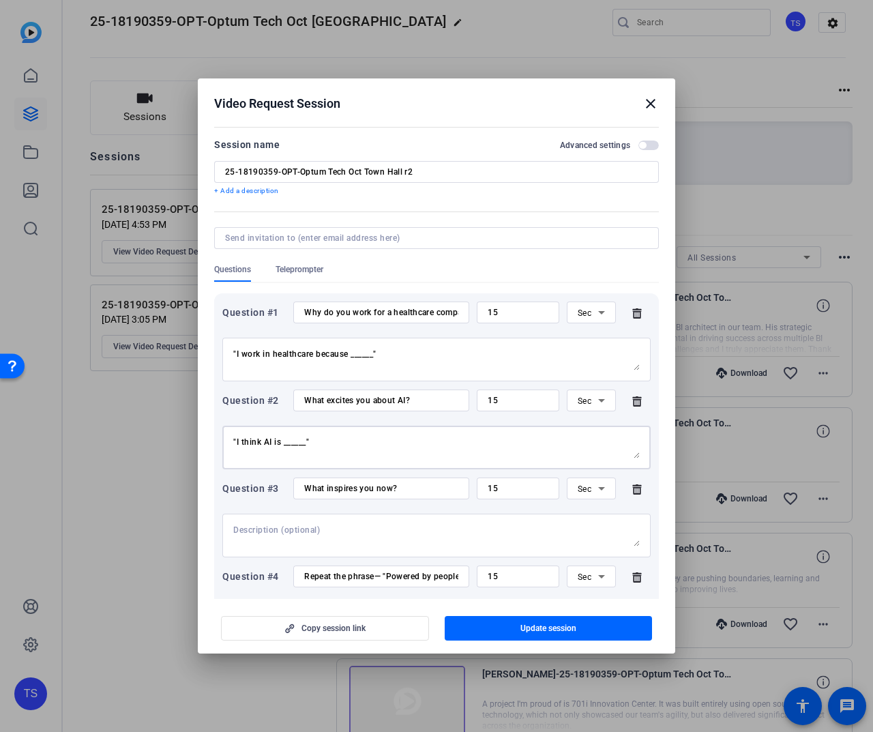
click at [243, 449] on textarea ""I think AI is ______"" at bounding box center [436, 447] width 406 height 22
type textarea ""The thing that excites me most about AI is _____""
click at [532, 630] on span "Update session" at bounding box center [548, 627] width 56 height 11
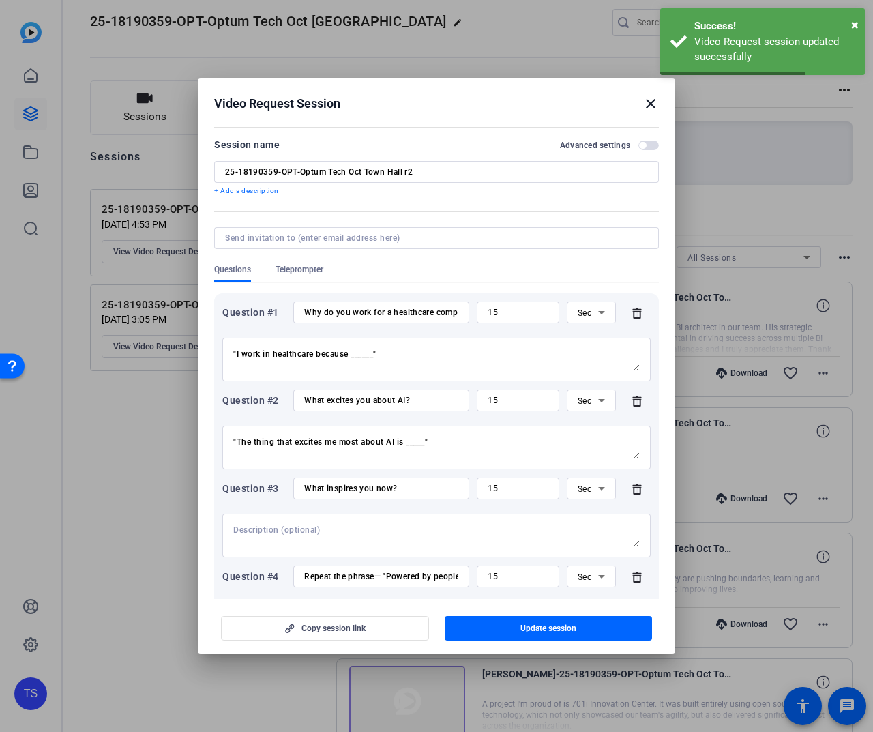
click at [648, 103] on mat-icon "close" at bounding box center [650, 103] width 16 height 16
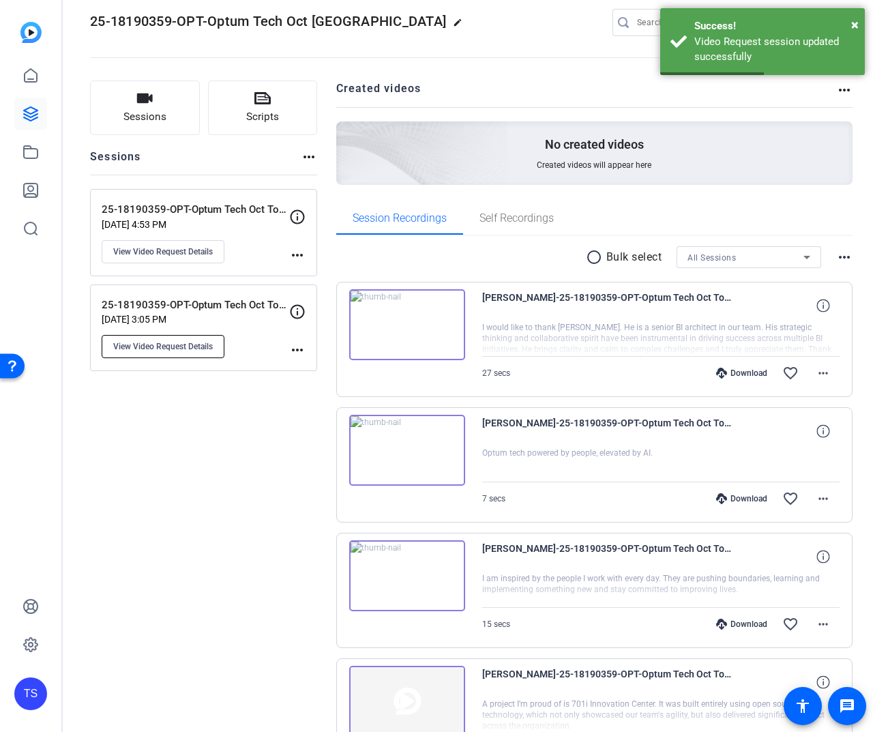
click at [187, 342] on span "View Video Request Details" at bounding box center [163, 346] width 100 height 11
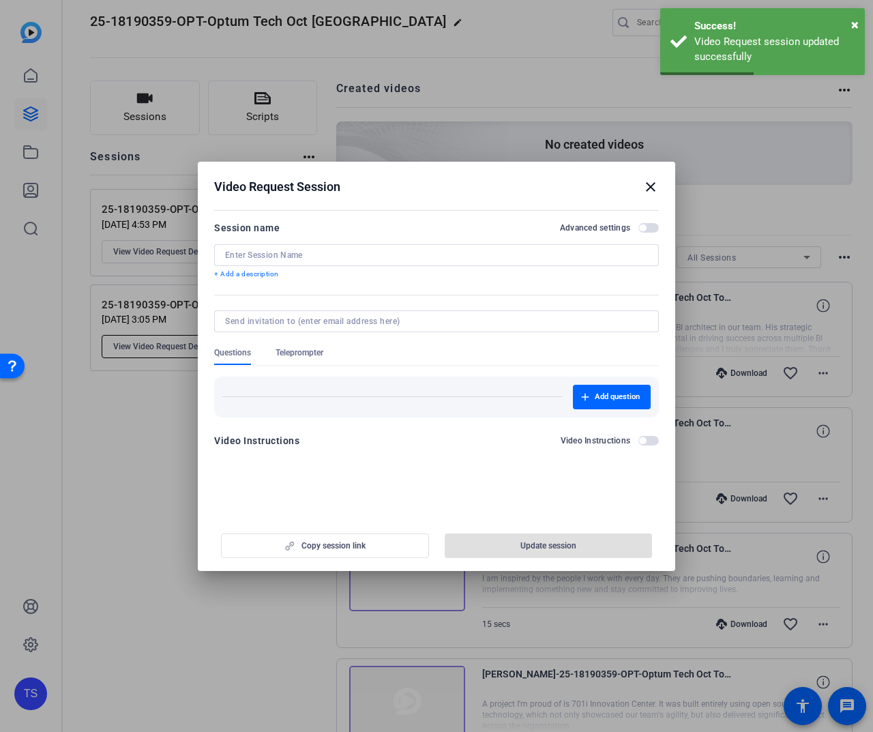
type input "25-18190359-OPT-Optum Tech Oct Town Hall self-reco"
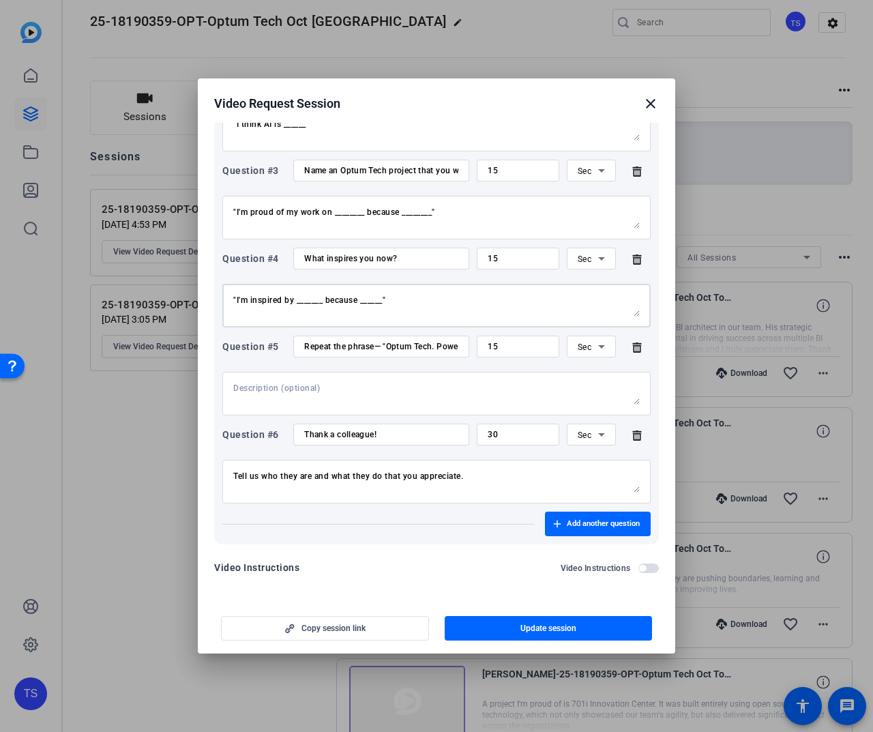
drag, startPoint x: 397, startPoint y: 297, endPoint x: 420, endPoint y: 299, distance: 23.3
click at [408, 297] on textarea ""I'm inspired by _______ because ______"" at bounding box center [436, 306] width 406 height 22
drag, startPoint x: 420, startPoint y: 299, endPoint x: 362, endPoint y: 242, distance: 81.0
click at [187, 271] on div "Video Request Session close Session name Advanced settings 25-18190359-OPT-Optu…" at bounding box center [436, 366] width 873 height 732
click at [650, 106] on mat-icon "close" at bounding box center [650, 103] width 16 height 16
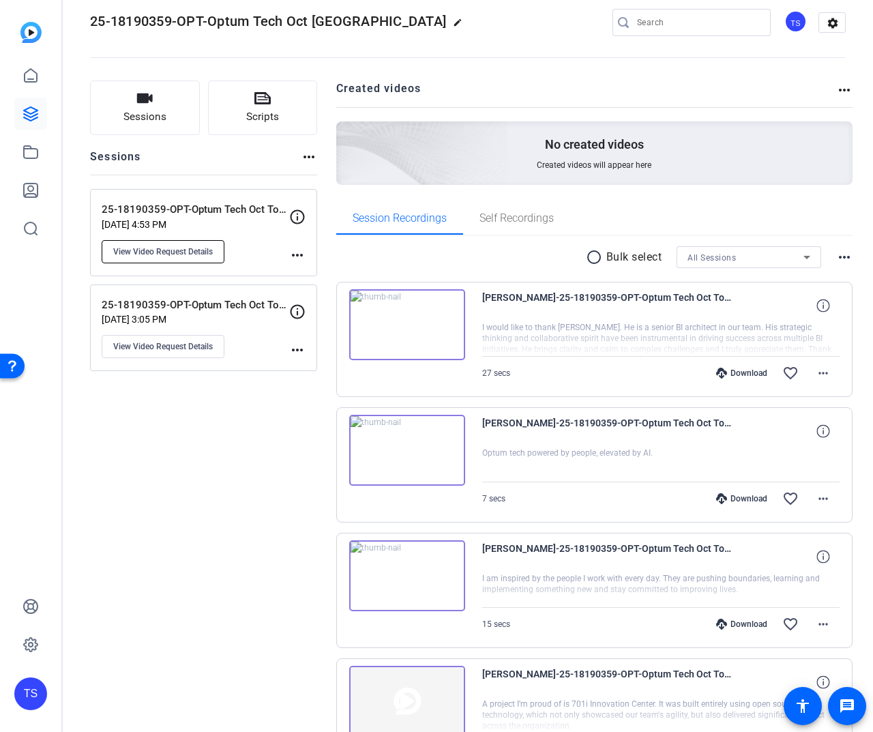
click at [160, 255] on span "View Video Request Details" at bounding box center [163, 251] width 100 height 11
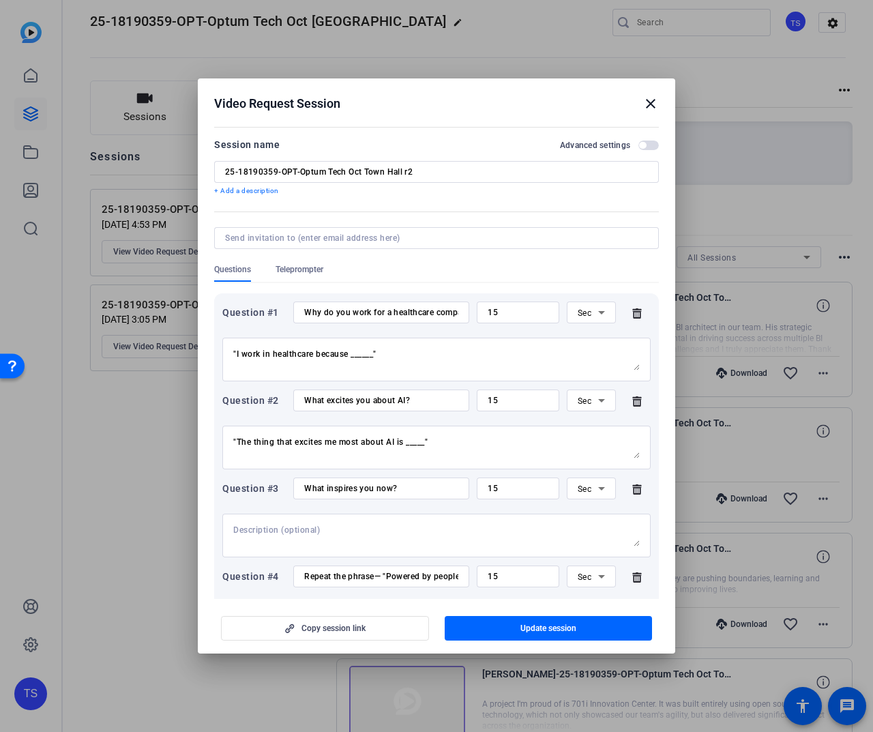
click at [325, 539] on textarea at bounding box center [436, 535] width 406 height 22
paste textarea ""I'm inspired by _______ because ______""
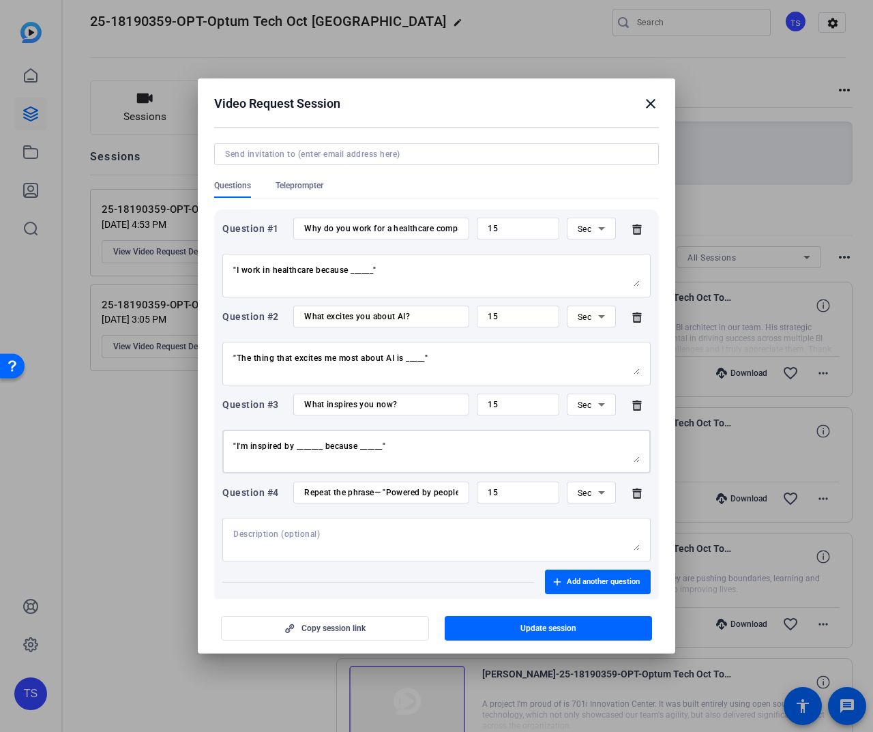
scroll to position [142, 0]
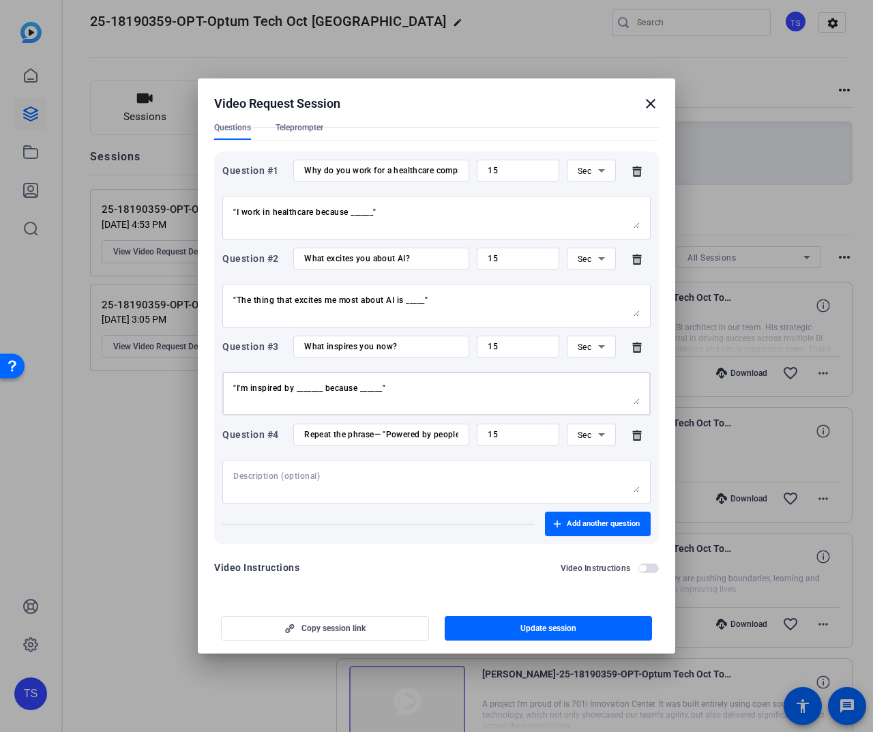
type textarea ""I'm inspired by _______ because ______""
click at [322, 477] on textarea at bounding box center [436, 481] width 406 height 22
click at [540, 630] on span "Update session" at bounding box center [548, 627] width 56 height 11
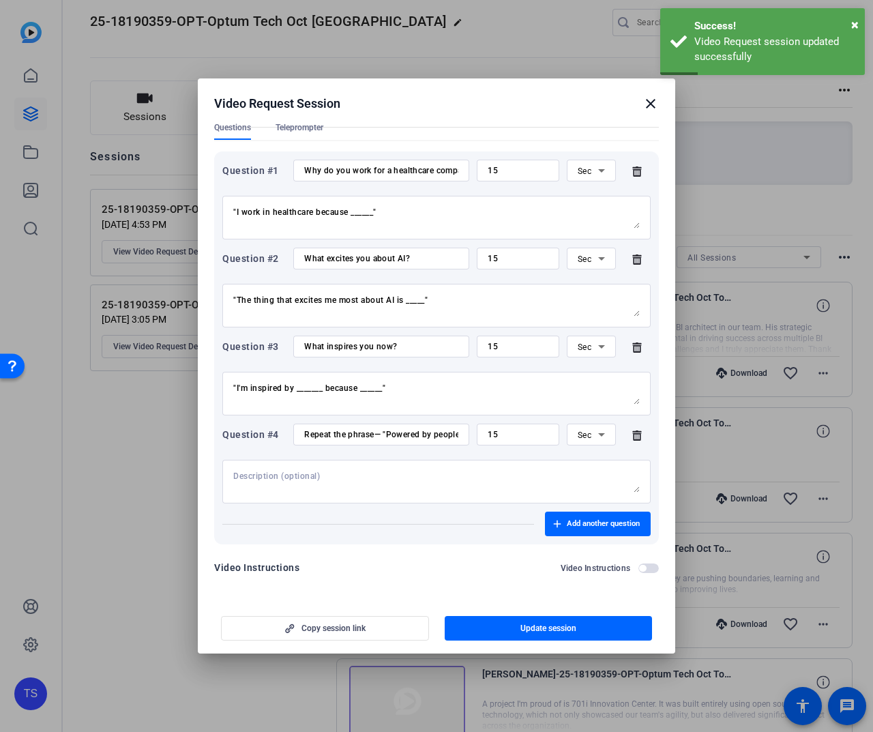
click at [654, 101] on mat-icon "close" at bounding box center [650, 103] width 16 height 16
